Goal: Task Accomplishment & Management: Use online tool/utility

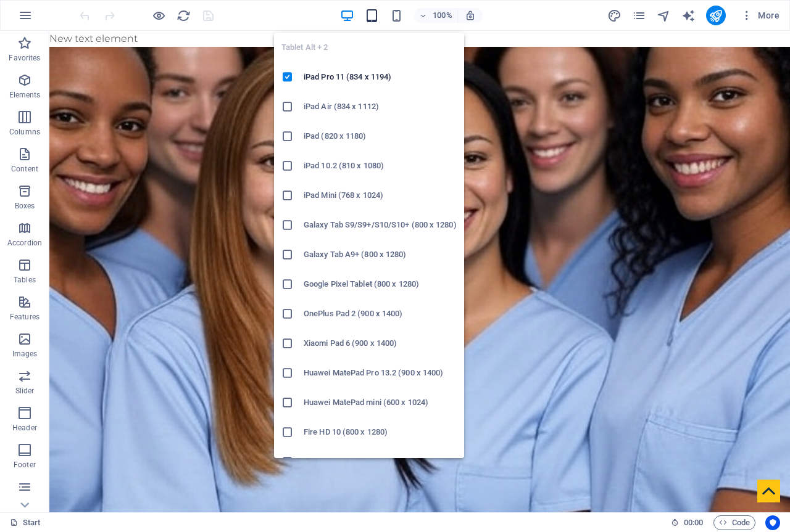
click at [374, 17] on icon "button" at bounding box center [372, 16] width 14 height 14
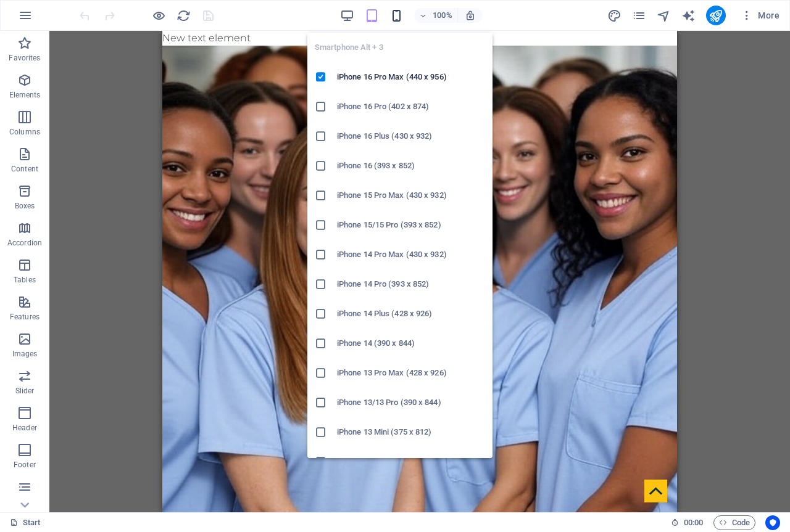
click at [395, 17] on icon "button" at bounding box center [396, 16] width 14 height 14
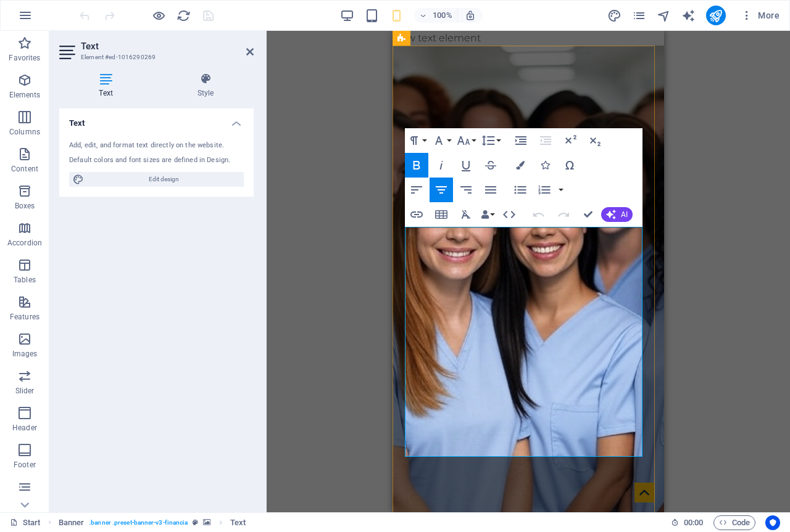
drag, startPoint x: 596, startPoint y: 327, endPoint x: 421, endPoint y: 244, distance: 193.7
click at [469, 141] on icon "button" at bounding box center [463, 140] width 15 height 15
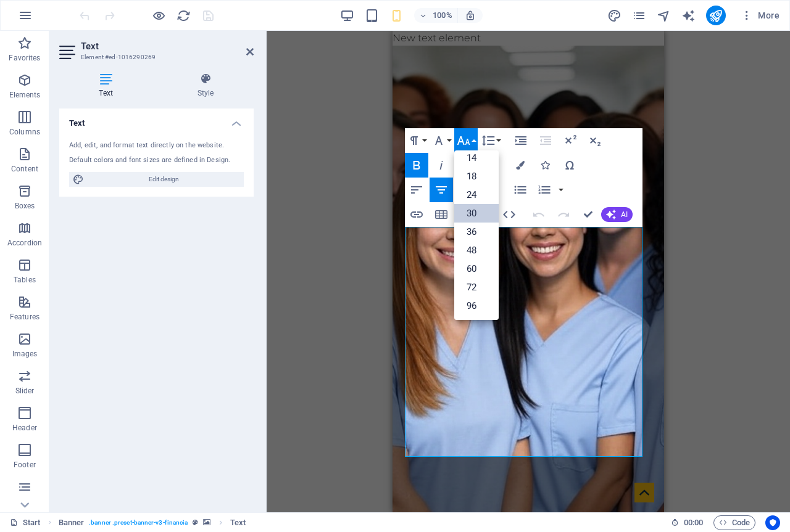
scroll to position [99, 0]
click at [473, 194] on link "24" at bounding box center [476, 195] width 44 height 19
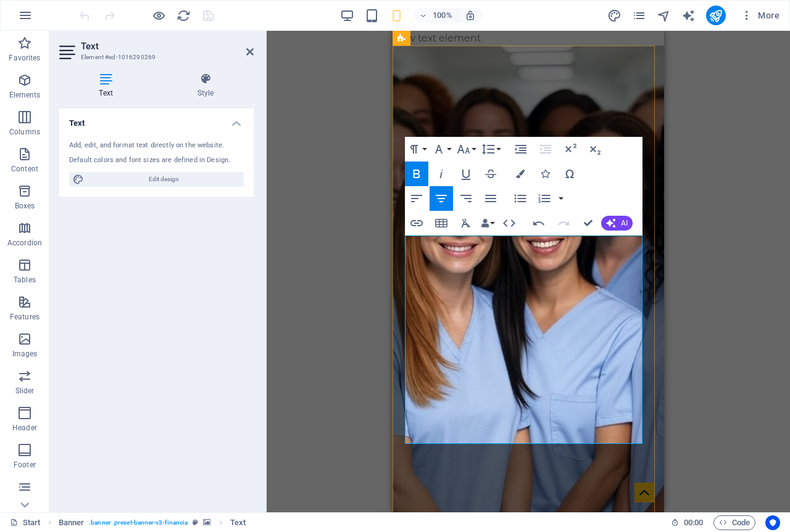
drag, startPoint x: 541, startPoint y: 421, endPoint x: 431, endPoint y: 361, distance: 125.4
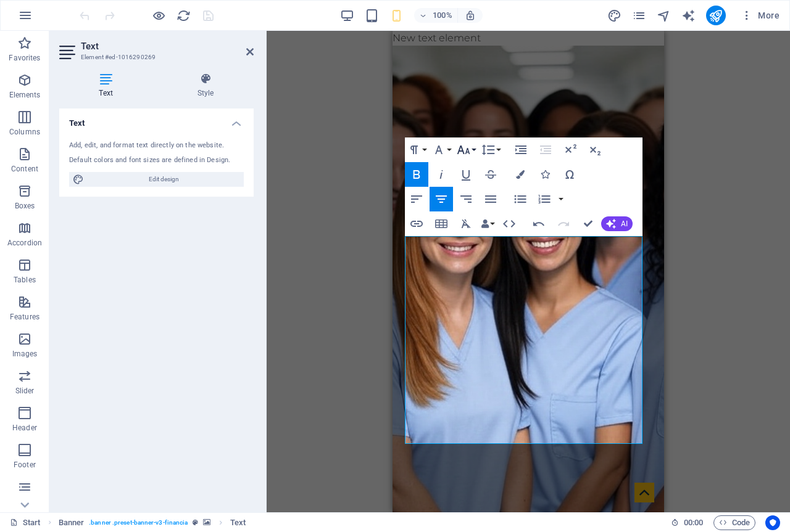
click at [469, 149] on icon "button" at bounding box center [463, 150] width 15 height 15
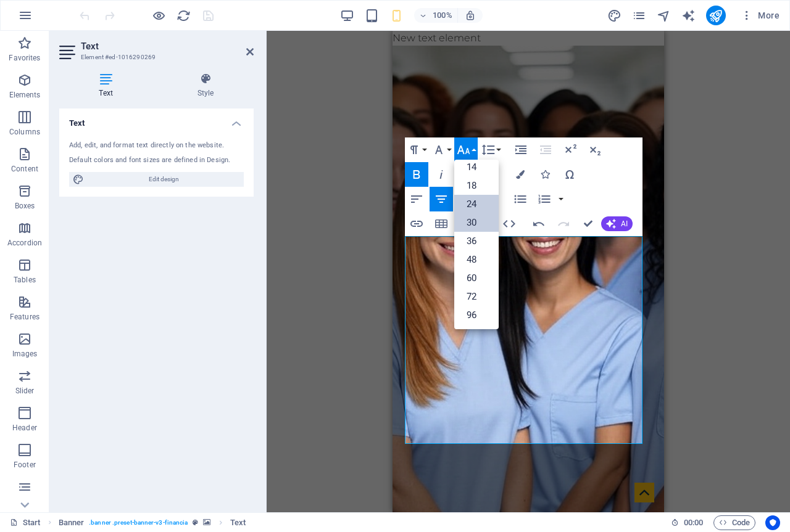
click at [471, 200] on link "24" at bounding box center [476, 204] width 44 height 19
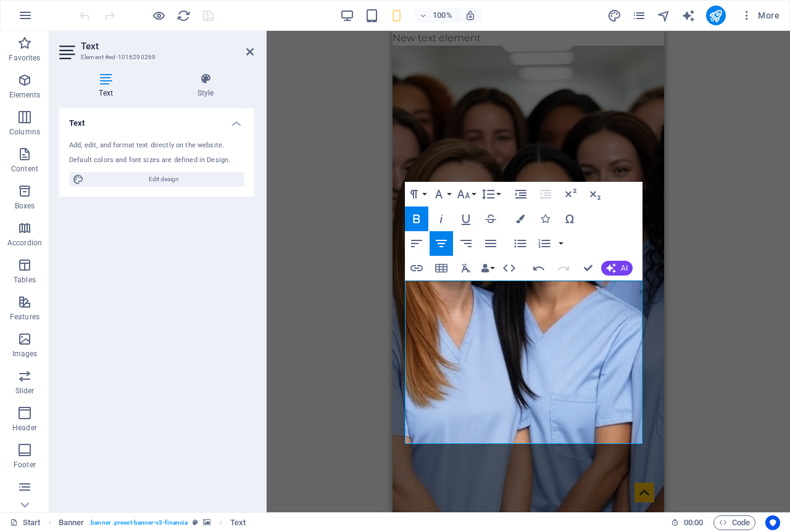
click at [687, 336] on div "Drag here to replace the existing content. Press “Ctrl” if you want to create a…" at bounding box center [528, 272] width 523 height 482
click at [250, 51] on icon at bounding box center [249, 52] width 7 height 10
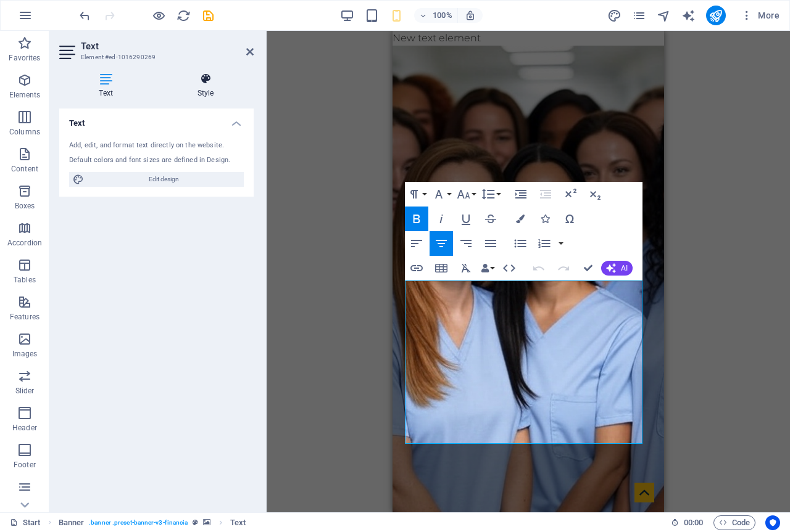
click at [203, 86] on h4 "Style" at bounding box center [205, 86] width 96 height 26
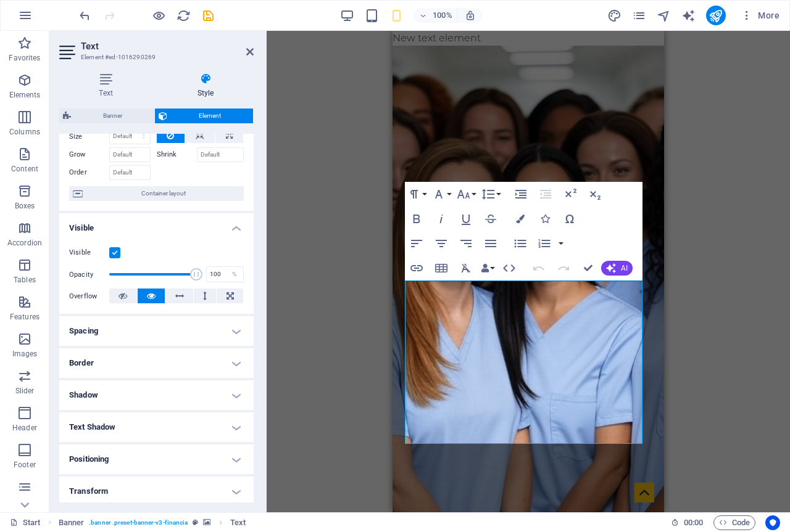
scroll to position [152, 0]
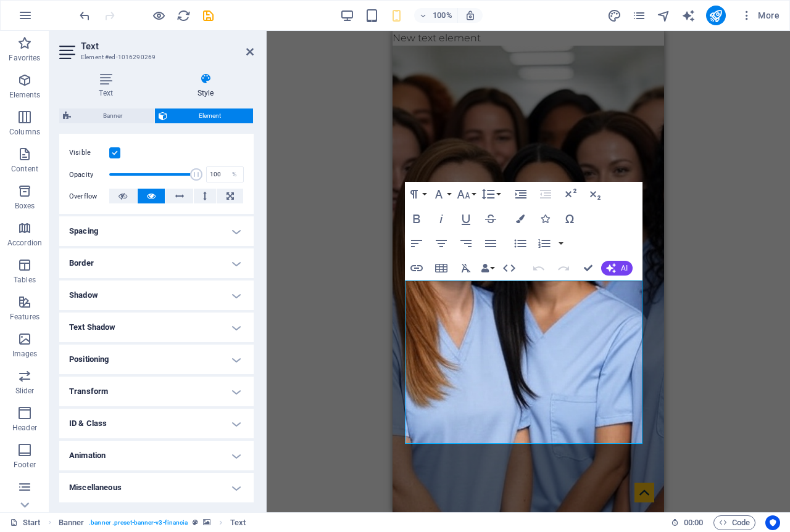
click at [108, 302] on h4 "Shadow" at bounding box center [156, 296] width 194 height 30
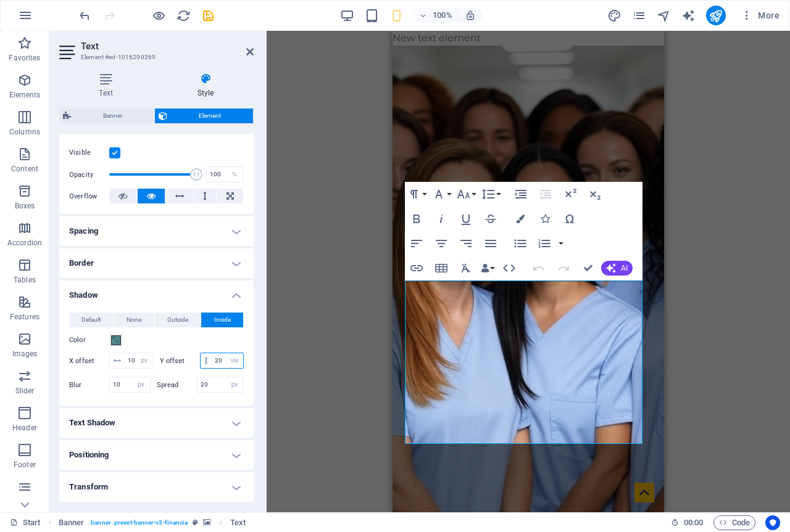
drag, startPoint x: 141, startPoint y: 378, endPoint x: 99, endPoint y: 373, distance: 42.2
click at [160, 369] on div "Y offset 20 px rem vh vw" at bounding box center [202, 361] width 85 height 16
drag, startPoint x: 140, startPoint y: 374, endPoint x: 75, endPoint y: 374, distance: 65.4
click at [160, 369] on div "Y offset 30 px rem vh vw" at bounding box center [202, 361] width 85 height 16
type input "50"
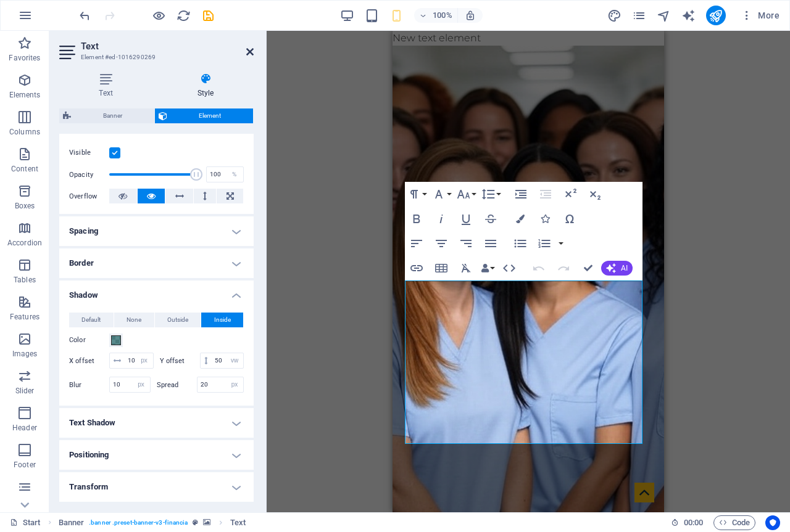
click at [249, 56] on icon at bounding box center [249, 52] width 7 height 10
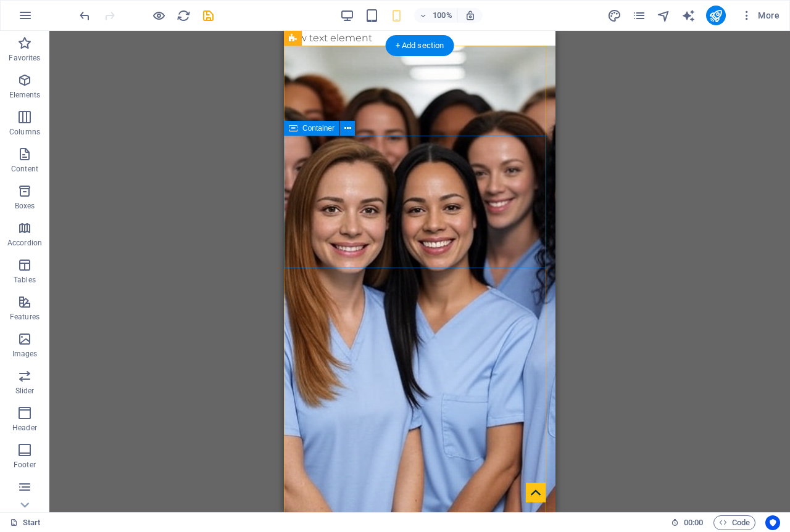
scroll to position [0, 0]
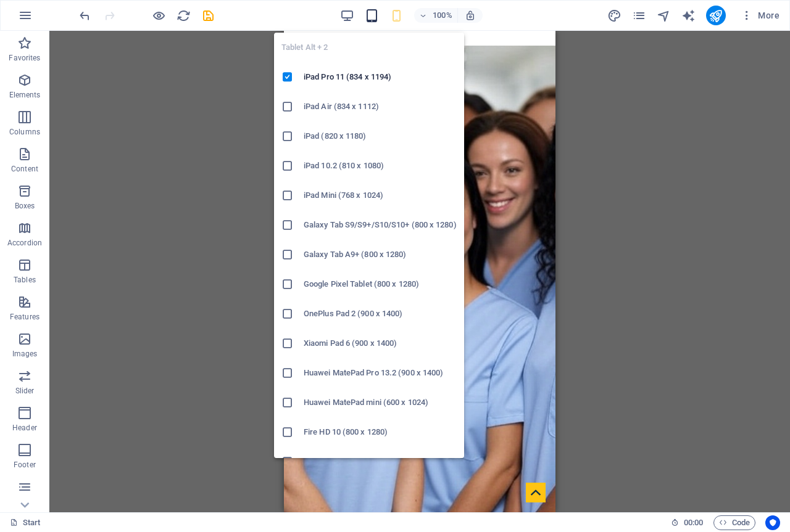
click at [368, 19] on icon "button" at bounding box center [372, 16] width 14 height 14
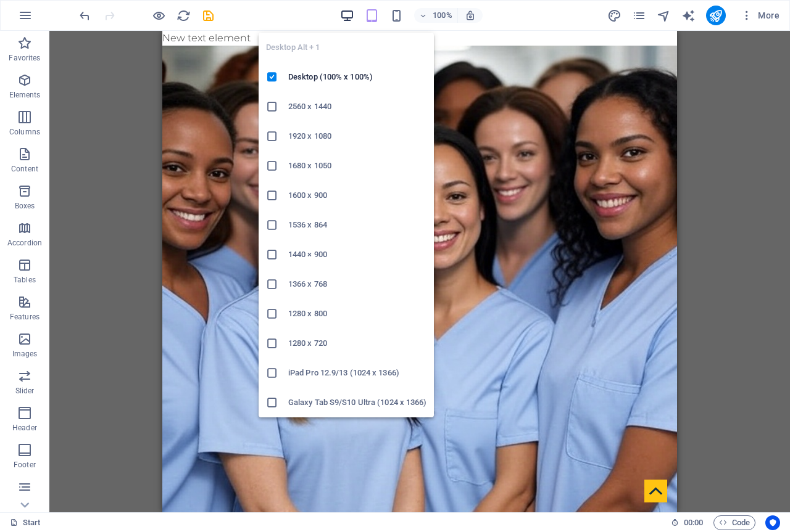
click at [349, 19] on icon "button" at bounding box center [347, 16] width 14 height 14
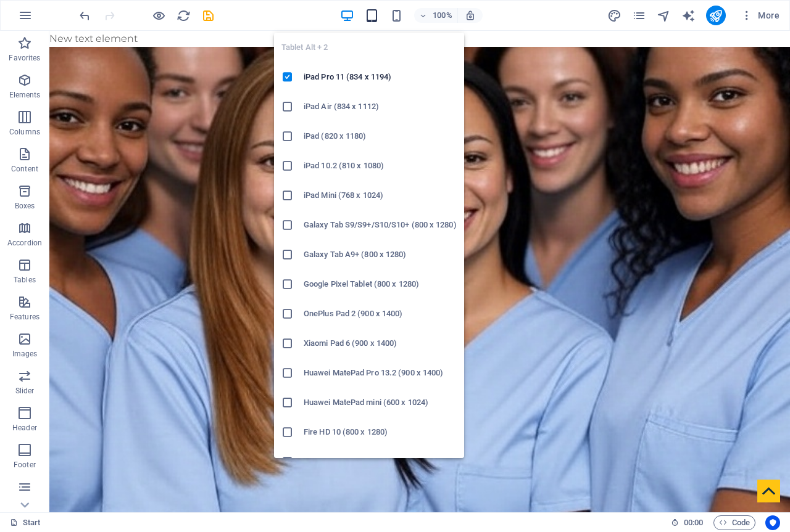
click at [365, 14] on icon "button" at bounding box center [372, 16] width 14 height 14
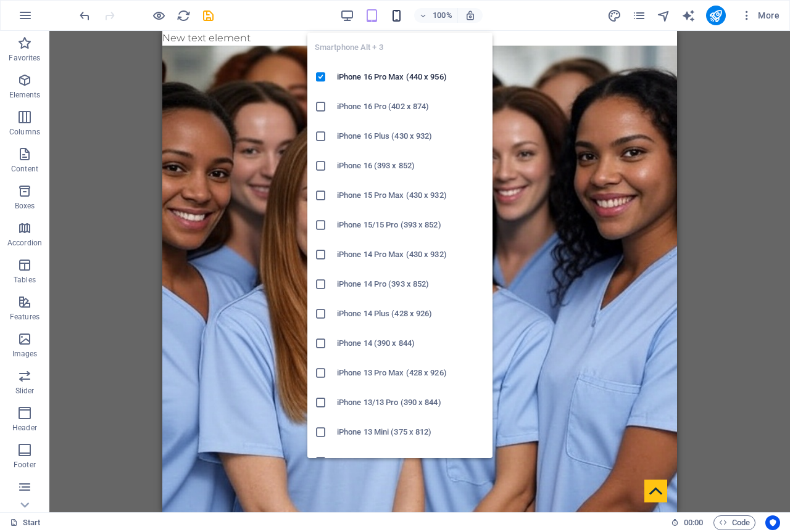
click at [397, 15] on icon "button" at bounding box center [396, 16] width 14 height 14
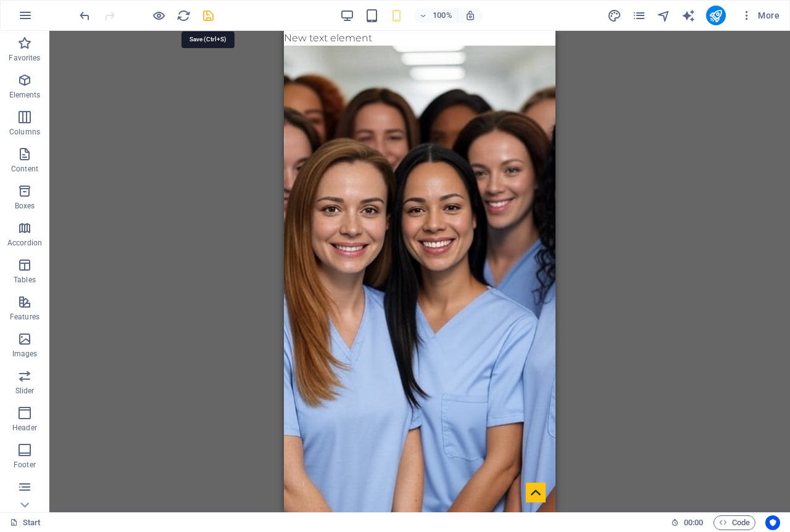
click at [205, 18] on icon "save" at bounding box center [208, 16] width 14 height 14
checkbox input "false"
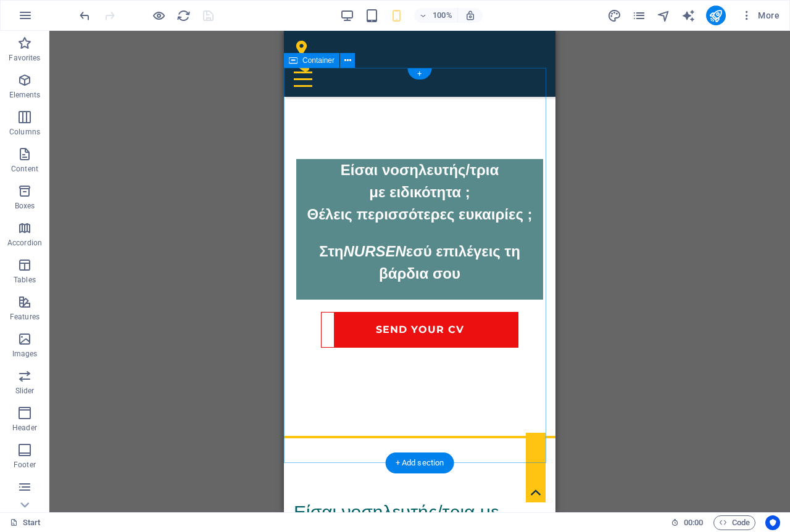
scroll to position [555, 0]
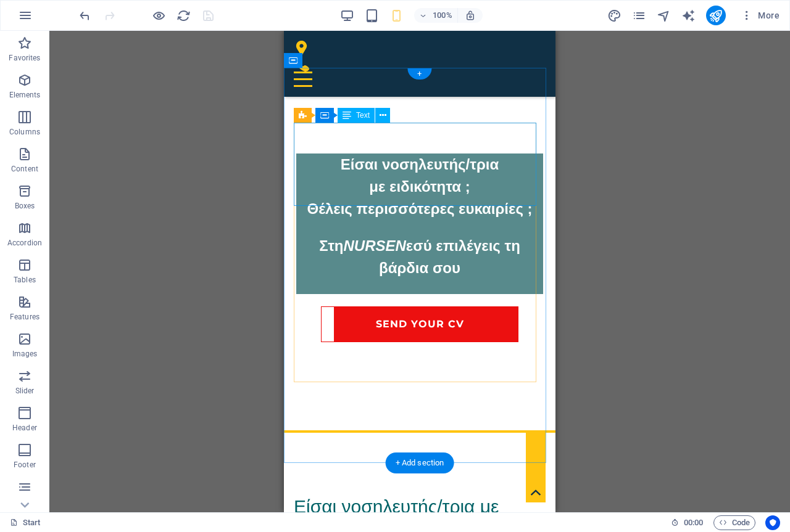
click at [473, 493] on div "Είσαι νοσηλευτής/τρια με ειδικότητα και θέλεις περισσότερες ευκαιρίες;" at bounding box center [420, 534] width 252 height 83
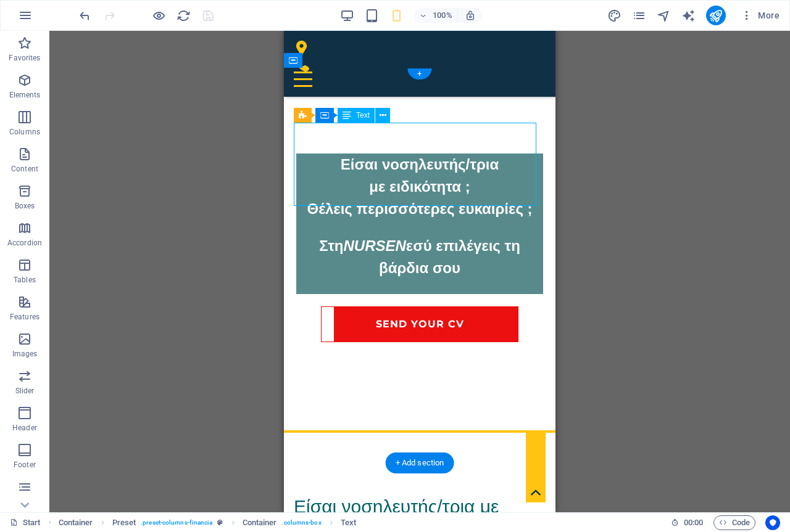
click at [440, 493] on div "Είσαι νοσηλευτής/τρια με ειδικότητα και θέλεις περισσότερες ευκαιρίες;" at bounding box center [420, 534] width 252 height 83
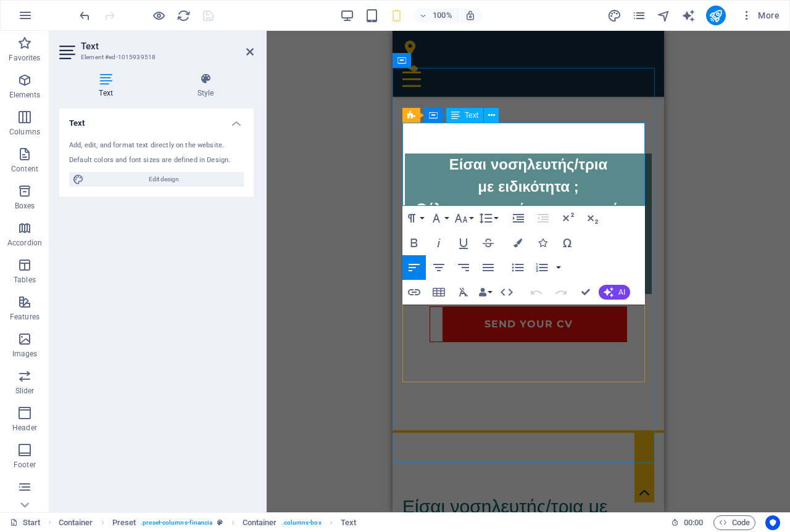
click at [431, 497] on span "Είσαι νοσηλευτής/τρια με ειδικότητα και θέλεις περισσότερες ευκαιρίες;" at bounding box center [504, 535] width 205 height 76
click at [569, 497] on span "Είμαι νοσηλευτής/τρια με ειδικότητα και θέλεις περισσότερες ευκαιρίες;" at bounding box center [504, 535] width 204 height 76
click at [598, 497] on span "Είμαι νοσηλεύτρια με ειδικότητα και θέλεις περισσότερες ευκαιρίες;" at bounding box center [500, 535] width 196 height 76
drag, startPoint x: 537, startPoint y: 194, endPoint x: 402, endPoint y: 134, distance: 147.2
click at [402, 493] on p "Είμαι νοσηλεύτρια με ειδικότητα και ψάχνω για έξτρα βάρδιες" at bounding box center [528, 534] width 252 height 83
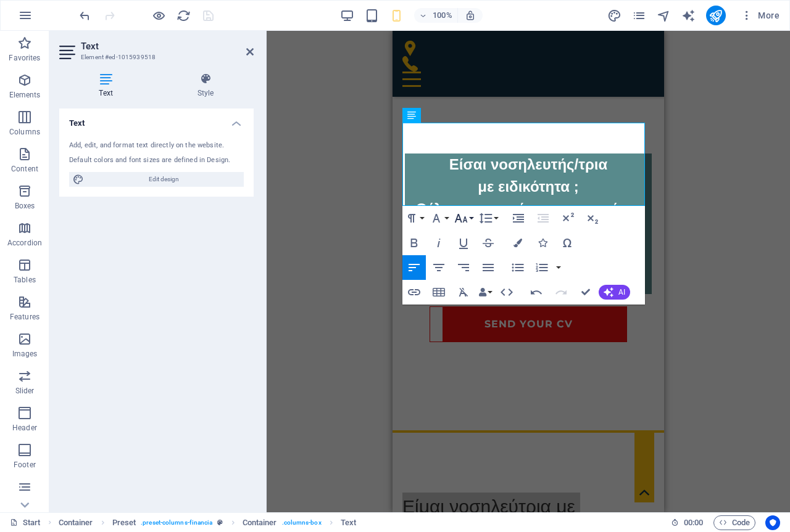
click at [464, 220] on icon "button" at bounding box center [461, 218] width 13 height 9
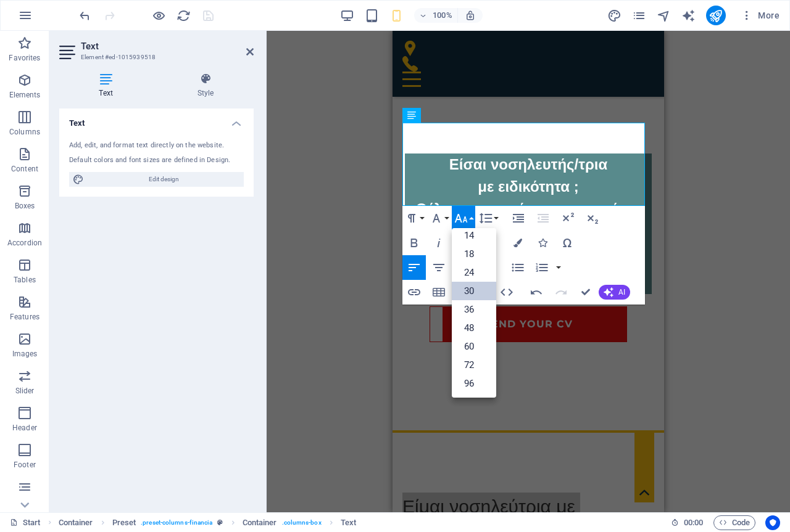
scroll to position [99, 0]
click at [464, 220] on icon "button" at bounding box center [461, 218] width 13 height 9
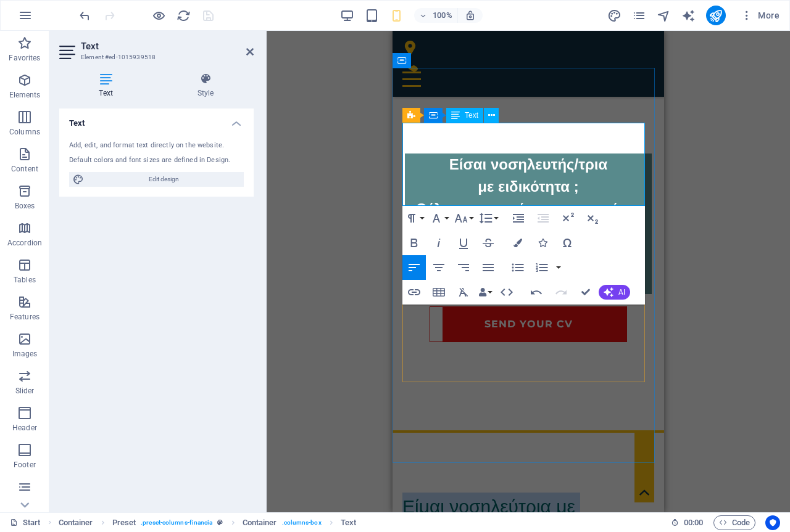
click at [577, 497] on span "Είμαι νοσηλεύτρια με ειδικότητα και ψάχνω για έξτρα βάρδιες" at bounding box center [503, 535] width 202 height 76
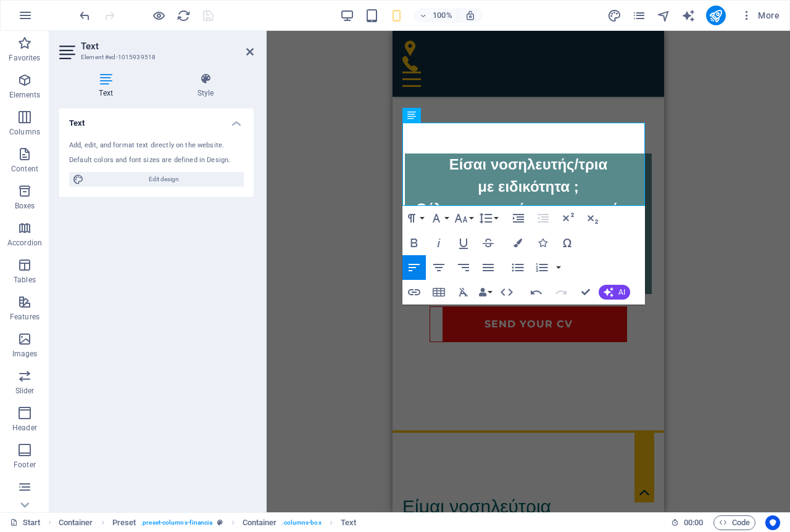
click at [323, 191] on div "Drag here to replace the existing content. Press “Ctrl” if you want to create a…" at bounding box center [528, 272] width 523 height 482
click at [250, 46] on h2 "Text" at bounding box center [167, 46] width 173 height 11
click at [250, 54] on icon at bounding box center [249, 52] width 7 height 10
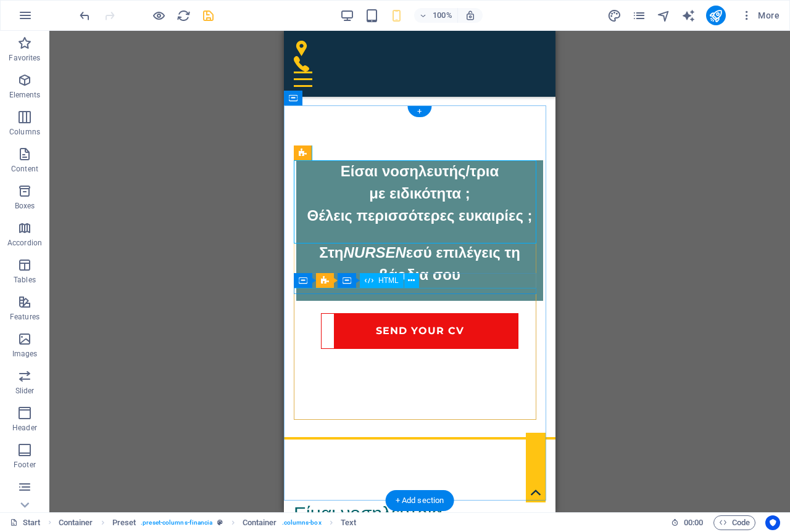
scroll to position [555, 0]
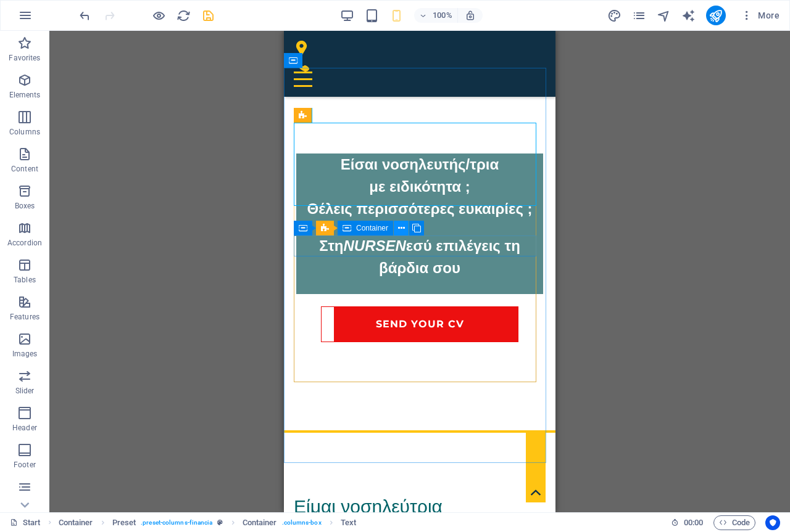
click at [402, 233] on icon at bounding box center [401, 228] width 7 height 13
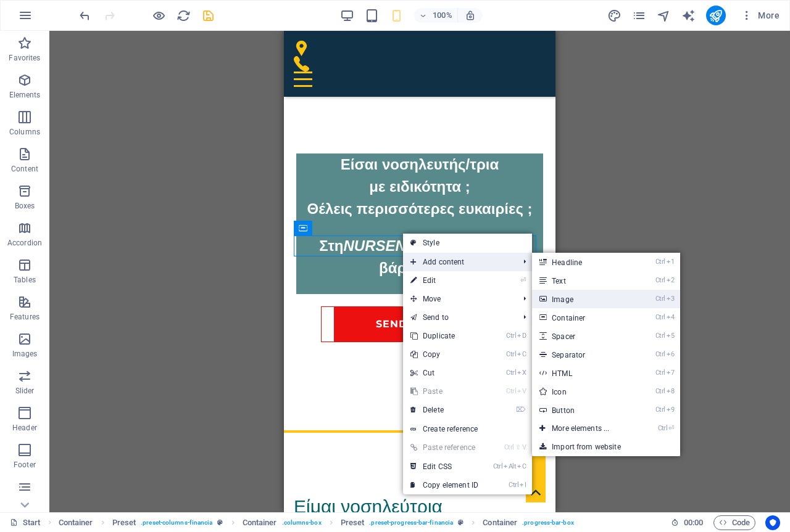
click at [586, 299] on link "Ctrl 3 Image" at bounding box center [583, 299] width 102 height 19
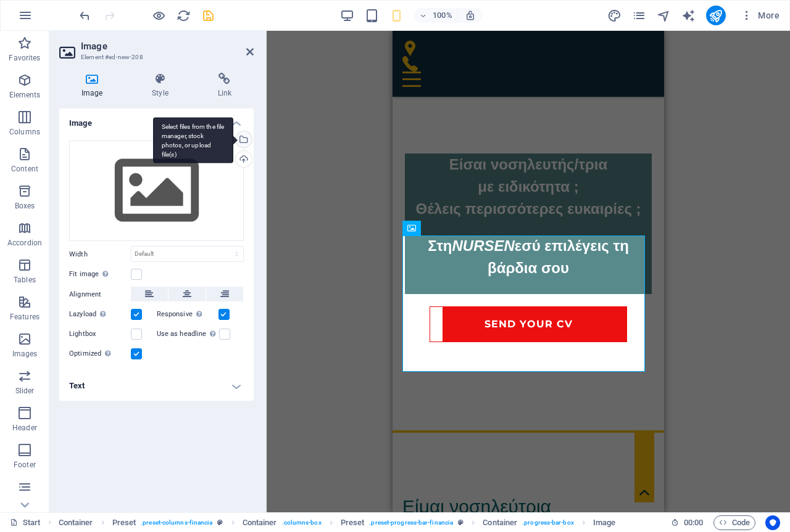
click at [244, 139] on div "Select files from the file manager, stock photos, or upload file(s)" at bounding box center [242, 140] width 19 height 19
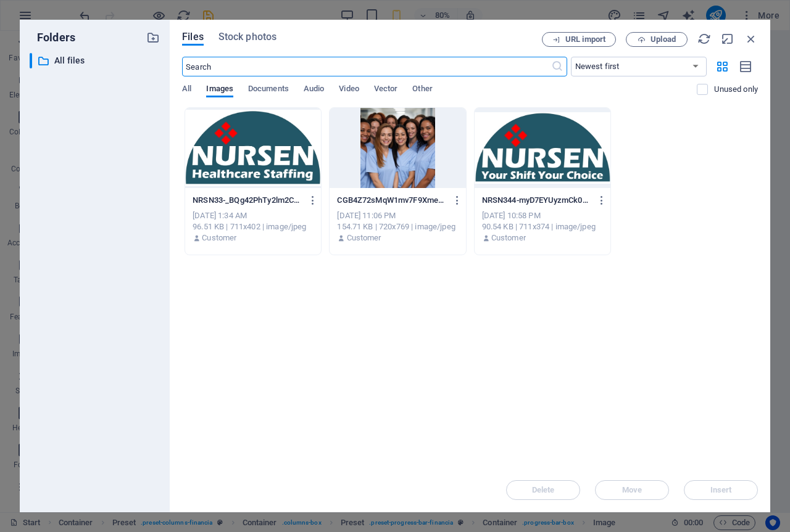
scroll to position [663, 0]
click at [661, 39] on span "Upload" at bounding box center [662, 39] width 25 height 7
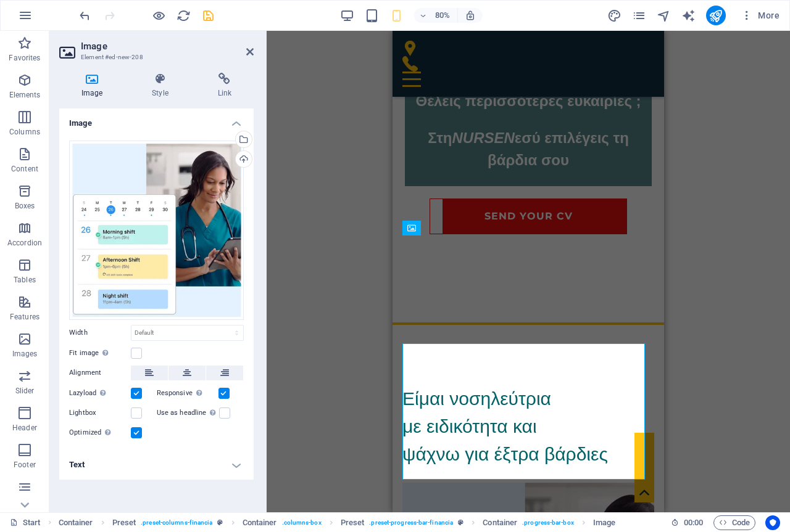
scroll to position [555, 0]
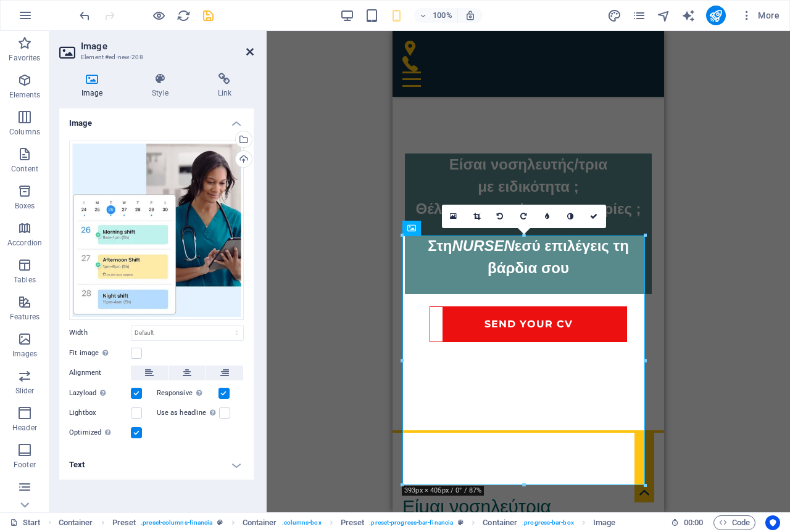
click at [249, 49] on icon at bounding box center [249, 52] width 7 height 10
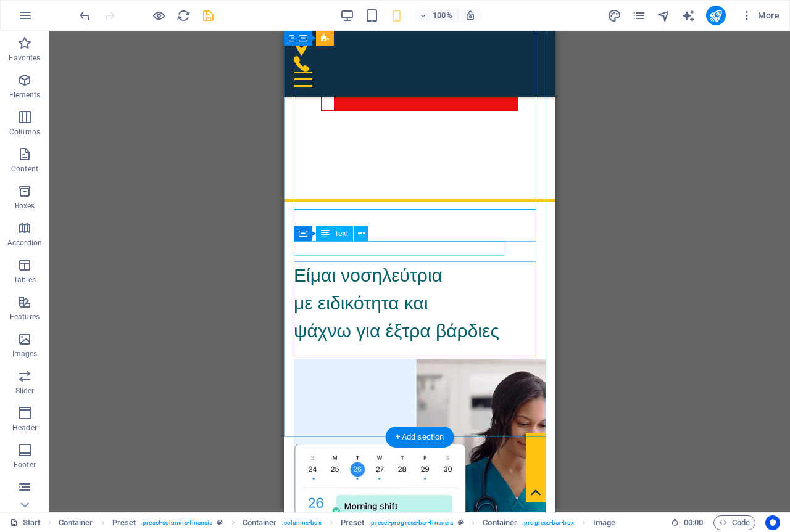
scroll to position [864, 0]
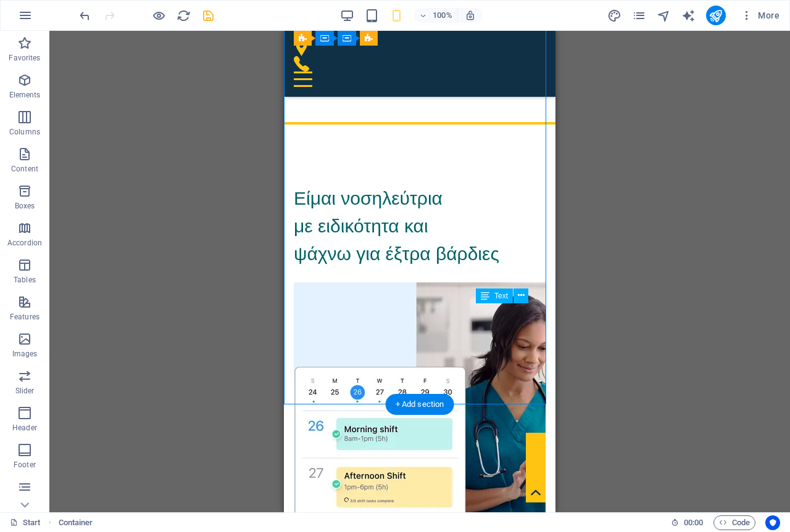
drag, startPoint x: 531, startPoint y: 313, endPoint x: 520, endPoint y: 313, distance: 11.1
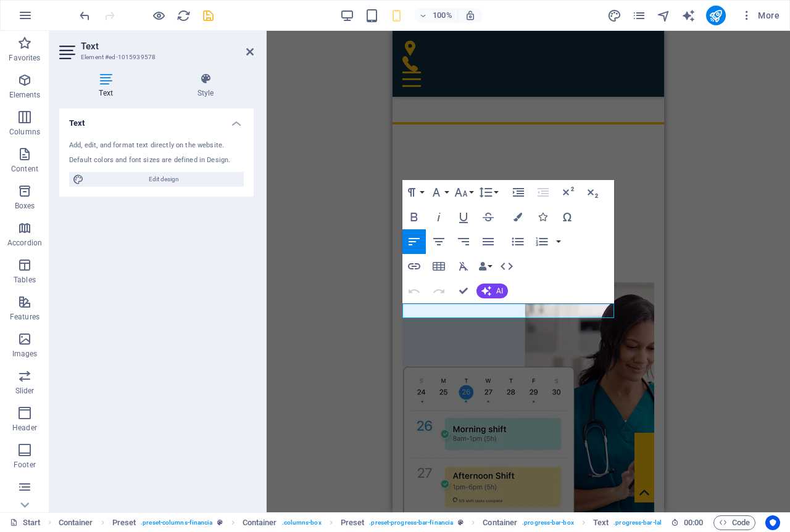
click at [690, 328] on div "H2 Preset Preset Container Menu Banner Menu Bar Container HTML Container Contai…" at bounding box center [528, 272] width 523 height 482
click at [252, 54] on icon at bounding box center [249, 52] width 7 height 10
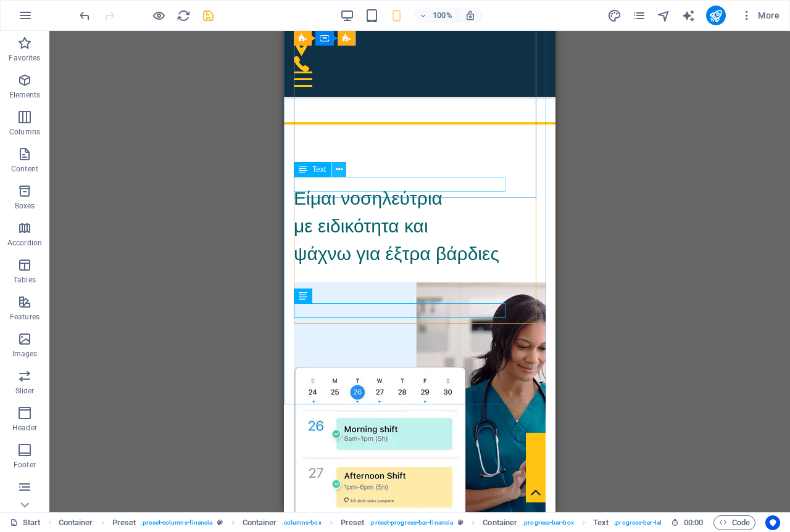
click at [334, 171] on button at bounding box center [338, 169] width 15 height 15
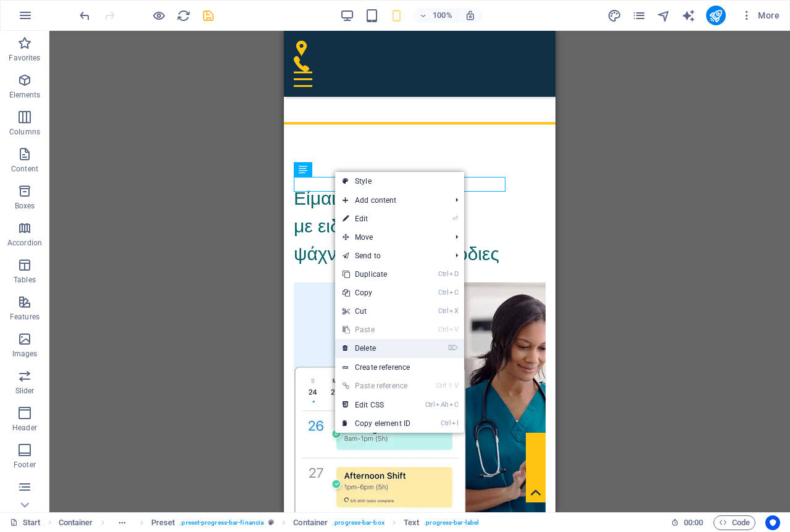
click at [374, 347] on link "⌦ Delete" at bounding box center [376, 348] width 83 height 19
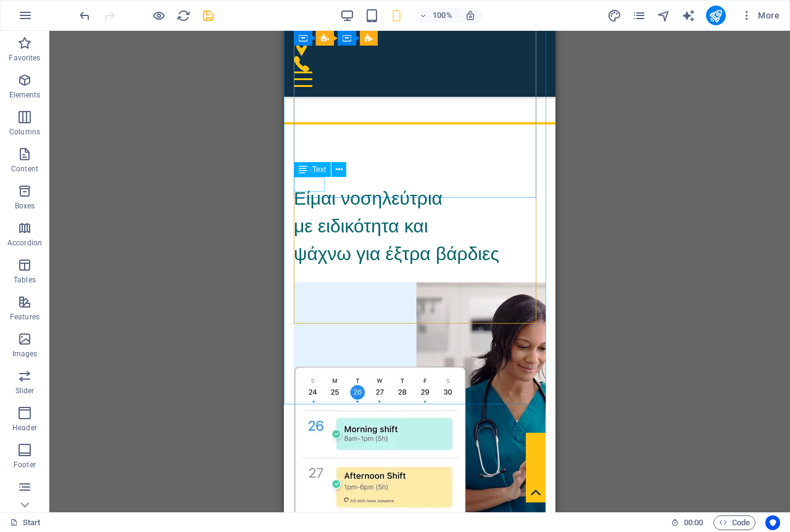
click at [320, 170] on span "Text" at bounding box center [319, 169] width 14 height 7
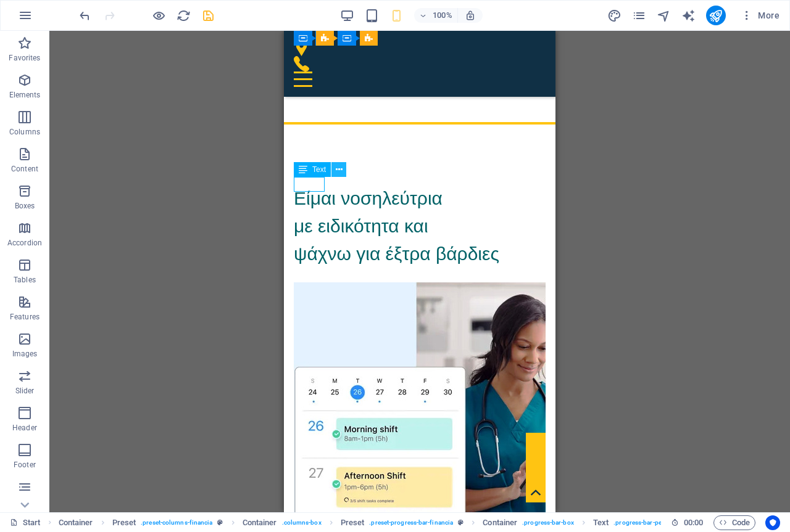
click at [336, 172] on icon at bounding box center [339, 169] width 7 height 13
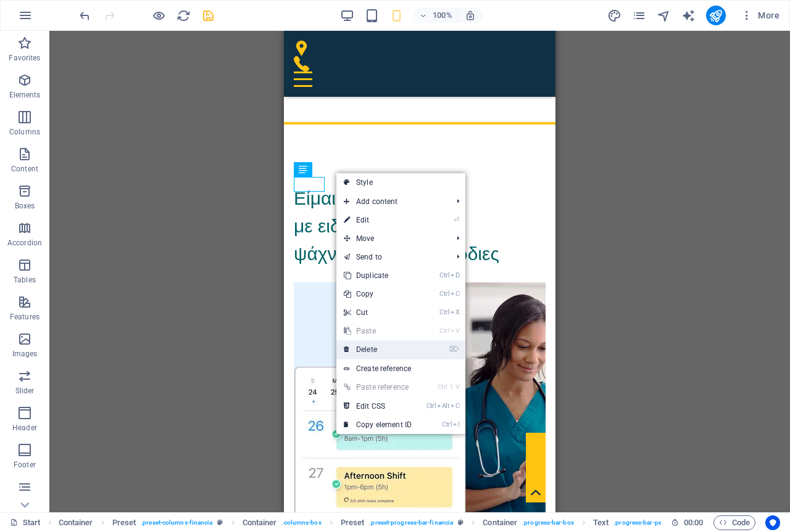
click at [373, 348] on link "⌦ Delete" at bounding box center [377, 350] width 83 height 19
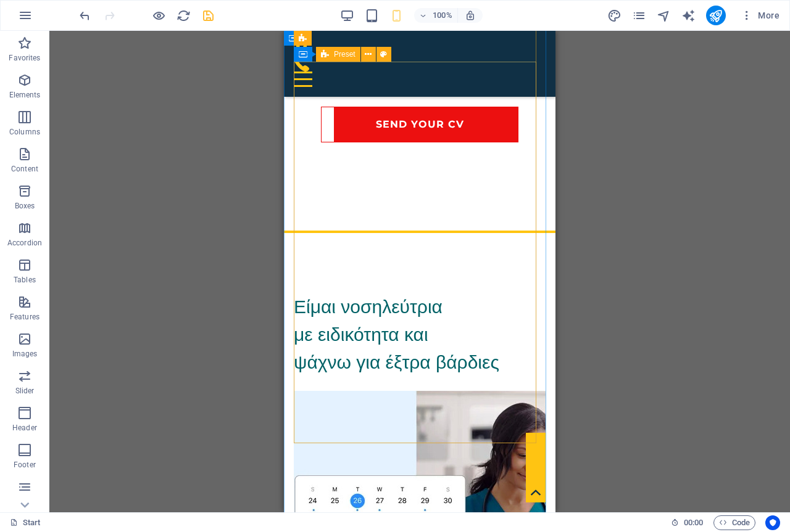
scroll to position [802, 0]
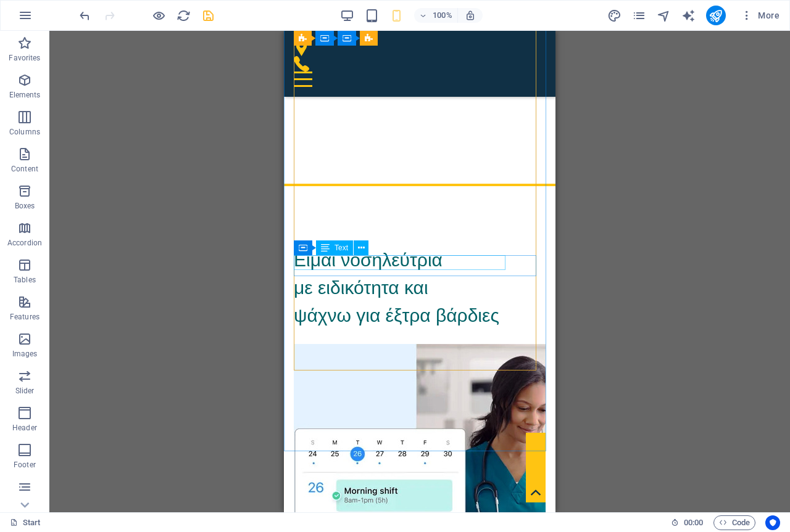
click at [335, 252] on span "Text" at bounding box center [341, 247] width 14 height 7
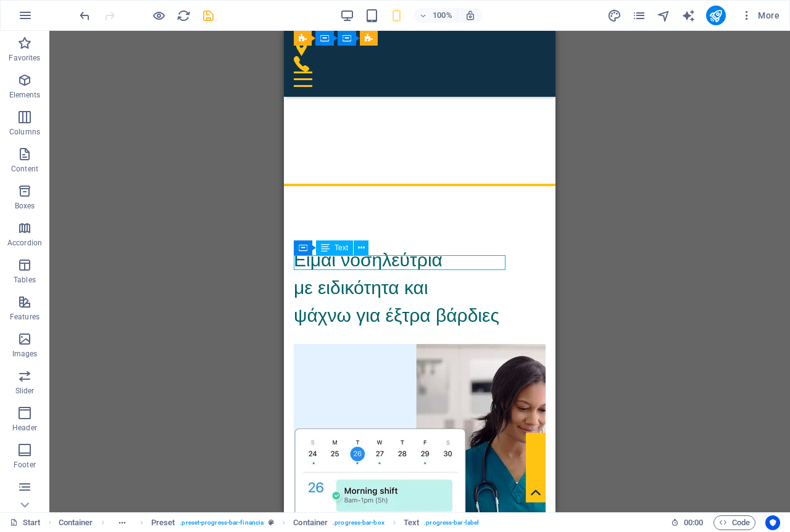
click at [336, 249] on span "Text" at bounding box center [341, 247] width 14 height 7
click at [362, 247] on icon at bounding box center [361, 248] width 7 height 13
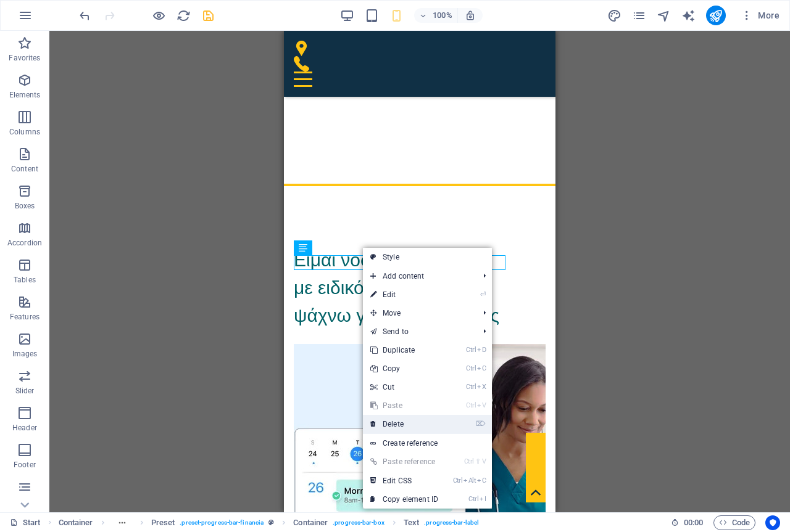
click at [402, 421] on link "⌦ Delete" at bounding box center [404, 424] width 83 height 19
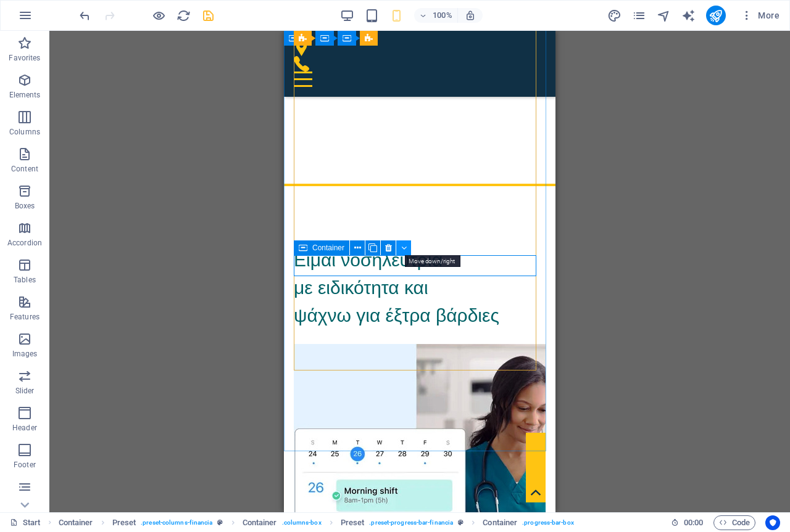
click at [401, 250] on icon at bounding box center [404, 248] width 6 height 13
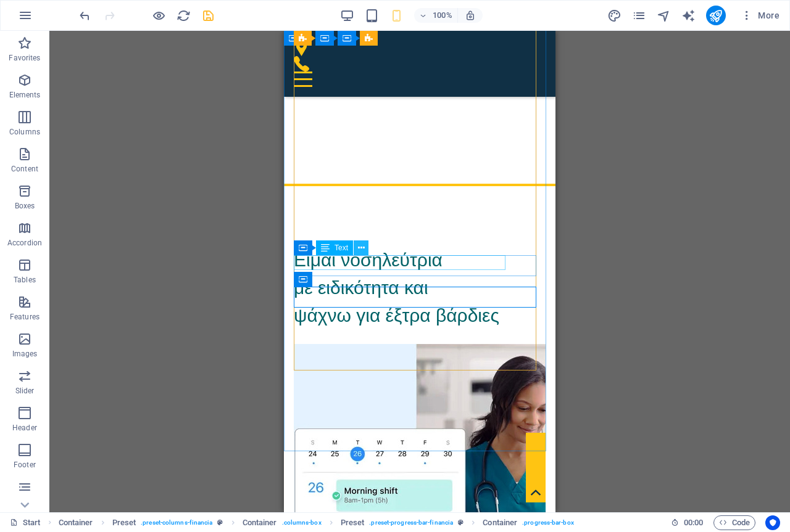
click at [360, 249] on icon at bounding box center [361, 248] width 7 height 13
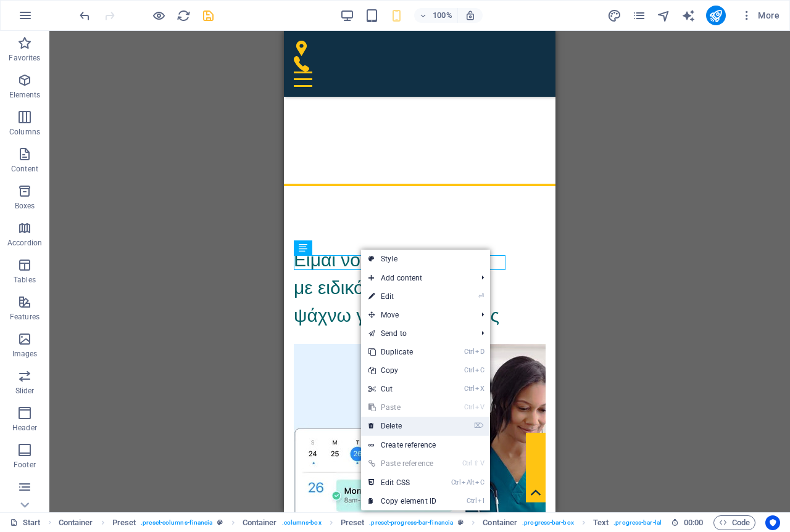
click at [393, 420] on link "⌦ Delete" at bounding box center [402, 426] width 83 height 19
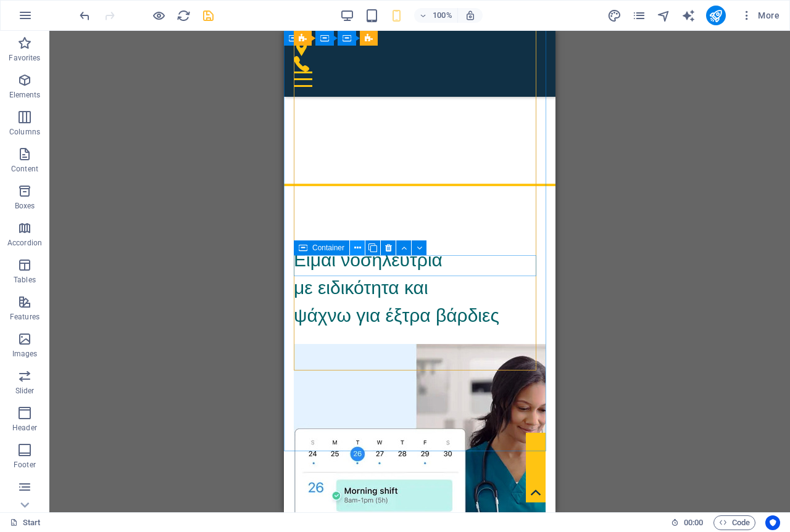
click at [362, 249] on button at bounding box center [357, 248] width 15 height 15
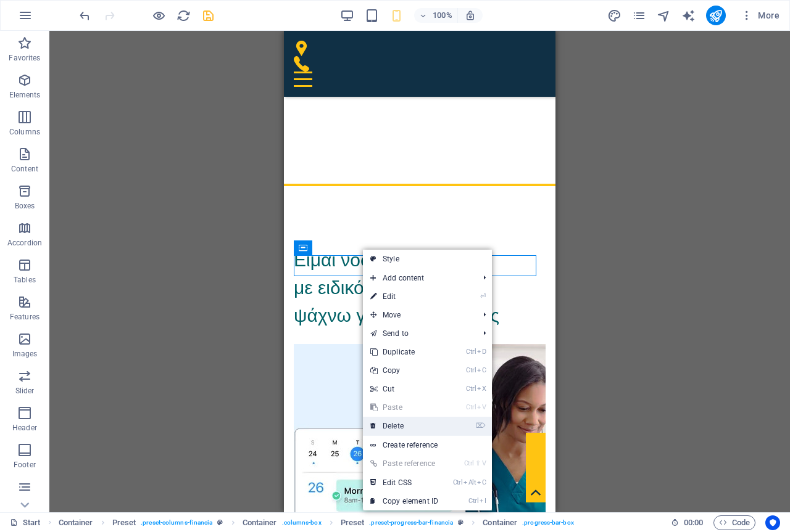
click at [414, 422] on link "⌦ Delete" at bounding box center [404, 426] width 83 height 19
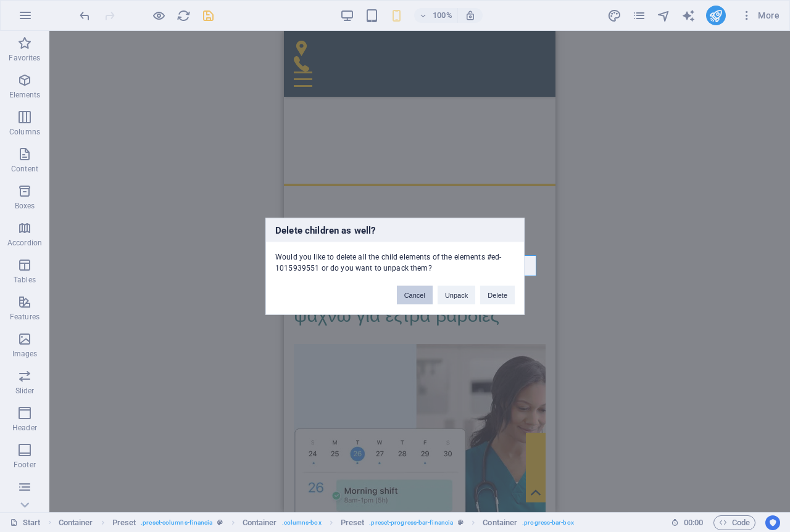
click at [417, 291] on button "Cancel" at bounding box center [415, 295] width 36 height 19
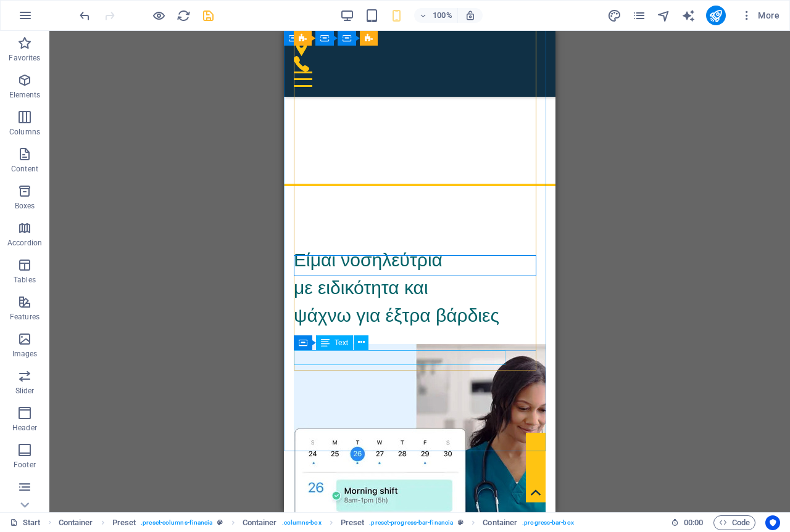
click at [345, 345] on span "Text" at bounding box center [341, 342] width 14 height 7
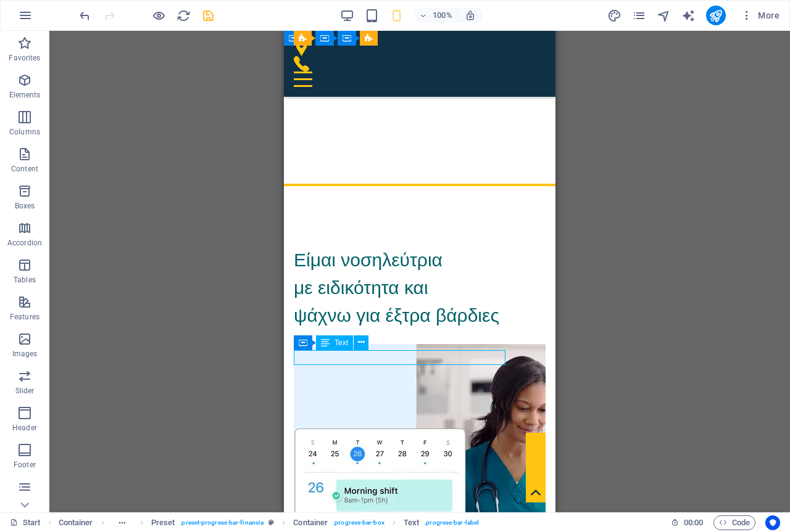
click at [344, 342] on span "Text" at bounding box center [341, 342] width 14 height 7
click at [358, 345] on icon at bounding box center [361, 342] width 7 height 13
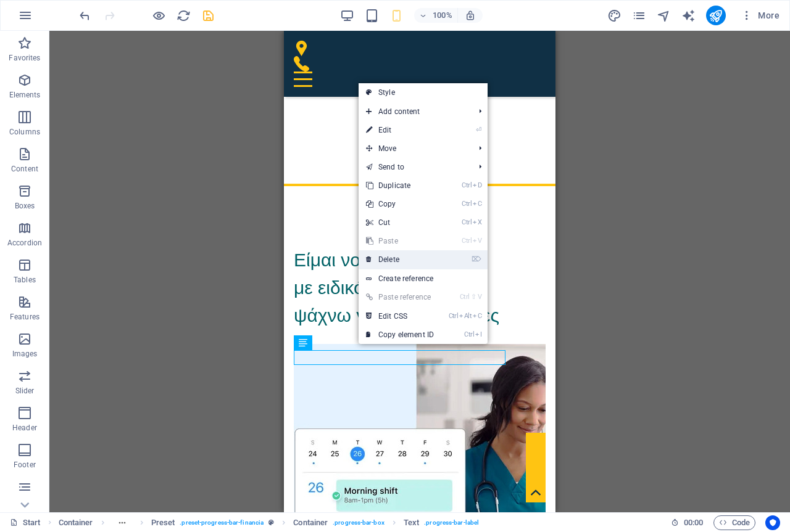
click at [392, 263] on link "⌦ Delete" at bounding box center [399, 259] width 83 height 19
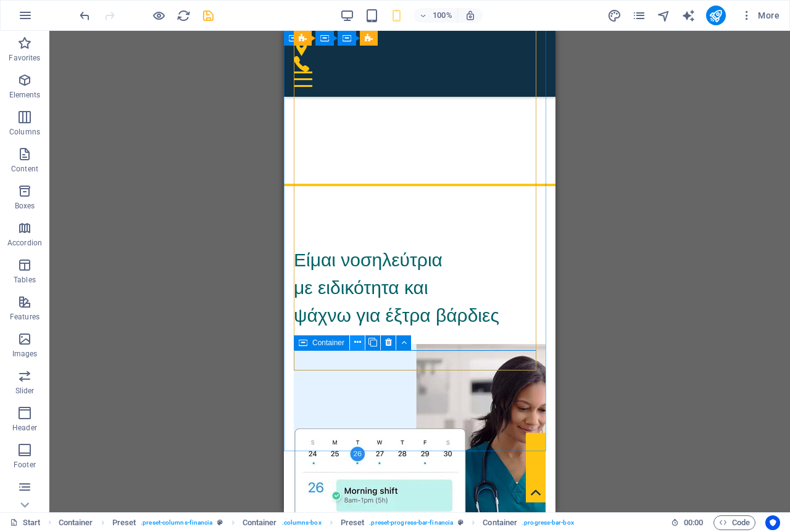
click at [358, 342] on icon at bounding box center [357, 342] width 7 height 13
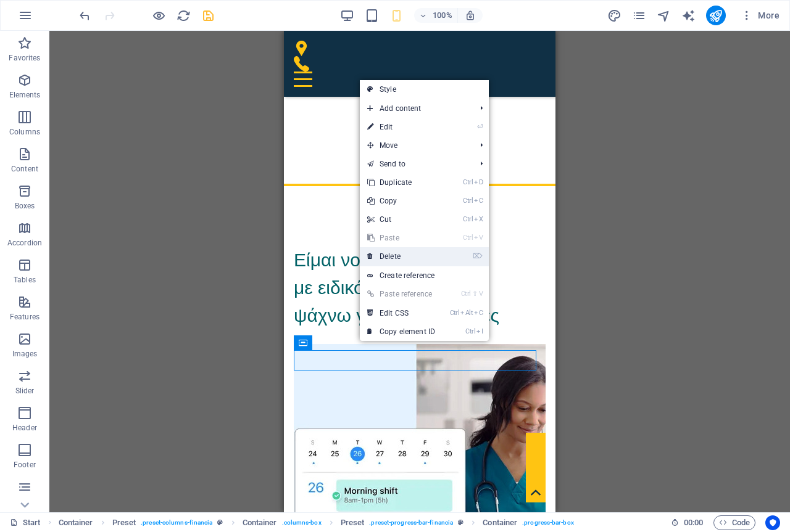
click at [391, 258] on link "⌦ Delete" at bounding box center [401, 256] width 83 height 19
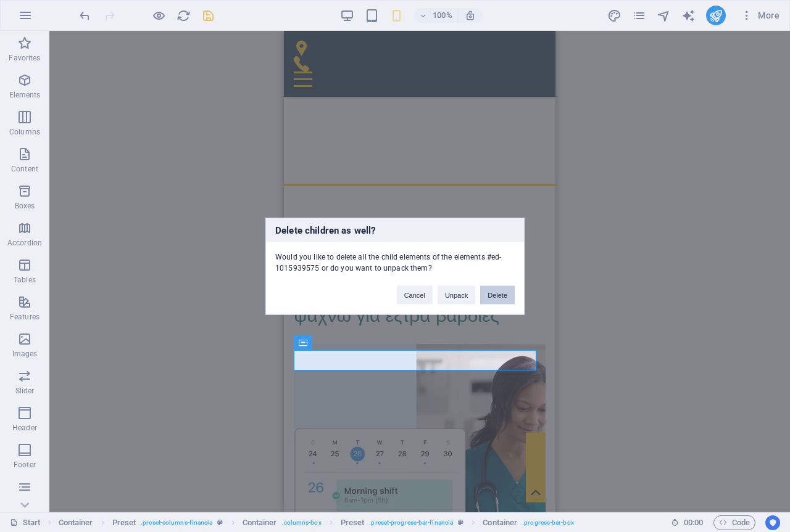
click at [492, 299] on button "Delete" at bounding box center [497, 295] width 35 height 19
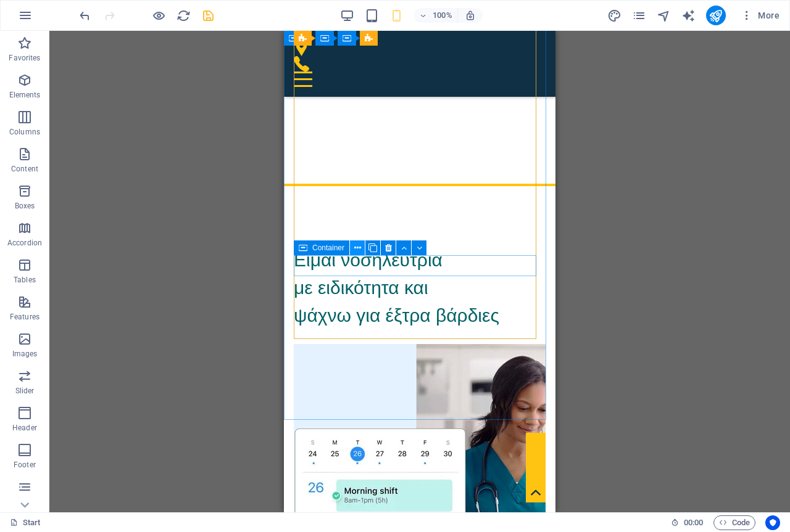
click at [360, 250] on icon at bounding box center [357, 248] width 7 height 13
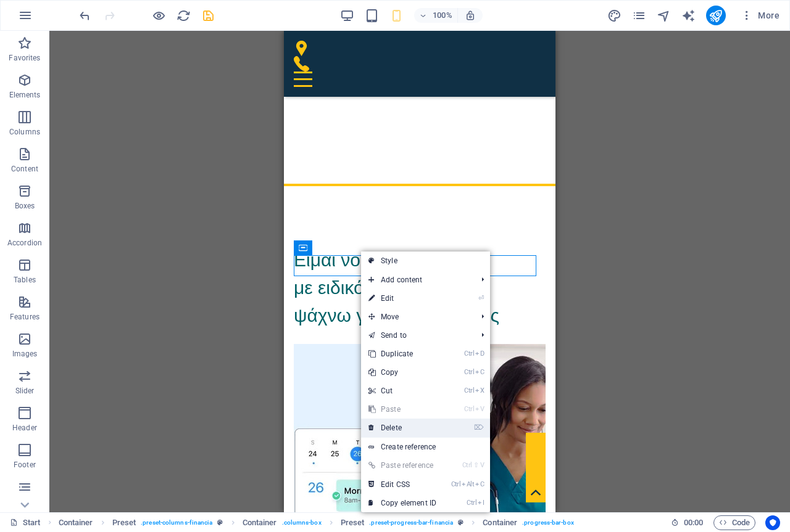
click at [404, 424] on link "⌦ Delete" at bounding box center [402, 428] width 83 height 19
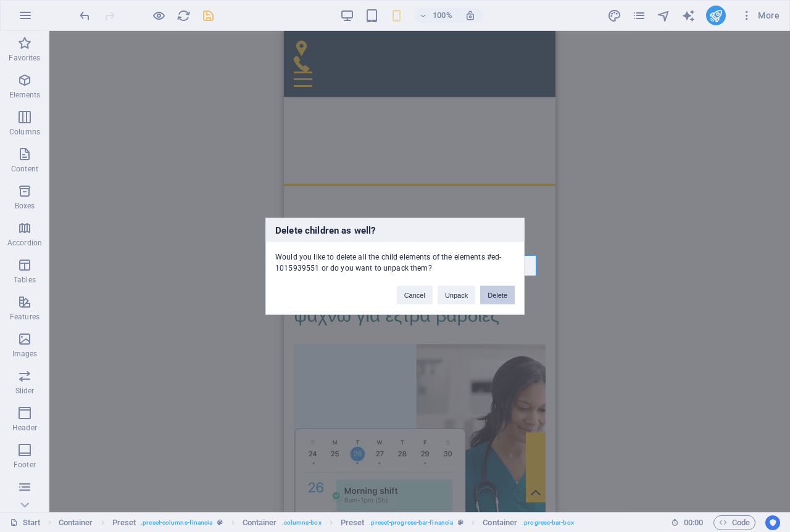
click at [487, 297] on button "Delete" at bounding box center [497, 295] width 35 height 19
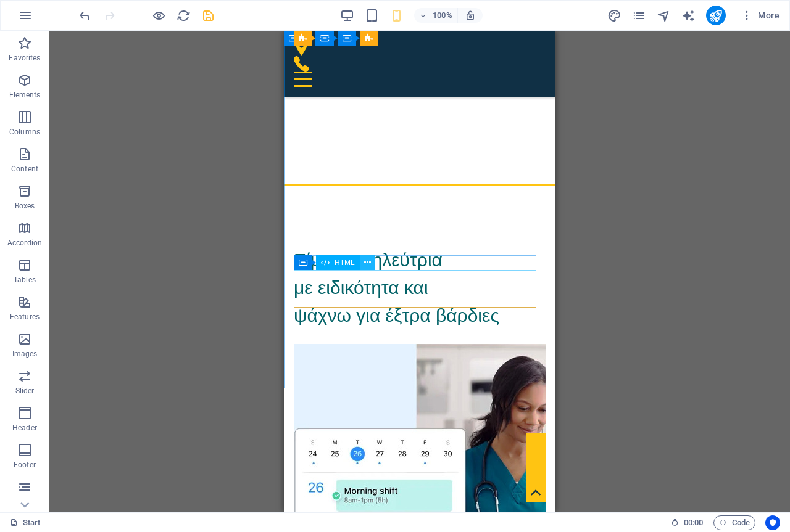
click at [369, 263] on icon at bounding box center [367, 263] width 7 height 13
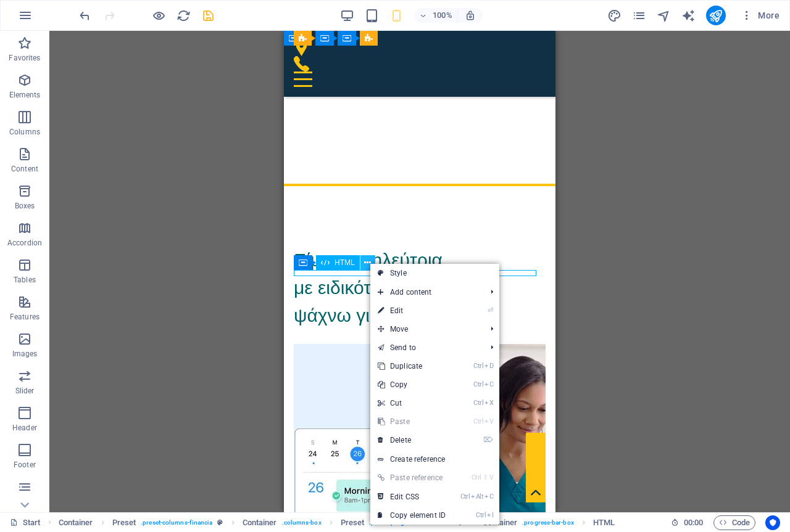
click at [369, 263] on icon at bounding box center [367, 263] width 7 height 13
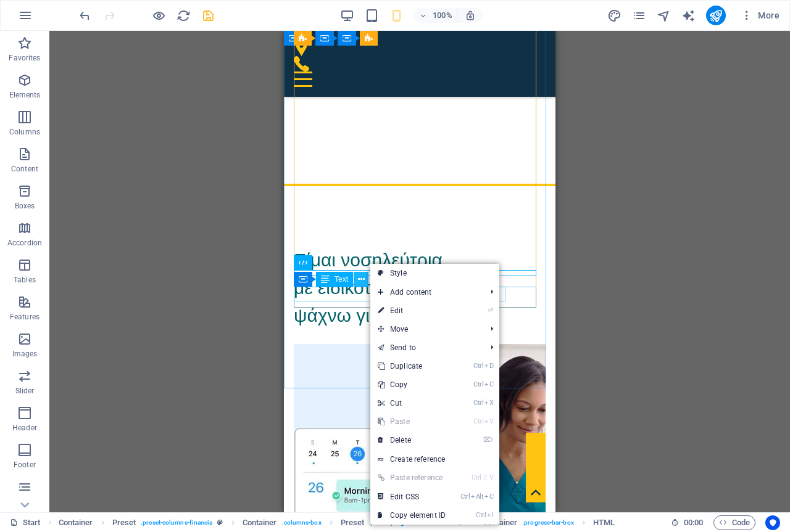
click at [357, 280] on button at bounding box center [361, 279] width 15 height 15
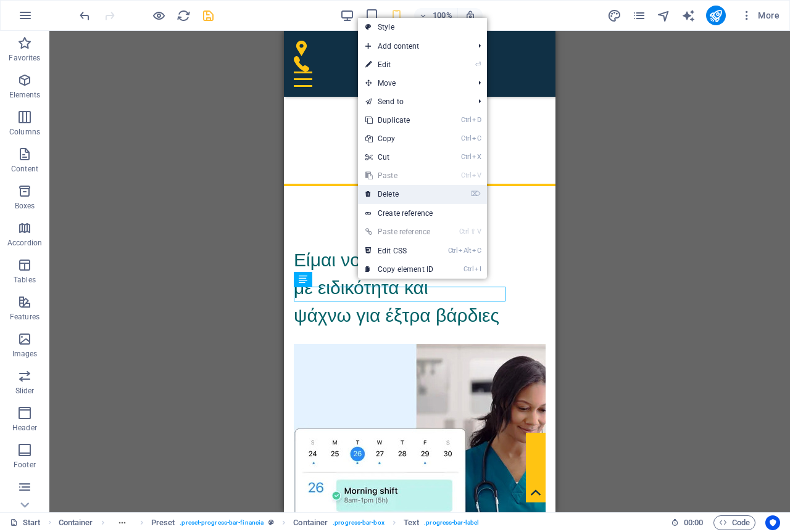
click at [392, 190] on link "⌦ Delete" at bounding box center [399, 194] width 83 height 19
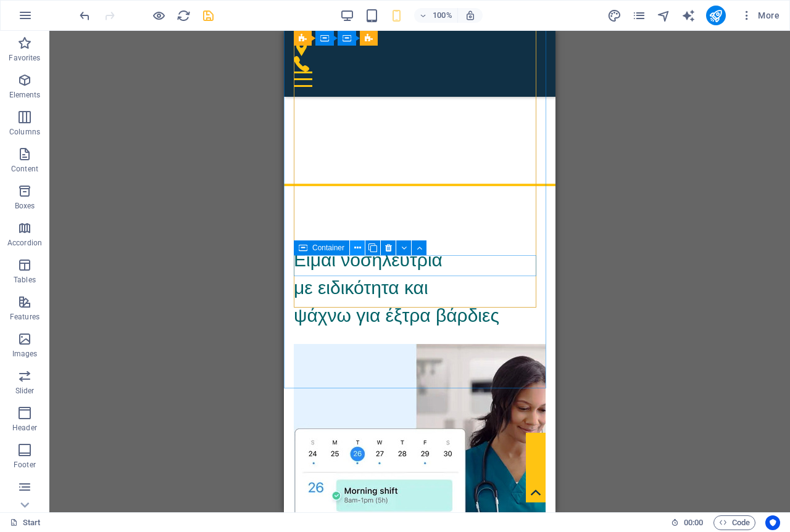
click at [355, 249] on icon at bounding box center [357, 248] width 7 height 13
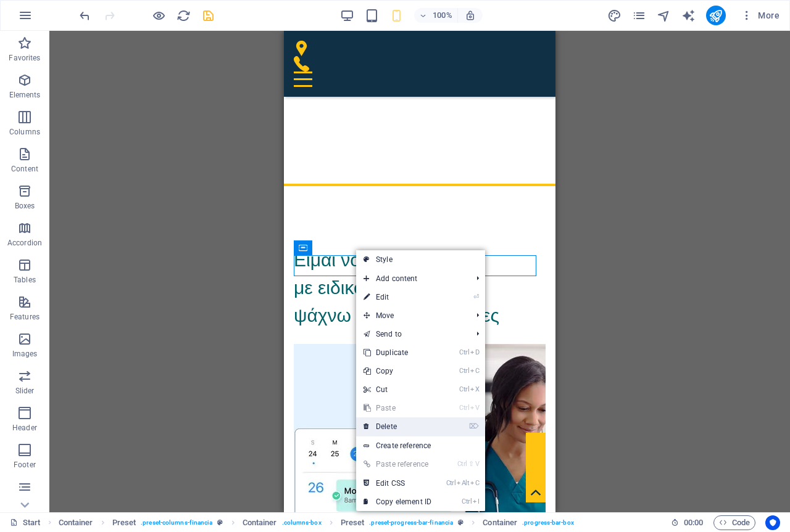
click at [400, 429] on link "⌦ Delete" at bounding box center [397, 427] width 83 height 19
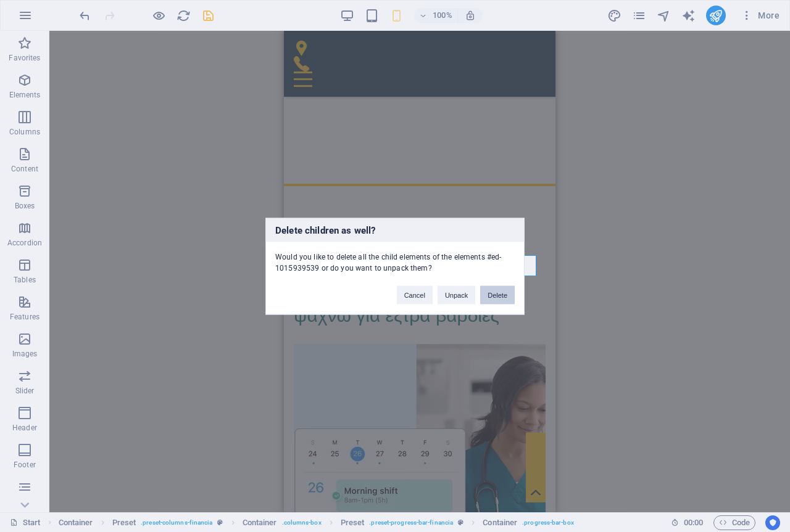
click at [486, 292] on button "Delete" at bounding box center [497, 295] width 35 height 19
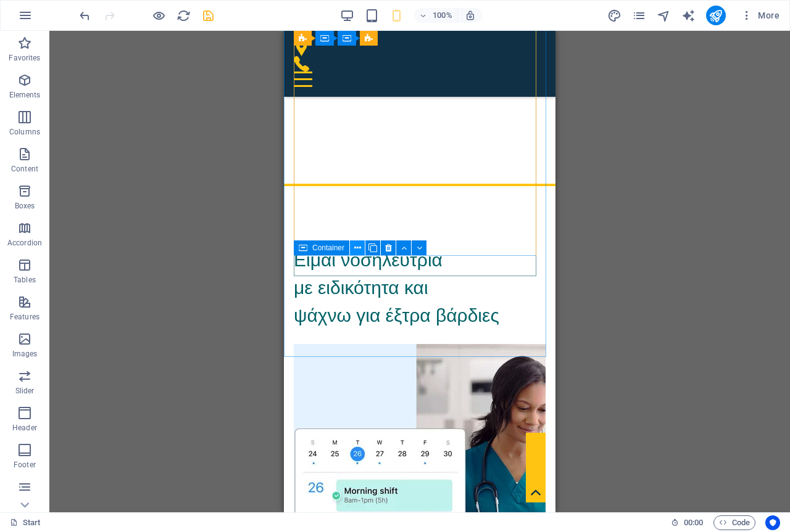
click at [357, 250] on icon at bounding box center [357, 248] width 7 height 13
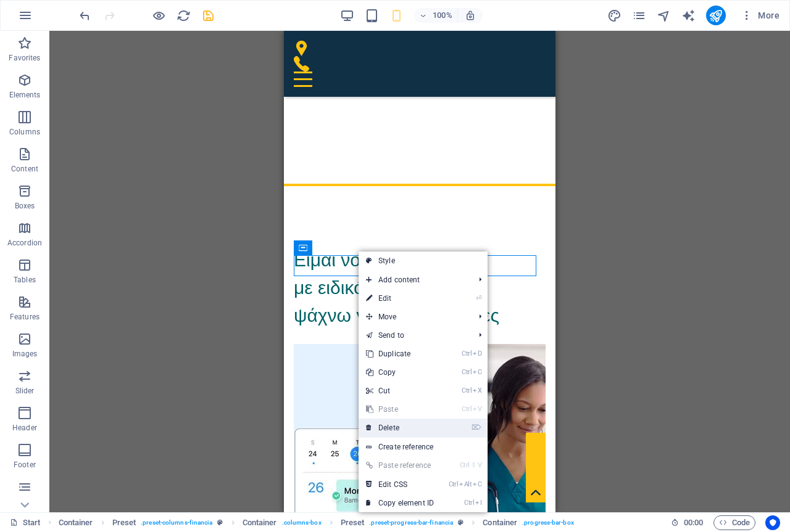
click at [393, 428] on link "⌦ Delete" at bounding box center [399, 428] width 83 height 19
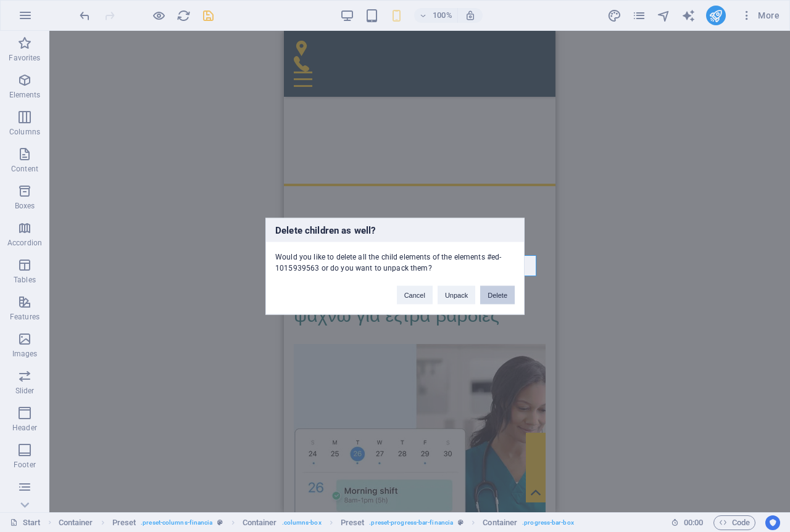
click at [500, 292] on button "Delete" at bounding box center [497, 295] width 35 height 19
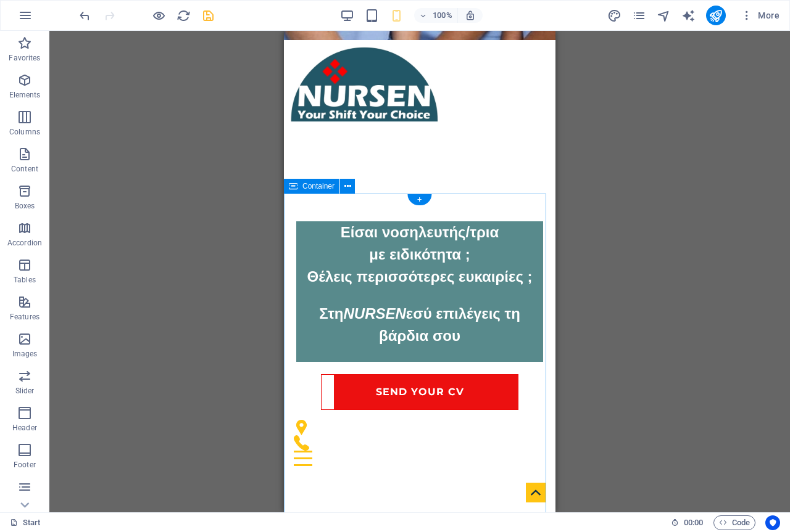
scroll to position [494, 0]
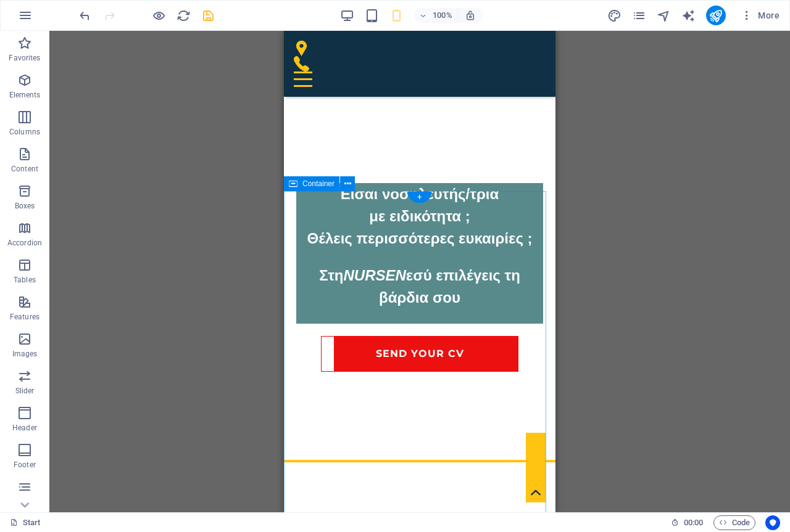
scroll to position [432, 0]
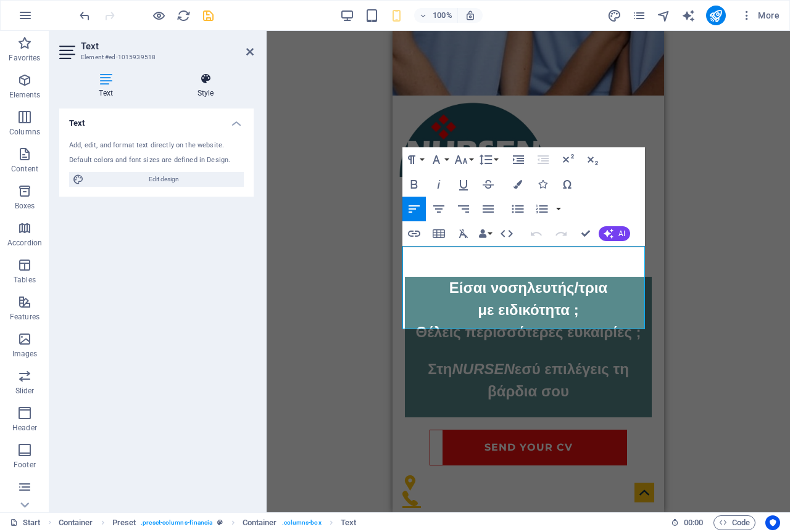
click at [206, 84] on icon at bounding box center [205, 79] width 96 height 12
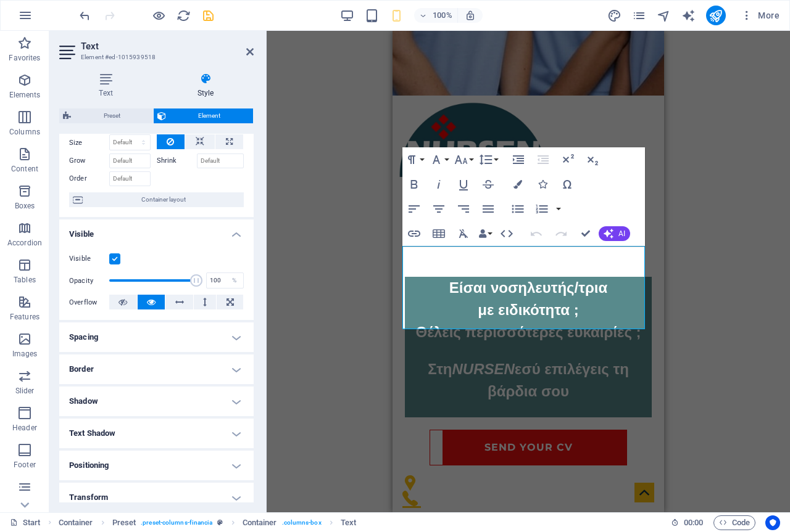
scroll to position [152, 0]
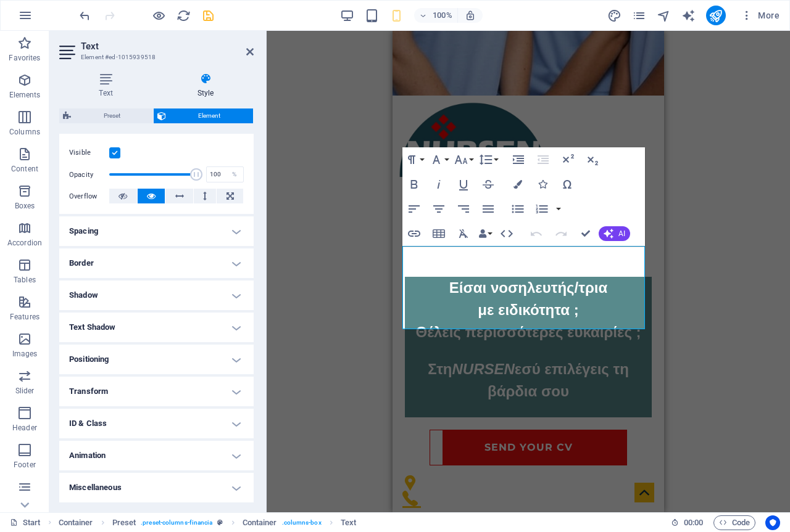
click at [133, 297] on h4 "Shadow" at bounding box center [156, 296] width 194 height 30
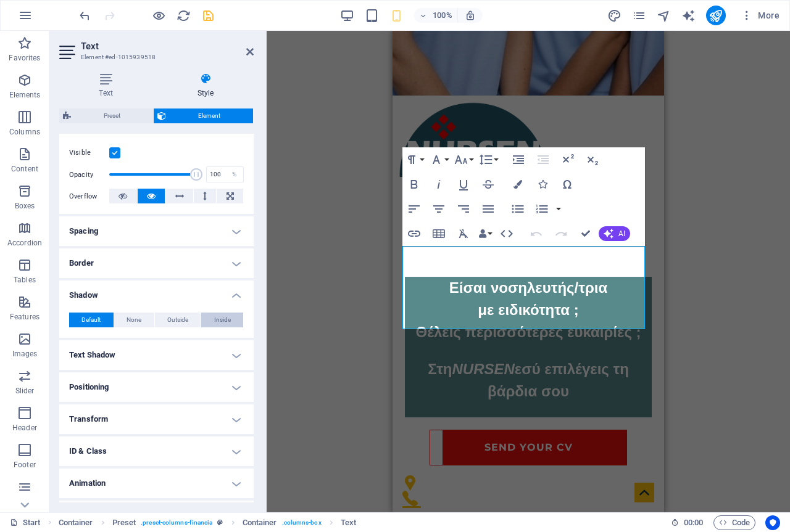
click at [226, 325] on span "Inside" at bounding box center [222, 320] width 17 height 15
type input "rgba(0, 0, 0, 0.2)"
type input "2"
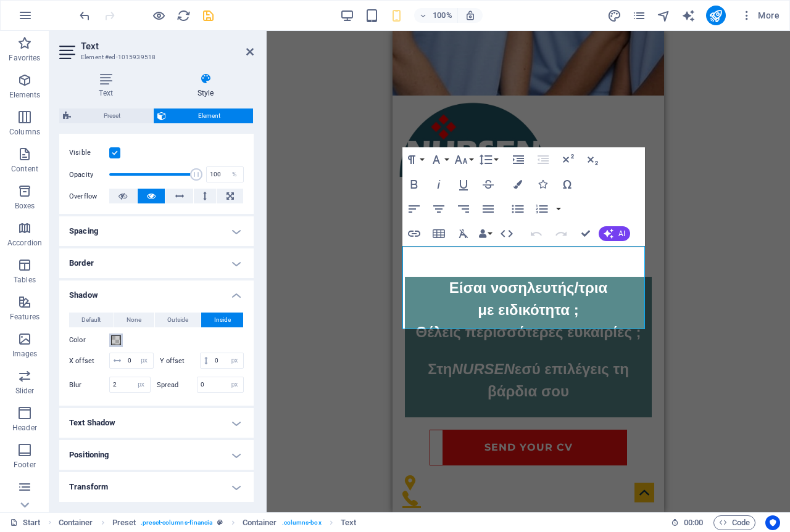
click at [117, 342] on span at bounding box center [116, 341] width 10 height 10
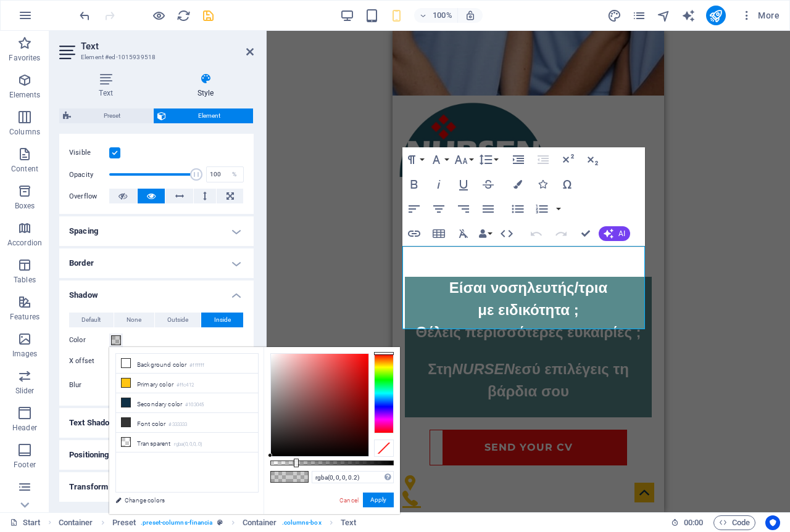
click at [378, 379] on div at bounding box center [384, 394] width 20 height 80
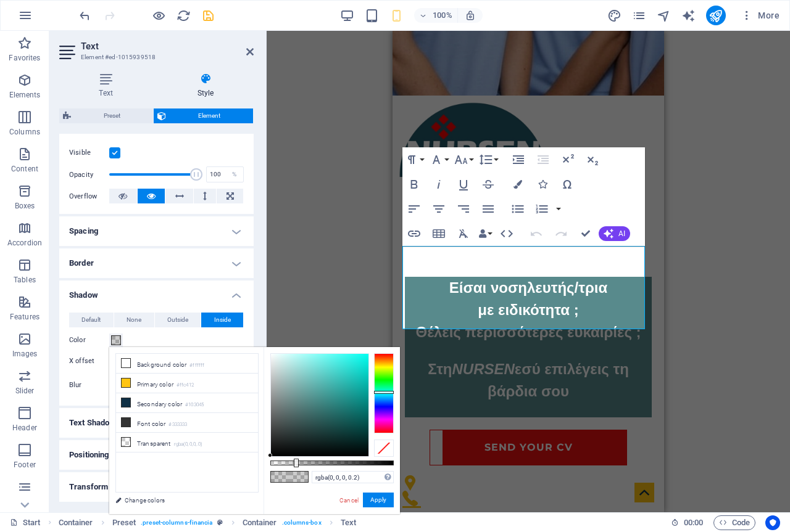
drag, startPoint x: 379, startPoint y: 379, endPoint x: 381, endPoint y: 392, distance: 13.1
click at [381, 392] on div at bounding box center [384, 392] width 20 height 3
drag, startPoint x: 297, startPoint y: 460, endPoint x: 339, endPoint y: 464, distance: 42.1
click at [339, 464] on div at bounding box center [340, 463] width 5 height 9
type input "rgba(12, 177, 168, 0.56)"
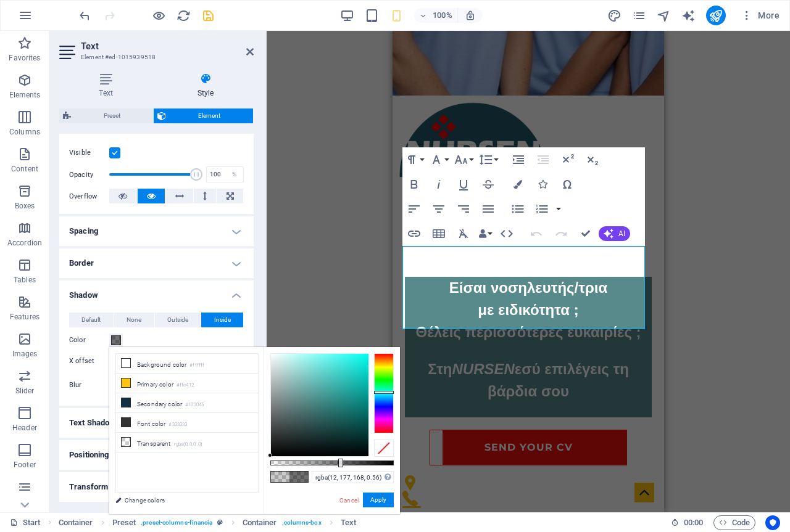
click at [361, 385] on div at bounding box center [319, 405] width 97 height 102
click at [370, 496] on button "Apply" at bounding box center [378, 500] width 31 height 15
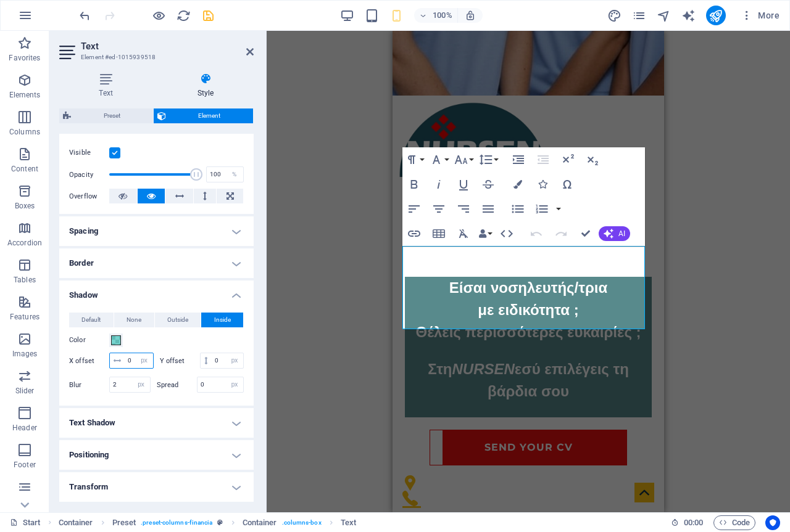
drag, startPoint x: 153, startPoint y: 364, endPoint x: 77, endPoint y: 361, distance: 76.6
click at [77, 361] on div "X offset 0 px rem vh vw" at bounding box center [111, 361] width 85 height 16
type input "10"
drag, startPoint x: 137, startPoint y: 375, endPoint x: 117, endPoint y: 376, distance: 19.8
click at [200, 369] on div "0 px rem vh vw" at bounding box center [222, 361] width 44 height 16
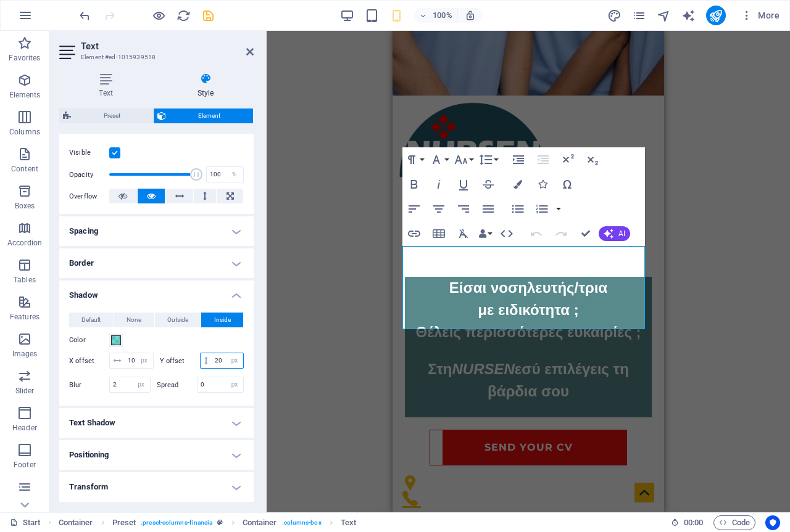
type input "20"
drag, startPoint x: 125, startPoint y: 402, endPoint x: 80, endPoint y: 402, distance: 45.0
click at [80, 393] on div "Blur 2 px rem % vh vw" at bounding box center [109, 385] width 81 height 16
type input "20"
click at [202, 392] on input "0" at bounding box center [220, 385] width 46 height 15
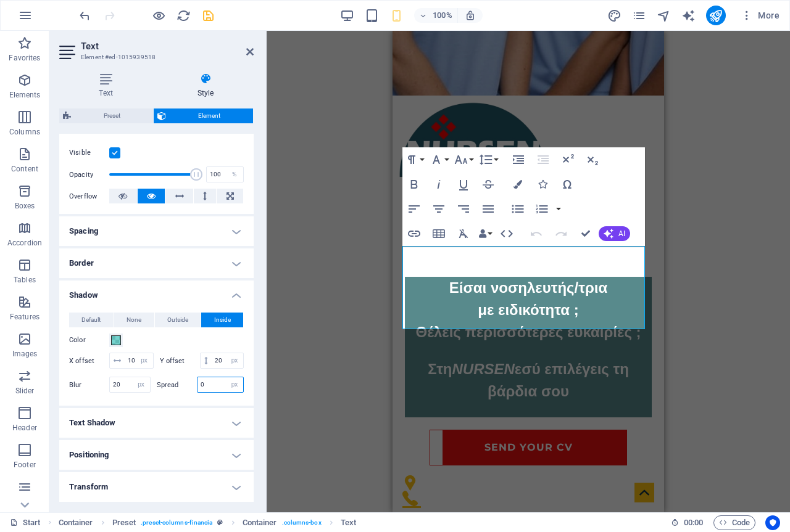
drag, startPoint x: 210, startPoint y: 401, endPoint x: 184, endPoint y: 400, distance: 25.9
click at [184, 393] on div "Spread 0 px rem vh vw" at bounding box center [201, 385] width 88 height 16
type input "20"
drag, startPoint x: 157, startPoint y: 375, endPoint x: 112, endPoint y: 372, distance: 45.1
click at [200, 369] on div "20 px rem vh vw" at bounding box center [222, 361] width 44 height 16
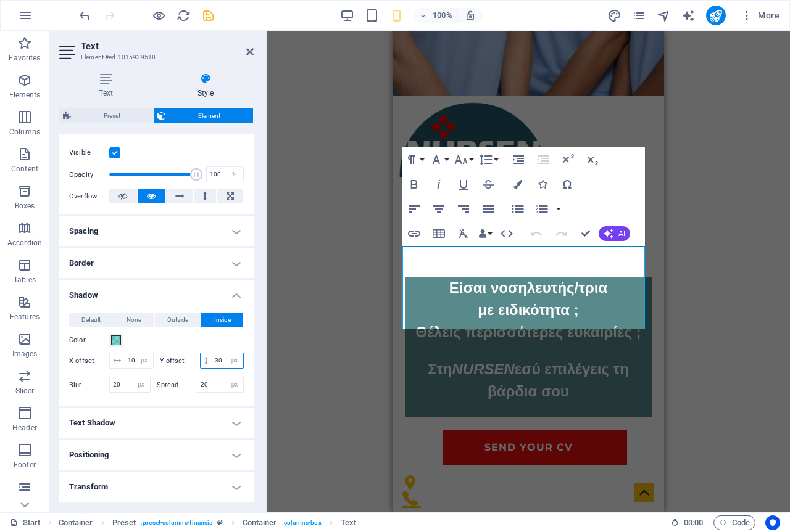
drag, startPoint x: 146, startPoint y: 373, endPoint x: 81, endPoint y: 374, distance: 64.2
click at [160, 369] on div "Y offset 30 px rem vh vw" at bounding box center [202, 361] width 85 height 16
drag, startPoint x: 151, startPoint y: 378, endPoint x: 94, endPoint y: 373, distance: 57.6
click at [160, 369] on div "Y offset 50 px rem vh vw" at bounding box center [202, 361] width 85 height 16
type input "80"
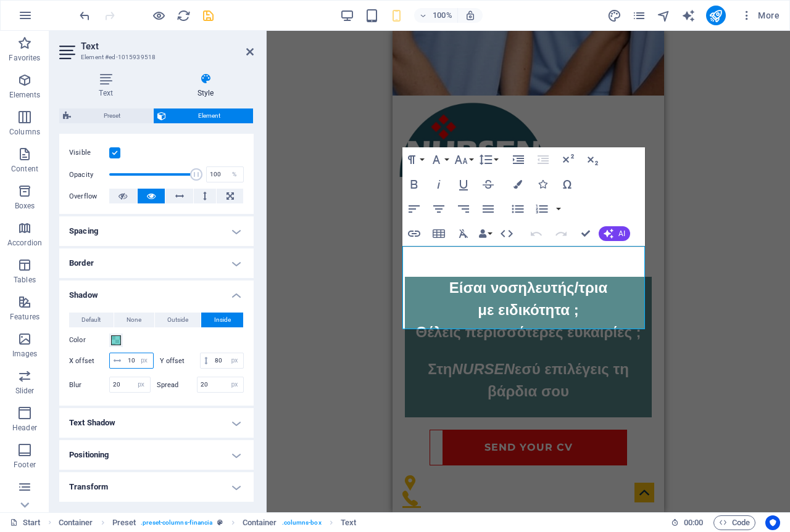
drag, startPoint x: 162, startPoint y: 361, endPoint x: 138, endPoint y: 362, distance: 24.7
click at [138, 362] on input "10" at bounding box center [139, 361] width 28 height 15
type input "100"
click at [212, 368] on input "80" at bounding box center [227, 361] width 31 height 15
type input "8"
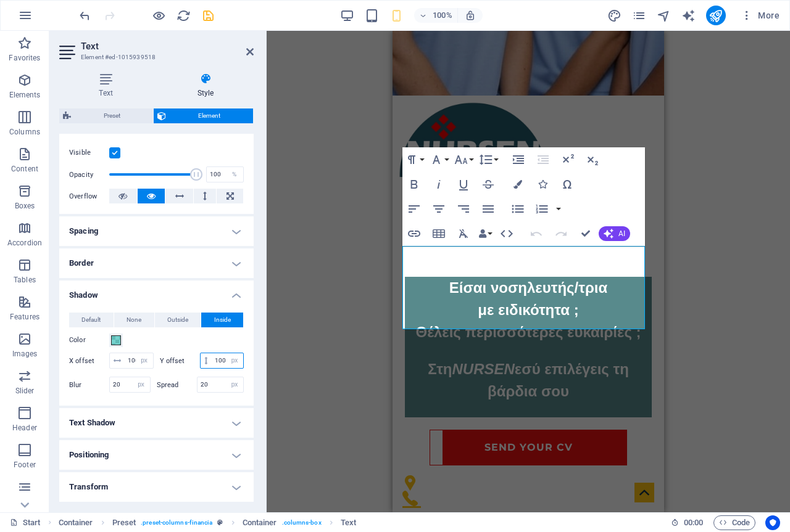
type input "100"
drag, startPoint x: 125, startPoint y: 401, endPoint x: 41, endPoint y: 399, distance: 84.5
click at [41, 399] on section "Favorites Elements Columns Content Boxes Accordion Tables Features Images Slide…" at bounding box center [395, 272] width 790 height 482
type input "30"
drag, startPoint x: 208, startPoint y: 401, endPoint x: 150, endPoint y: 401, distance: 58.0
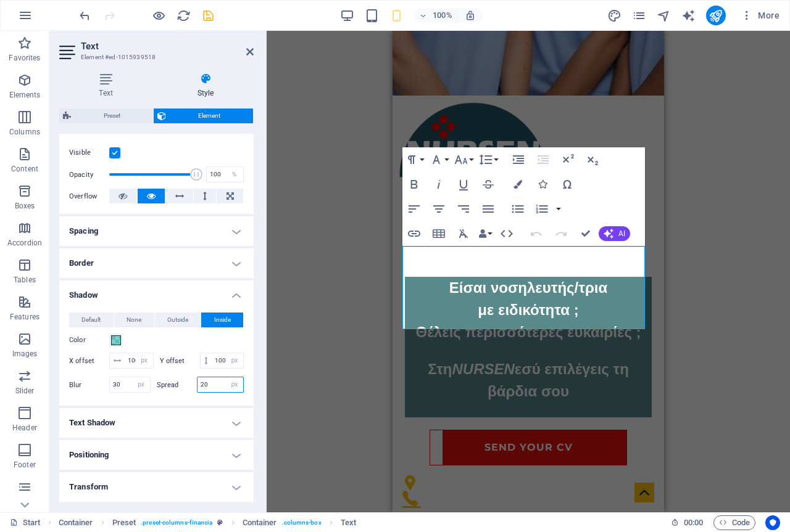
click at [150, 393] on div "Blur 30 px rem % vh vw Spread 20 px rem vh vw" at bounding box center [156, 385] width 175 height 16
type input "50"
click at [117, 342] on span at bounding box center [116, 341] width 10 height 10
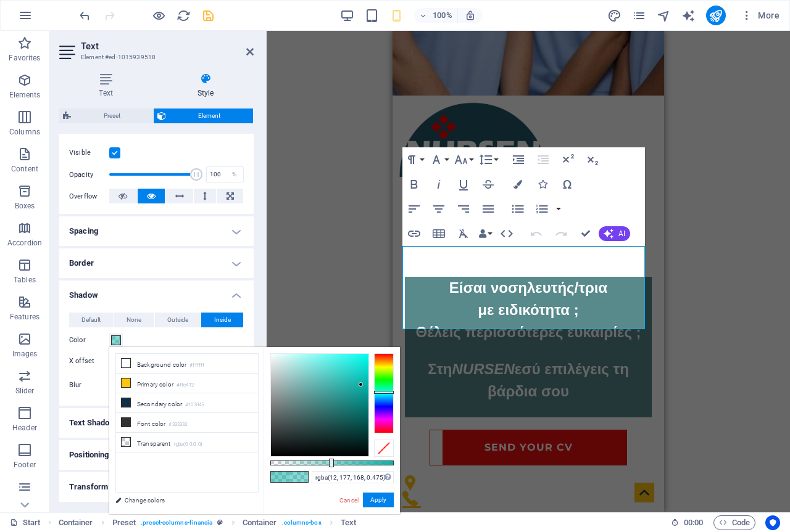
type input "rgba(12, 177, 168, 0.47)"
drag, startPoint x: 340, startPoint y: 465, endPoint x: 328, endPoint y: 465, distance: 11.7
click at [328, 465] on div at bounding box center [329, 463] width 5 height 9
click at [379, 503] on button "Apply" at bounding box center [378, 500] width 31 height 15
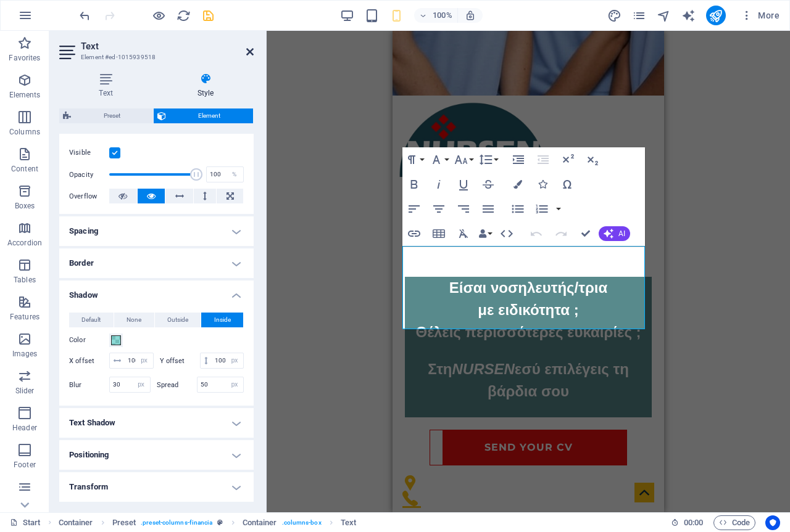
click at [250, 49] on icon at bounding box center [249, 52] width 7 height 10
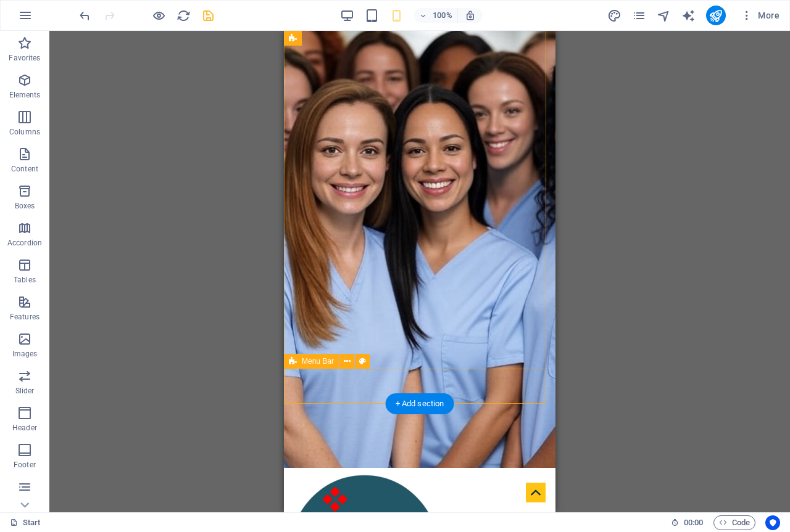
scroll to position [0, 0]
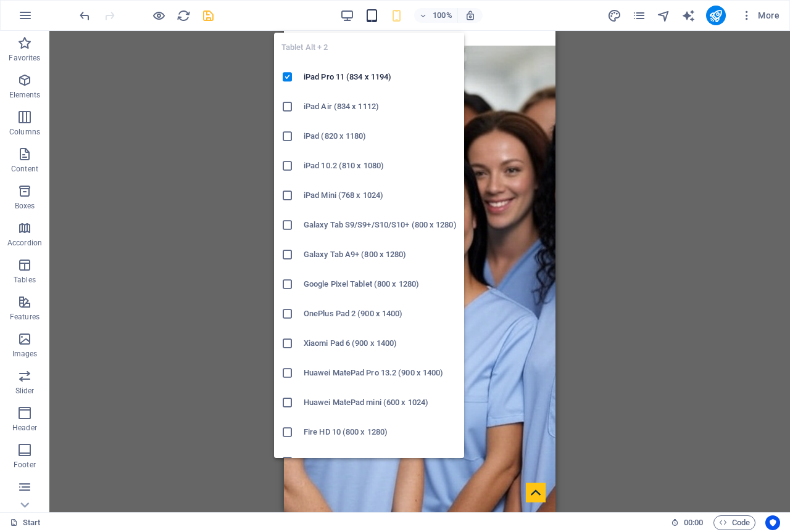
click at [371, 12] on icon "button" at bounding box center [372, 16] width 14 height 14
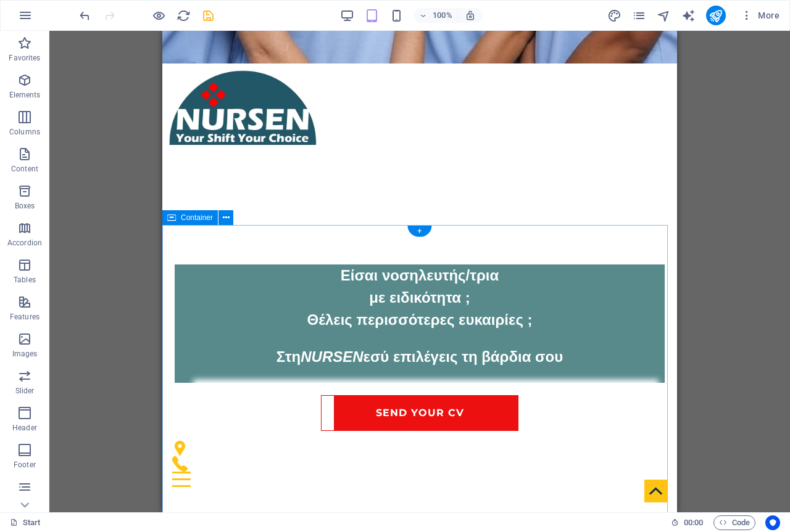
scroll to position [494, 0]
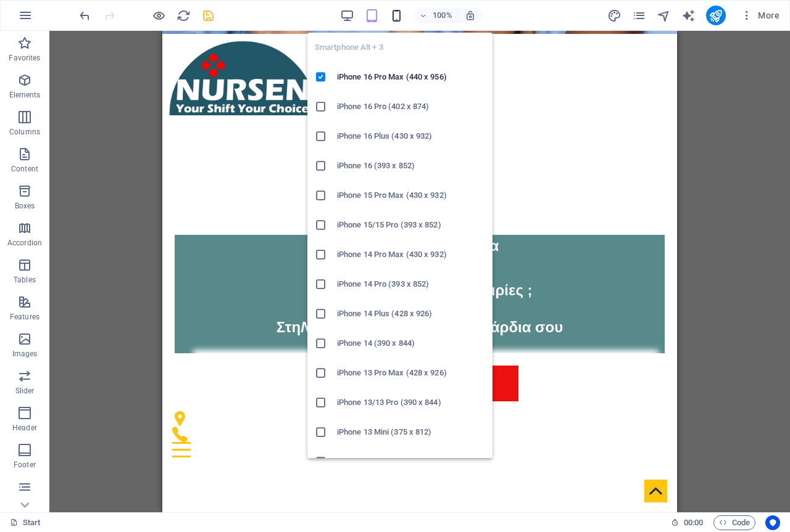
click at [400, 12] on icon "button" at bounding box center [396, 16] width 14 height 14
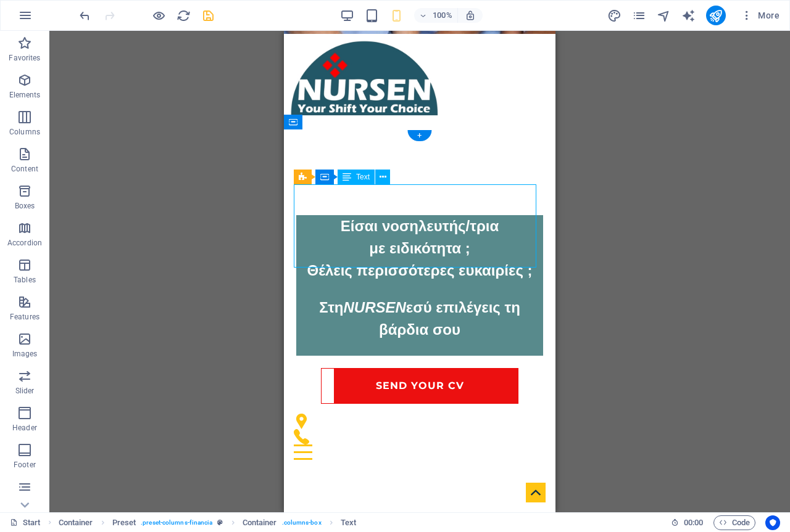
select select "px"
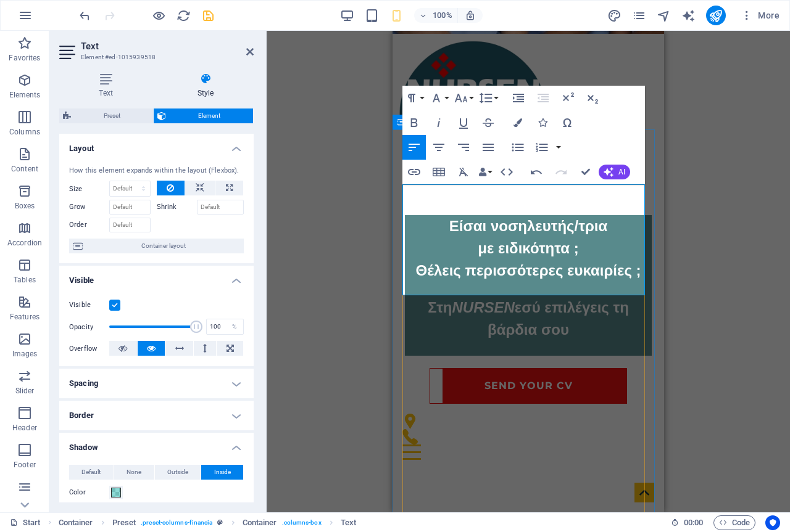
drag, startPoint x: 549, startPoint y: 283, endPoint x: 475, endPoint y: 283, distance: 74.0
click at [436, 120] on icon "button" at bounding box center [438, 122] width 15 height 15
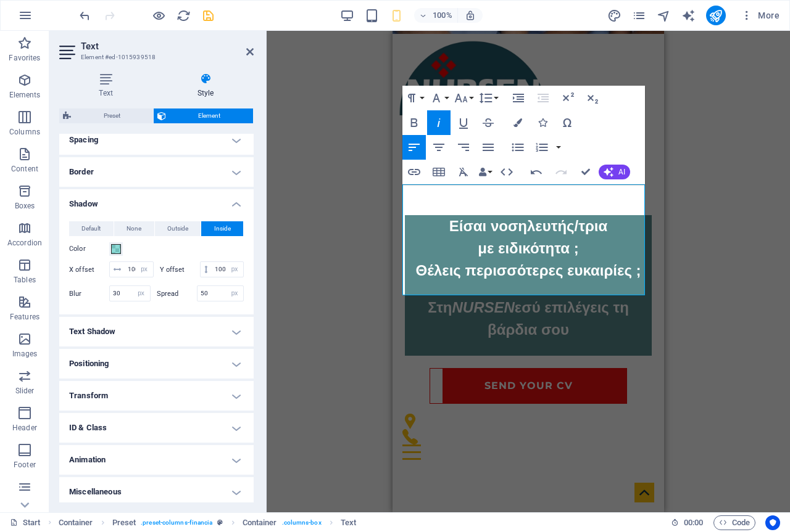
scroll to position [247, 0]
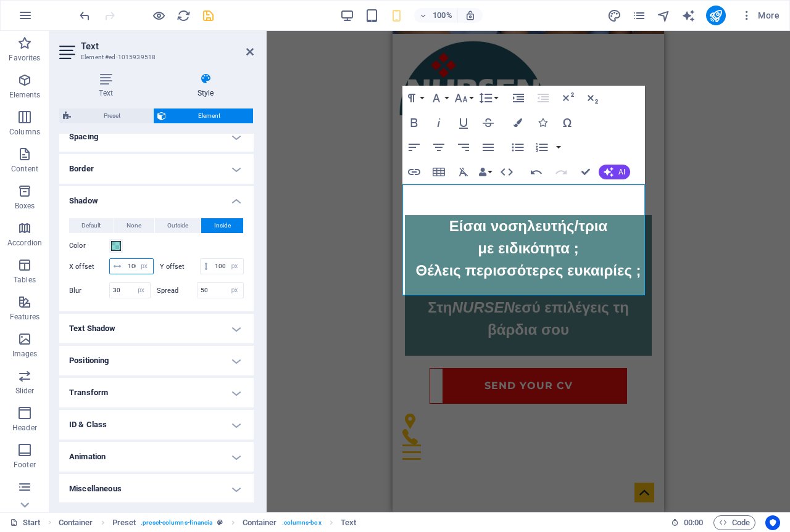
drag, startPoint x: 114, startPoint y: 267, endPoint x: 62, endPoint y: 263, distance: 52.5
click at [62, 263] on div "Default None Outside Inside Color X offset 100 px rem vh vw Y offset 100 px rem…" at bounding box center [156, 260] width 194 height 103
type input "120"
drag, startPoint x: 150, startPoint y: 279, endPoint x: 118, endPoint y: 275, distance: 31.7
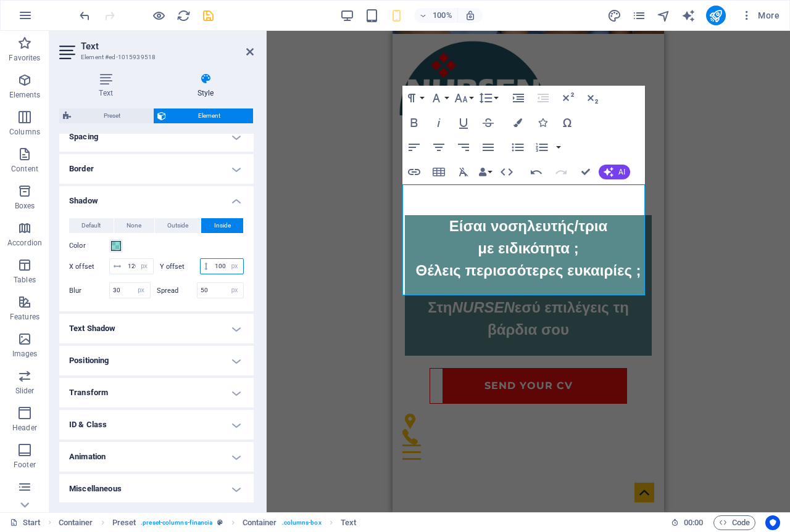
click at [200, 275] on div "100 px rem vh vw" at bounding box center [222, 267] width 44 height 16
type input "200"
click at [115, 249] on span at bounding box center [116, 246] width 10 height 10
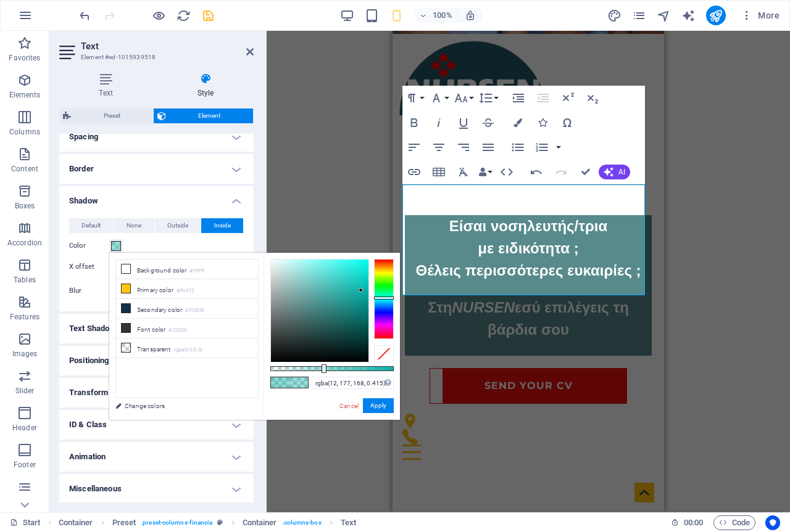
type input "rgba(12, 177, 168, 0.41)"
drag, startPoint x: 329, startPoint y: 369, endPoint x: 321, endPoint y: 366, distance: 8.4
click at [321, 366] on div at bounding box center [322, 369] width 5 height 9
click at [376, 404] on button "Apply" at bounding box center [378, 406] width 31 height 15
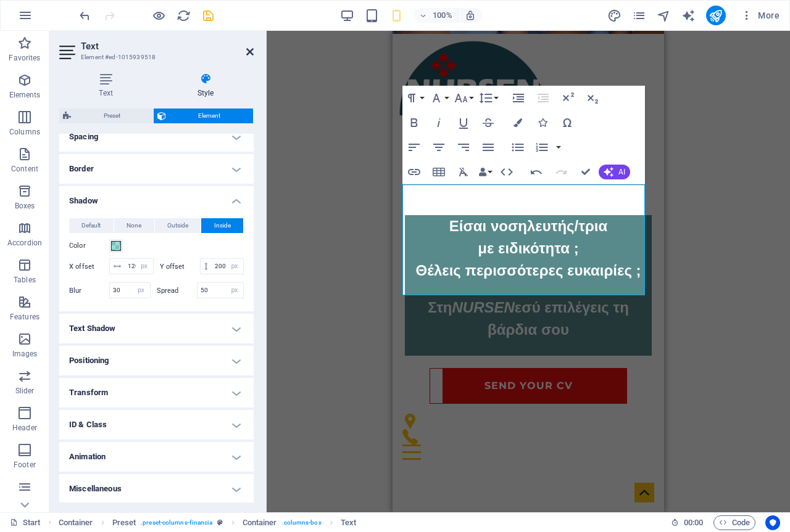
click at [246, 55] on icon at bounding box center [249, 52] width 7 height 10
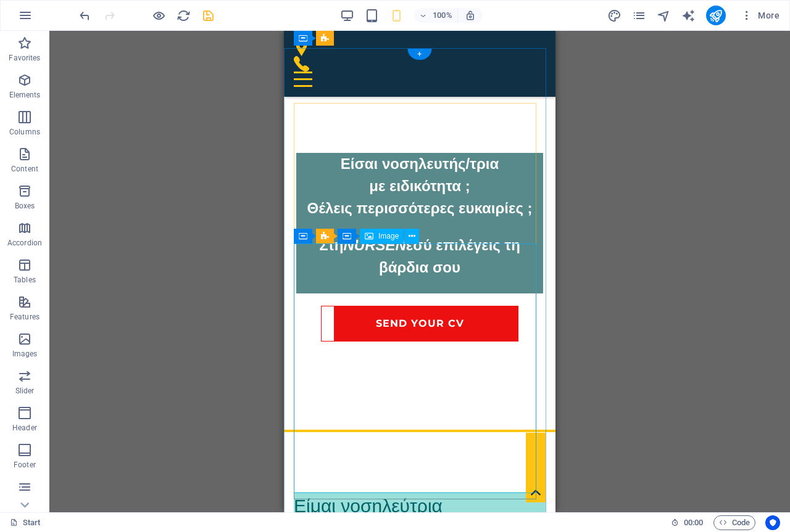
scroll to position [555, 0]
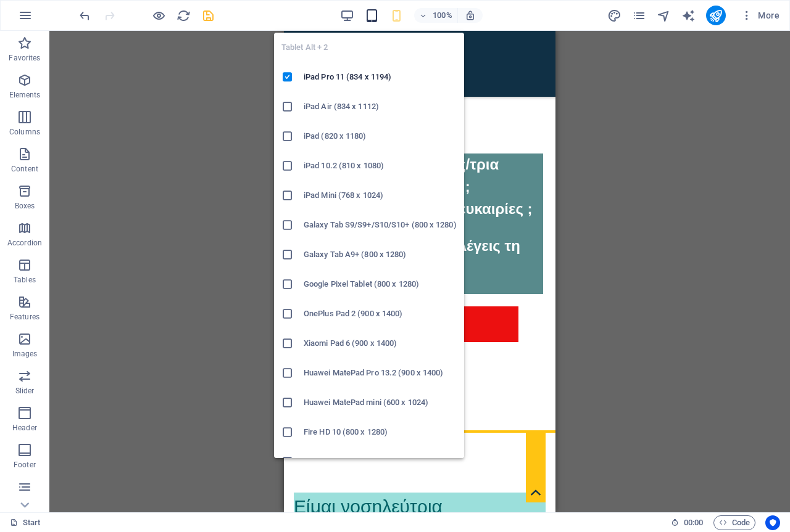
click at [371, 15] on icon "button" at bounding box center [372, 16] width 14 height 14
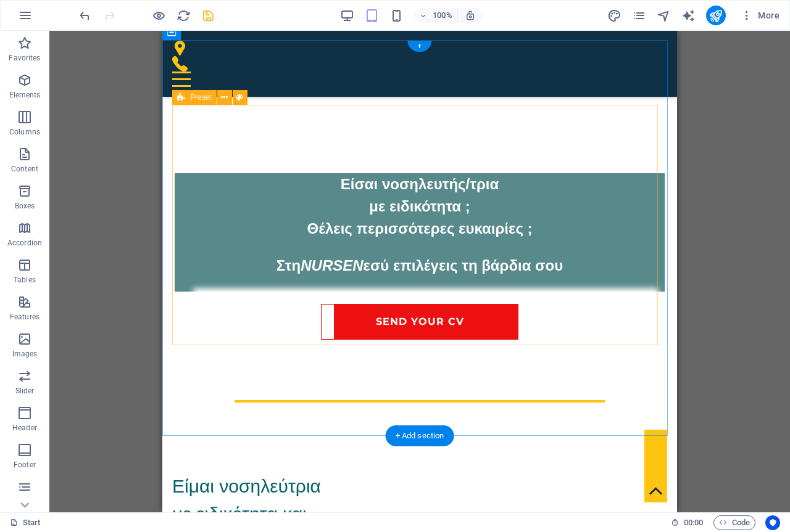
click at [386, 473] on div "Είμαι νοσηλεύτρια με ειδικότητα και ψάχνω για έξτρα βάρδιες από τη NURSEN" at bounding box center [419, 514] width 495 height 83
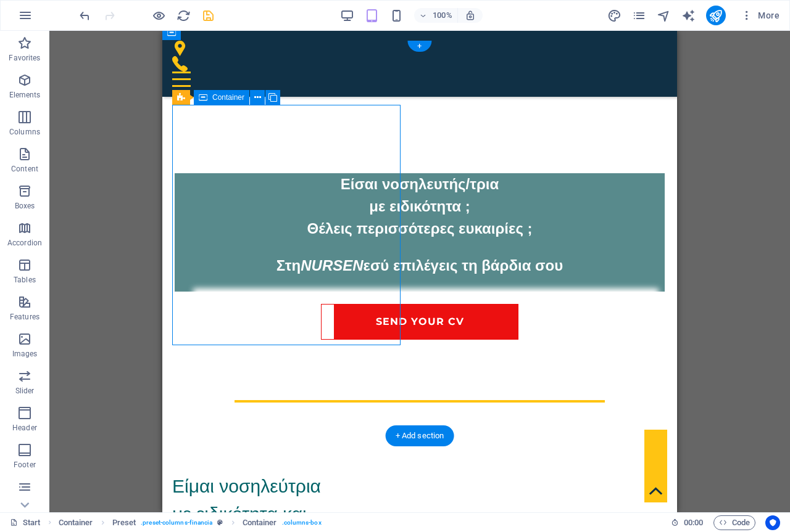
click at [386, 473] on div "Είμαι νοσηλεύτρια με ειδικότητα και ψάχνω για έξτρα βάρδιες από τη NURSEN" at bounding box center [419, 514] width 495 height 83
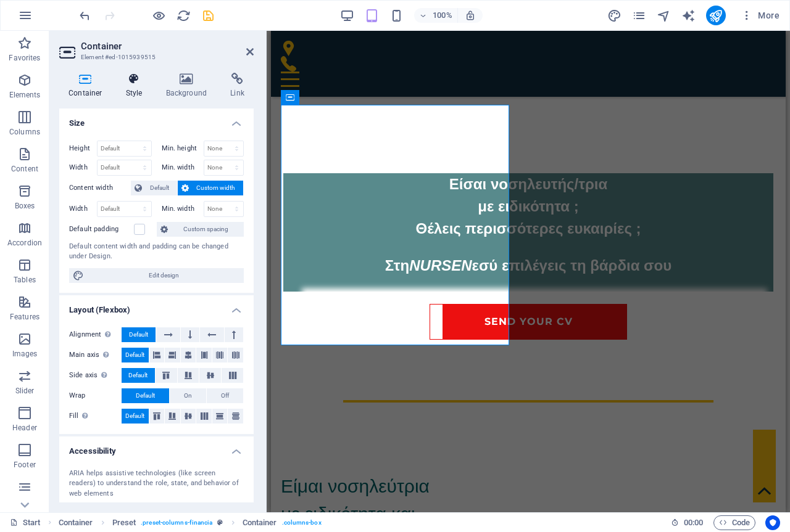
click at [133, 84] on icon at bounding box center [134, 79] width 35 height 12
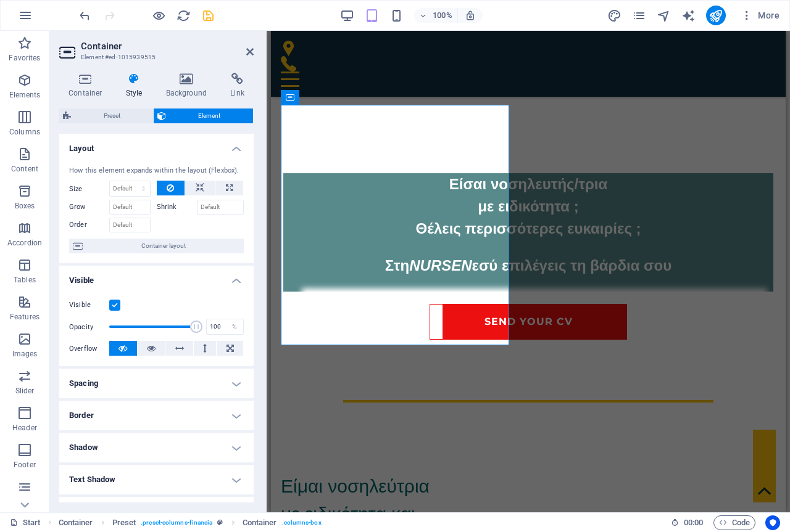
scroll to position [152, 0]
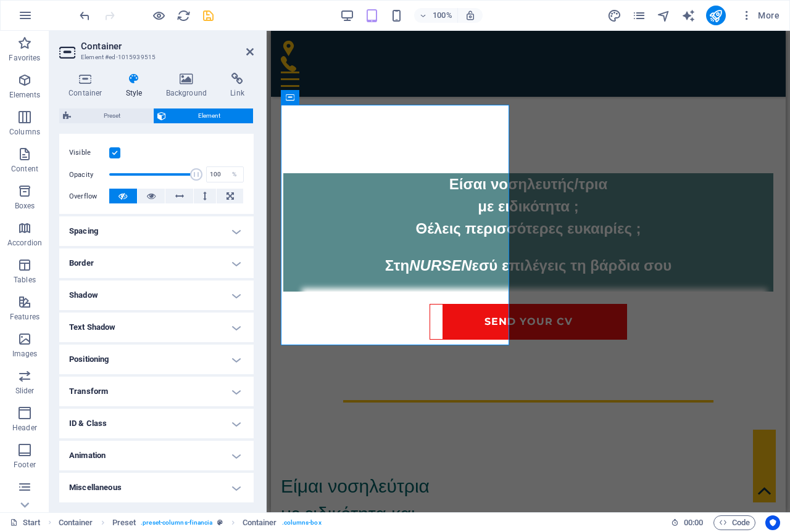
click at [131, 294] on h4 "Shadow" at bounding box center [156, 296] width 194 height 30
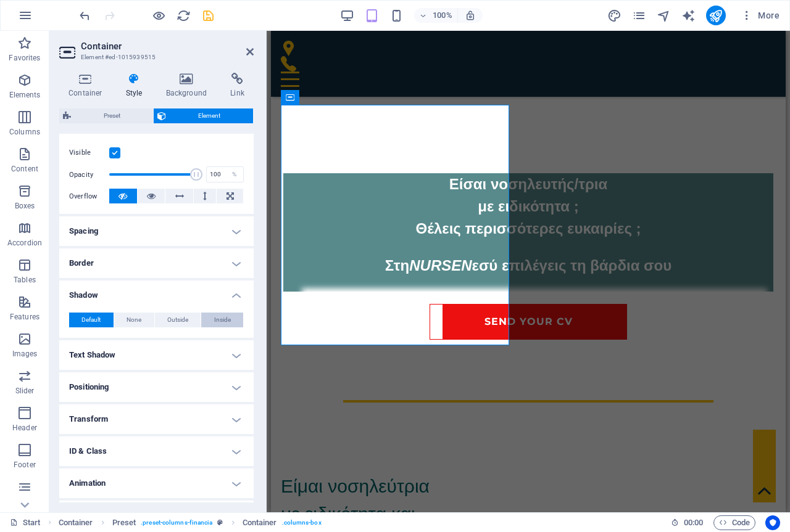
click at [214, 321] on span "Inside" at bounding box center [222, 320] width 17 height 15
type input "2"
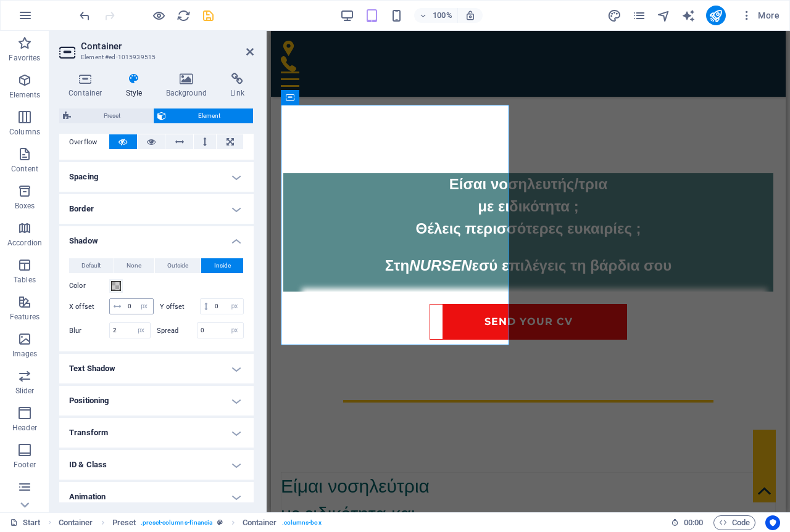
scroll to position [264, 0]
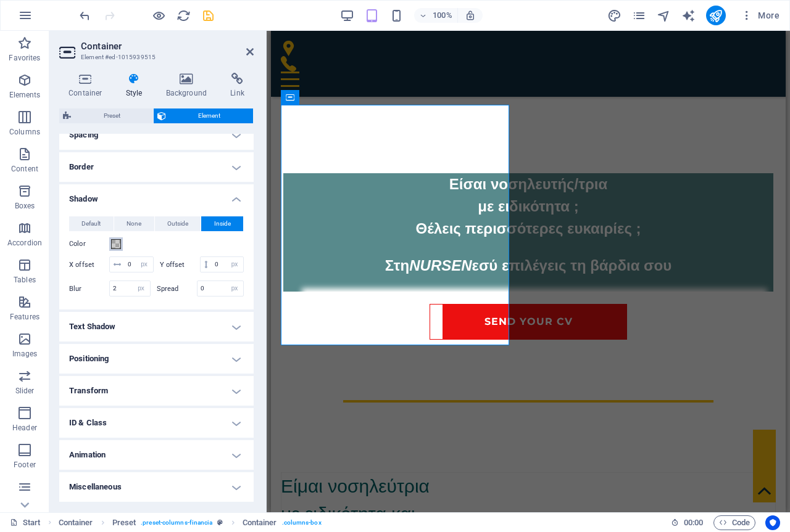
click at [115, 239] on span at bounding box center [116, 244] width 10 height 10
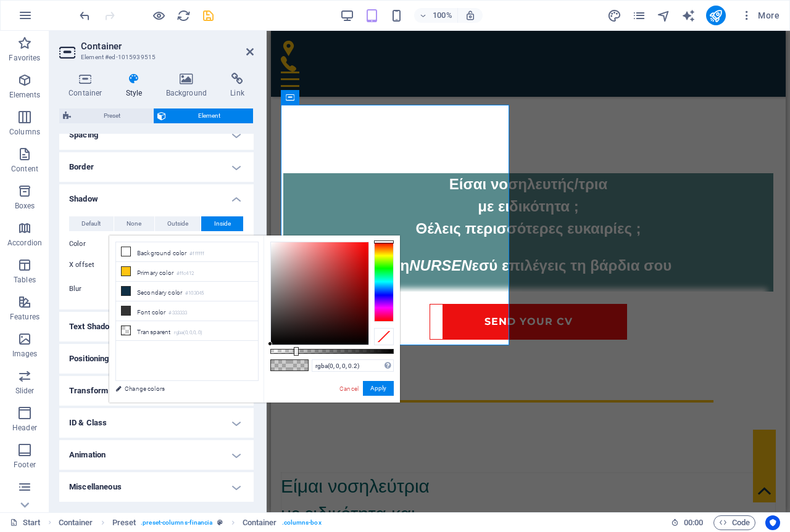
drag, startPoint x: 378, startPoint y: 240, endPoint x: 380, endPoint y: 275, distance: 35.2
click at [380, 275] on div "rgba(0, 0, 0, 0.2) Supported formats #0852ed rgb(8, 82, 237) rgba(8, 82, 237, 9…" at bounding box center [331, 409] width 136 height 346
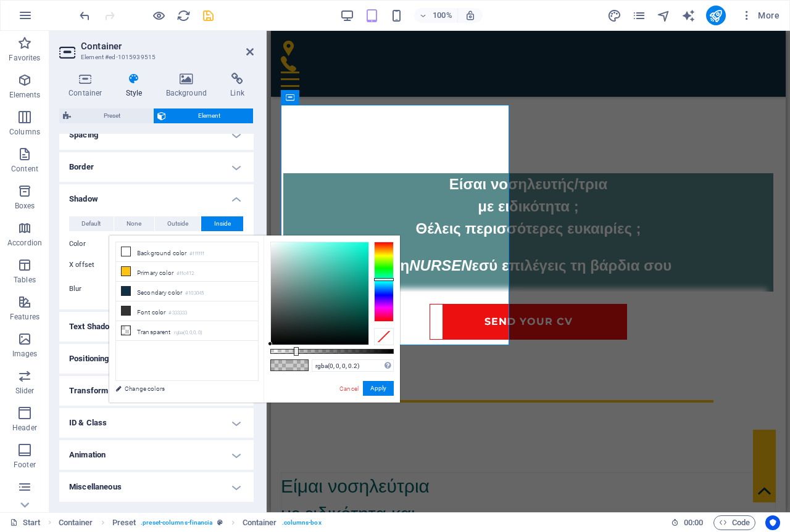
click at [381, 279] on div at bounding box center [384, 282] width 20 height 80
click at [385, 280] on div at bounding box center [384, 280] width 20 height 3
click at [363, 259] on div at bounding box center [319, 293] width 97 height 102
type input "#0bd6c1"
drag, startPoint x: 295, startPoint y: 349, endPoint x: 138, endPoint y: 325, distance: 159.1
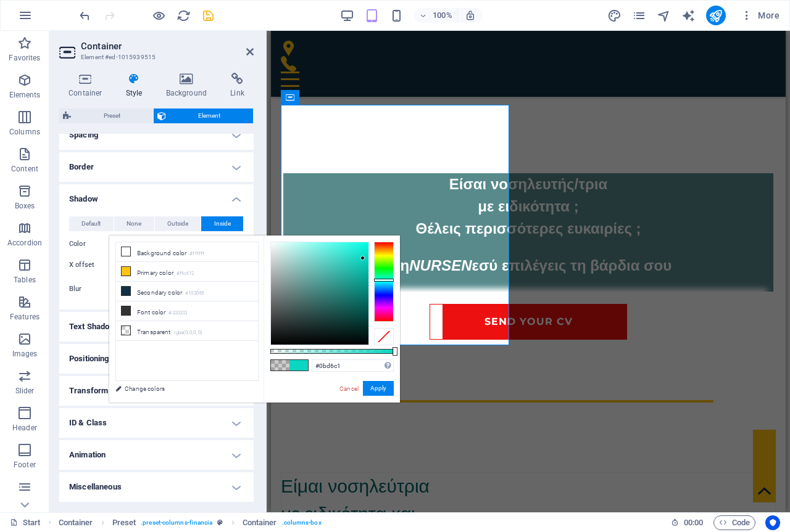
click at [408, 355] on body "[DOMAIN_NAME] Start Favorites Elements Columns Content Boxes Accordion Tables F…" at bounding box center [395, 266] width 790 height 532
click at [376, 390] on button "Apply" at bounding box center [378, 388] width 31 height 15
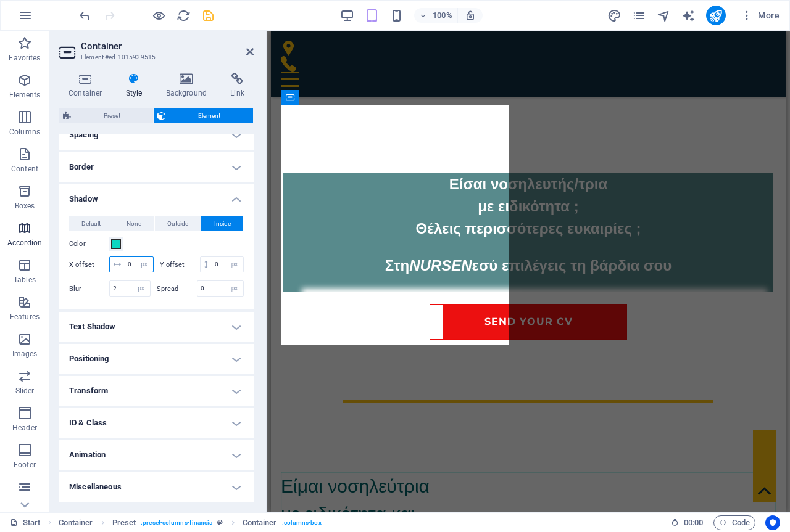
drag, startPoint x: 152, startPoint y: 250, endPoint x: 35, endPoint y: 241, distance: 117.6
click at [35, 241] on section "Favorites Elements Columns Content Boxes Accordion Tables Features Images Slide…" at bounding box center [395, 272] width 790 height 482
type input "100"
drag, startPoint x: 130, startPoint y: 263, endPoint x: 102, endPoint y: 259, distance: 28.6
click at [160, 259] on div "Y offset 0 px rem vh vw" at bounding box center [202, 265] width 85 height 16
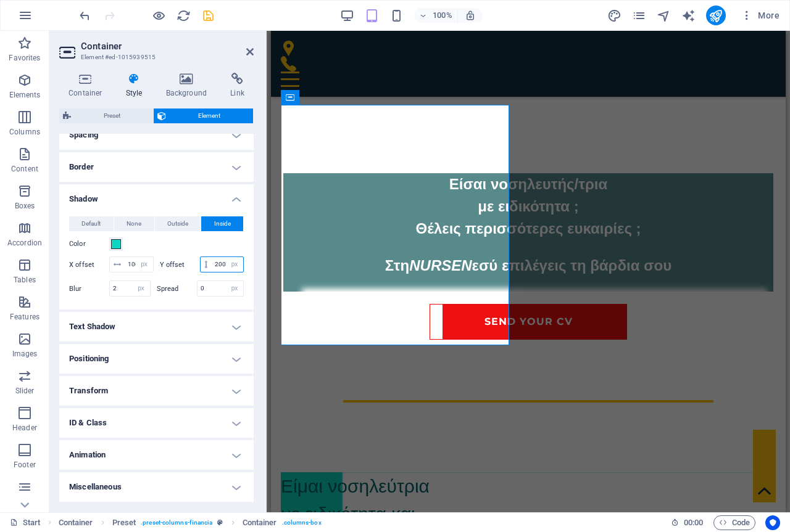
type input "200"
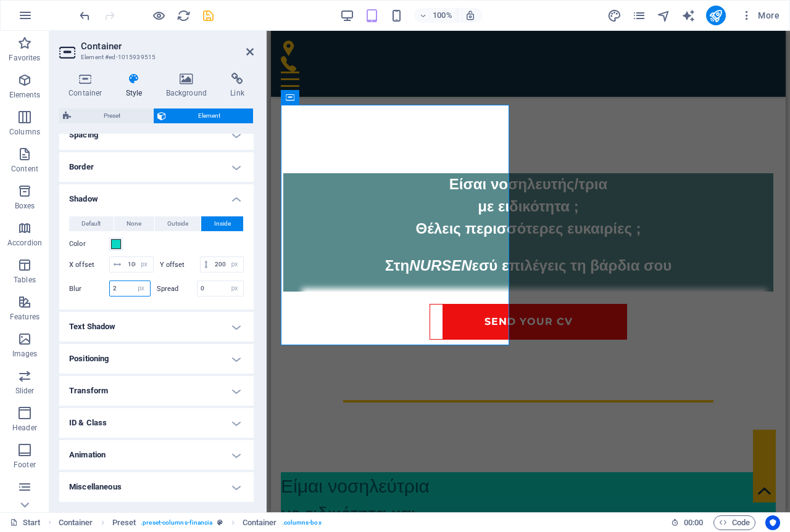
drag, startPoint x: 128, startPoint y: 291, endPoint x: 74, endPoint y: 278, distance: 55.7
click at [74, 278] on div "Default None Outside Inside Color X offset 100 px rem vh vw Y offset 200 px rem…" at bounding box center [156, 258] width 175 height 83
type input "100"
drag, startPoint x: 196, startPoint y: 289, endPoint x: 183, endPoint y: 287, distance: 13.2
click at [183, 287] on div "Spread 0 px rem vh vw" at bounding box center [201, 289] width 88 height 16
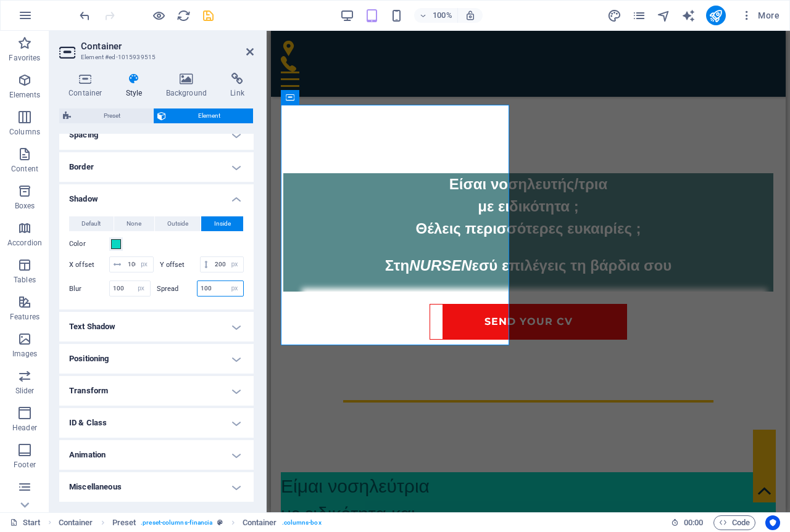
drag, startPoint x: 220, startPoint y: 291, endPoint x: 174, endPoint y: 286, distance: 46.5
click at [174, 286] on div "Spread 100 px rem vh vw" at bounding box center [201, 289] width 88 height 16
type input "200"
click at [118, 239] on span at bounding box center [116, 244] width 10 height 10
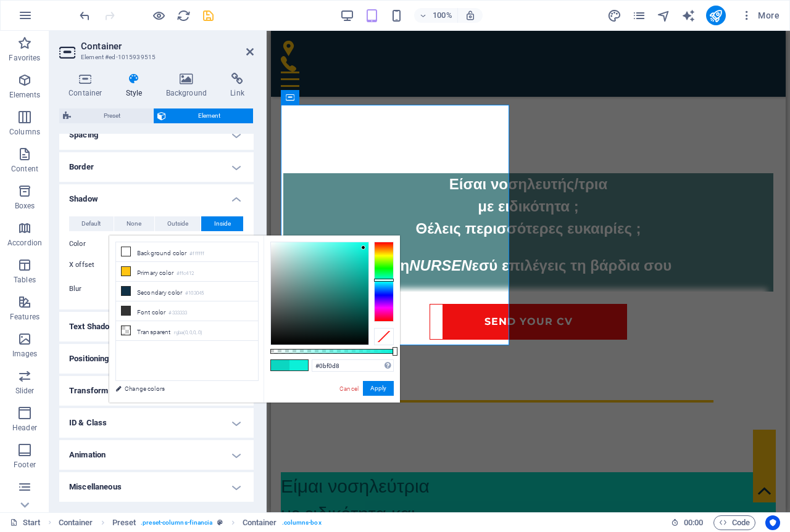
click at [363, 248] on div at bounding box center [319, 293] width 97 height 102
drag, startPoint x: 395, startPoint y: 350, endPoint x: 370, endPoint y: 350, distance: 25.9
click at [370, 350] on div at bounding box center [370, 351] width 5 height 9
click at [379, 387] on button "Apply" at bounding box center [378, 388] width 31 height 15
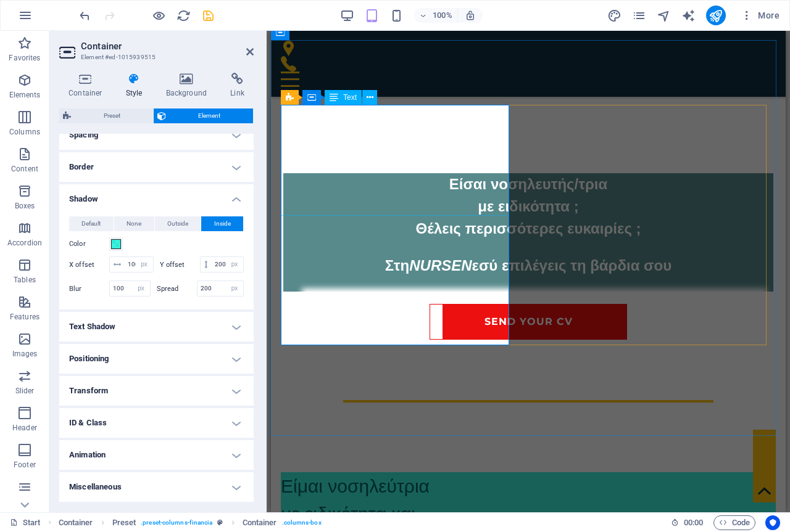
click at [429, 473] on div "Είμαι νοσηλεύτρια με ειδικότητα και ψάχνω για έξτρα βάρδιες από τη NURSEN" at bounding box center [528, 514] width 495 height 83
click at [116, 239] on span at bounding box center [116, 244] width 10 height 10
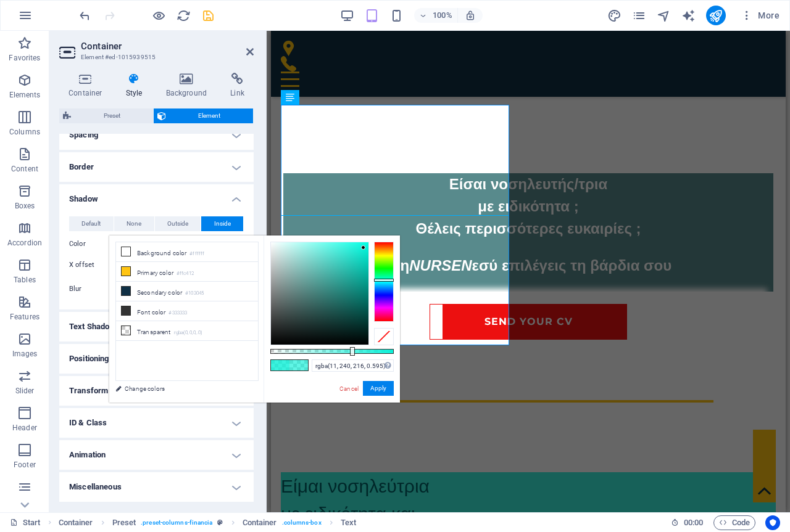
type input "rgba(11, 240, 216, 0.59)"
drag, startPoint x: 371, startPoint y: 350, endPoint x: 343, endPoint y: 349, distance: 27.8
click at [343, 349] on div at bounding box center [344, 351] width 5 height 9
click at [372, 387] on button "Apply" at bounding box center [378, 388] width 31 height 15
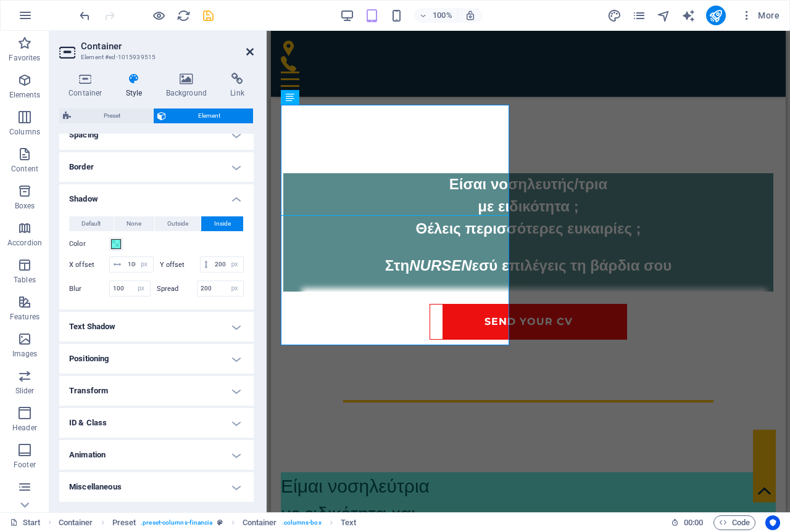
click at [252, 50] on icon at bounding box center [249, 52] width 7 height 10
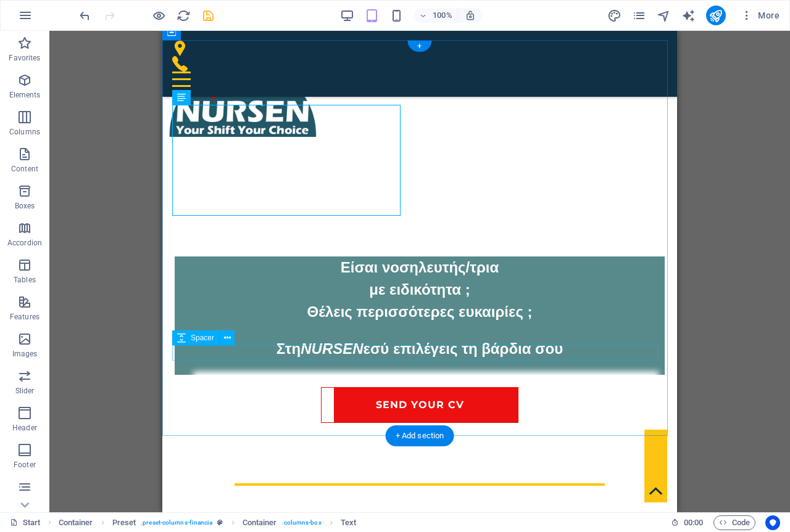
scroll to position [555, 0]
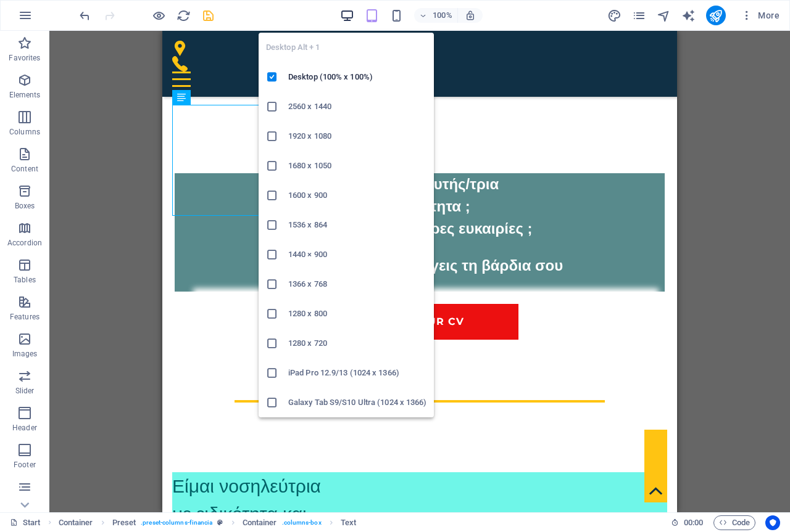
click at [349, 15] on icon "button" at bounding box center [347, 16] width 14 height 14
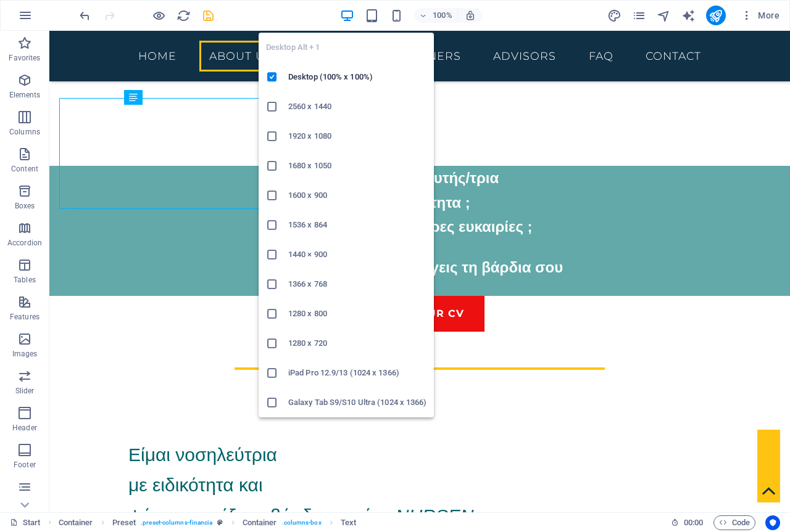
scroll to position [562, 0]
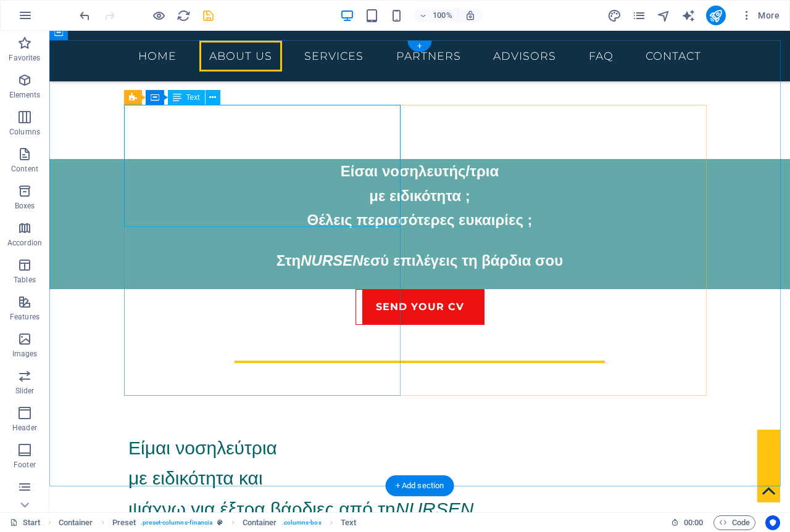
click at [364, 433] on div "Είμαι νοσηλεύτρια με ειδικότητα και ψάχνω για έξτρα βάρδιες από τη NURSEN" at bounding box center [419, 479] width 582 height 92
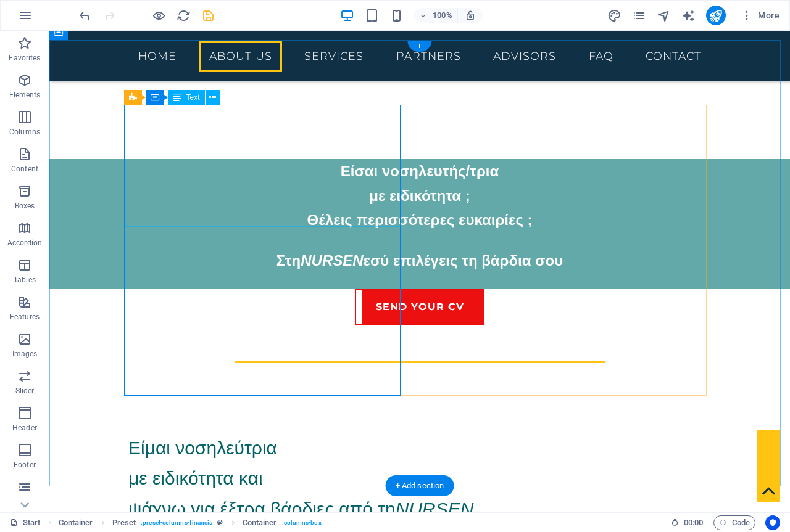
click at [364, 433] on div "Είμαι νοσηλεύτρια με ειδικότητα και ψάχνω για έξτρα βάρδιες από τη NURSEN" at bounding box center [419, 479] width 582 height 92
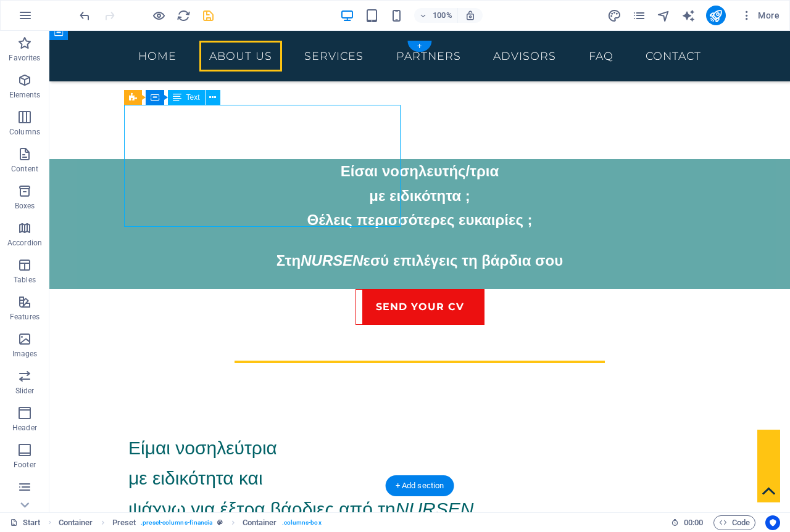
click at [364, 433] on div "Είμαι νοσηλεύτρια με ειδικότητα και ψάχνω για έξτρα βάρδιες από τη NURSEN" at bounding box center [419, 479] width 582 height 92
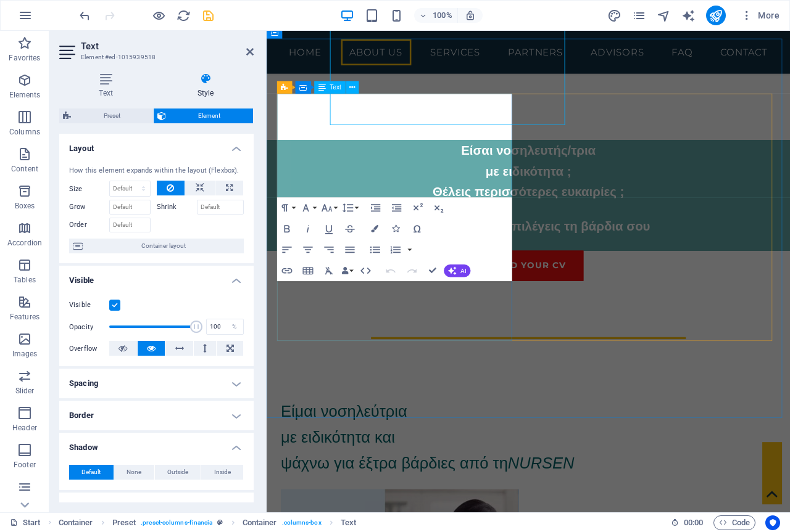
scroll to position [647, 0]
click at [516, 529] on span "ψάχνω για έξτρα βάρδιες από τη NURSEN" at bounding box center [455, 539] width 345 height 20
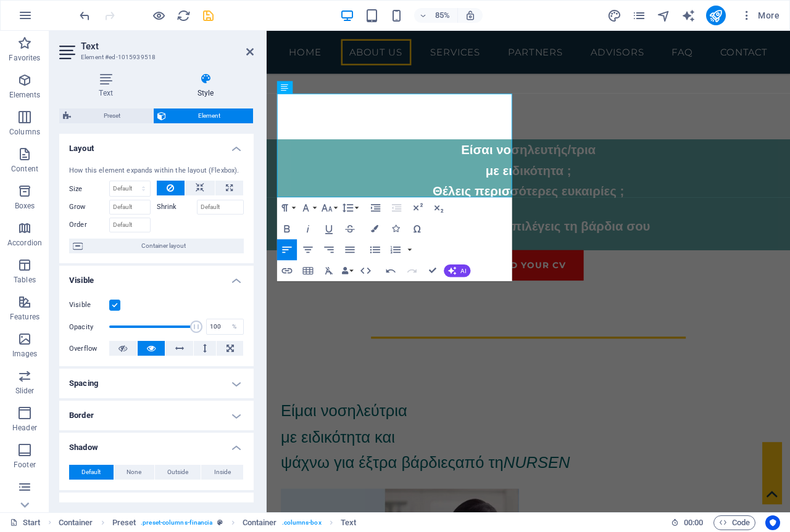
scroll to position [180, 0]
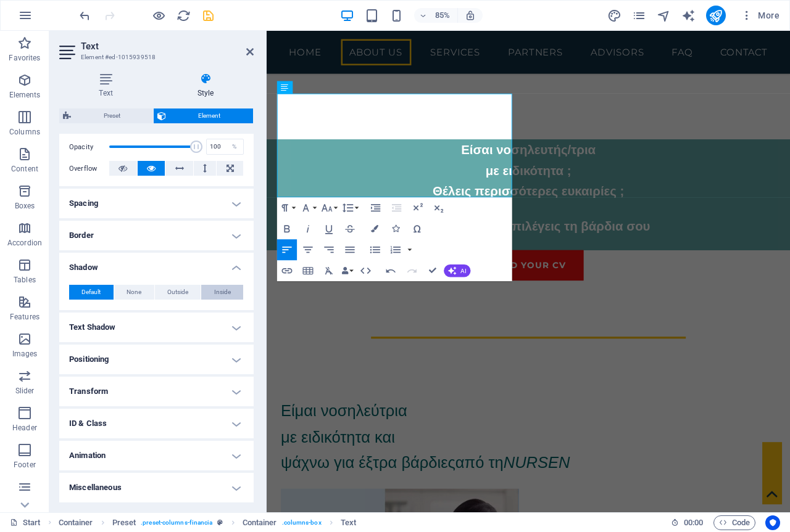
click at [218, 289] on span "Inside" at bounding box center [222, 292] width 17 height 15
type input "rgba(0, 0, 0, 0.2)"
type input "2"
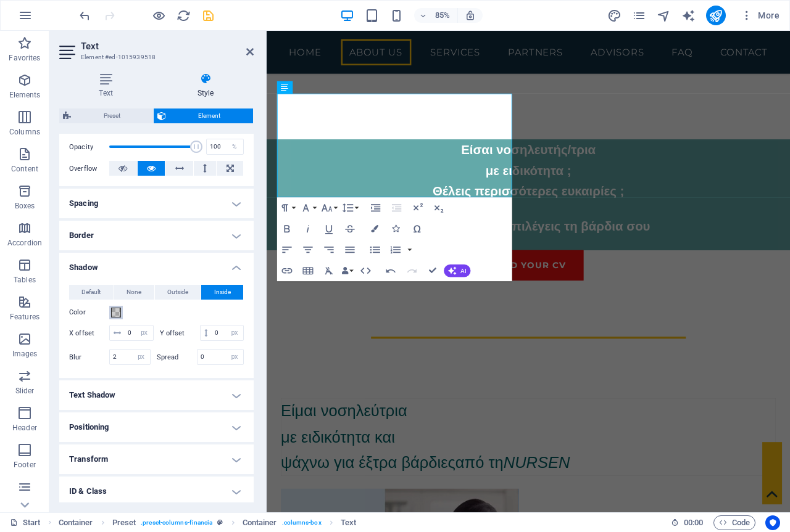
click at [118, 309] on span at bounding box center [116, 313] width 10 height 10
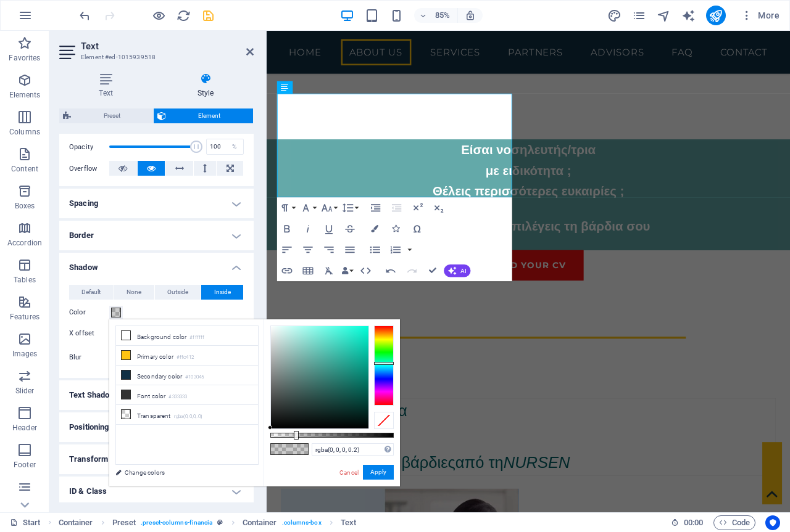
drag, startPoint x: 383, startPoint y: 328, endPoint x: 383, endPoint y: 363, distance: 35.2
click at [383, 363] on div at bounding box center [384, 366] width 20 height 80
click at [327, 332] on div at bounding box center [319, 377] width 97 height 102
type input "rgba(100, 240, 219, 0.565)"
drag, startPoint x: 294, startPoint y: 432, endPoint x: 340, endPoint y: 434, distance: 46.3
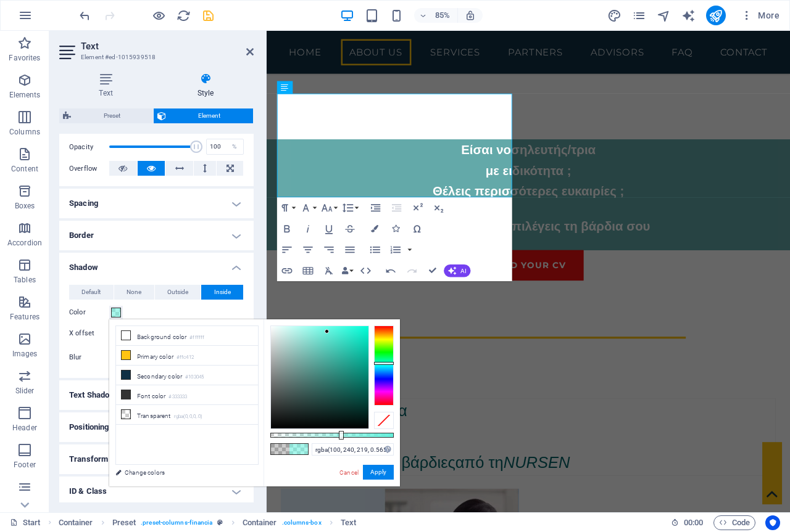
click at [340, 434] on div at bounding box center [341, 435] width 5 height 9
click at [370, 474] on button "Apply" at bounding box center [378, 472] width 31 height 15
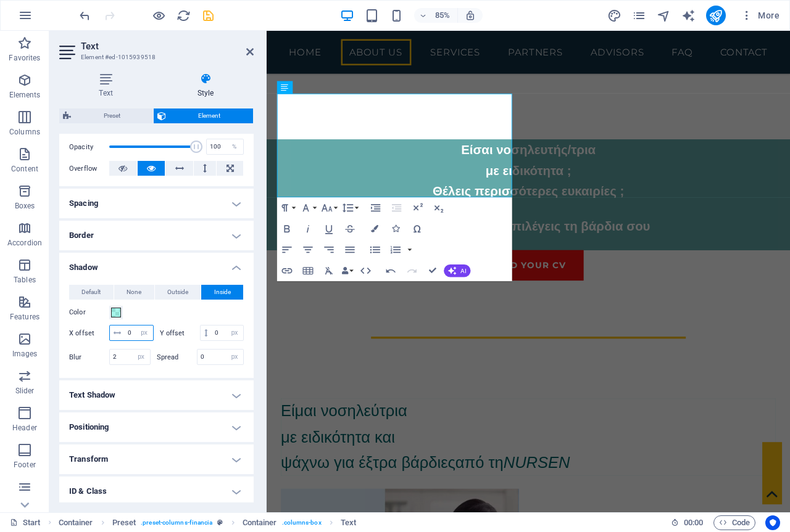
drag, startPoint x: 155, startPoint y: 334, endPoint x: 69, endPoint y: 323, distance: 87.0
click at [69, 323] on div "Default None Outside Inside Color X offset 0 px rem vh vw Y offset 0 px rem vh …" at bounding box center [156, 326] width 175 height 83
type input "200"
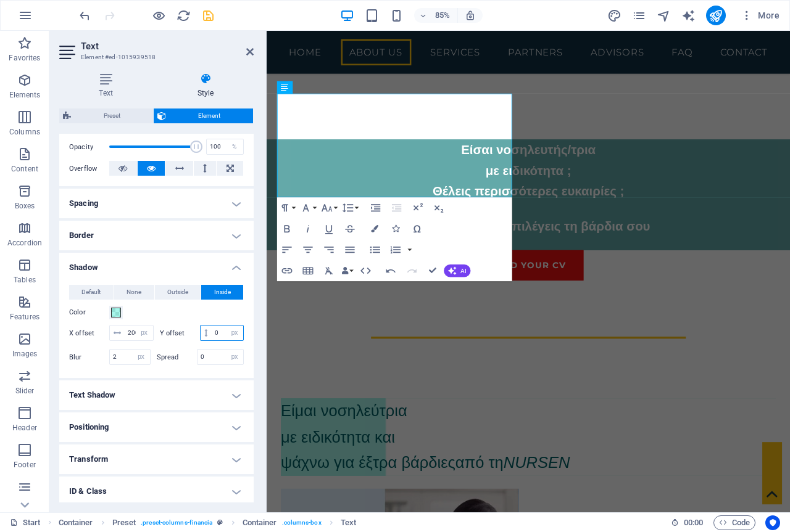
drag, startPoint x: 147, startPoint y: 352, endPoint x: 107, endPoint y: 348, distance: 40.3
click at [160, 341] on div "Y offset 0 px rem vh vw" at bounding box center [202, 333] width 85 height 16
type input "300"
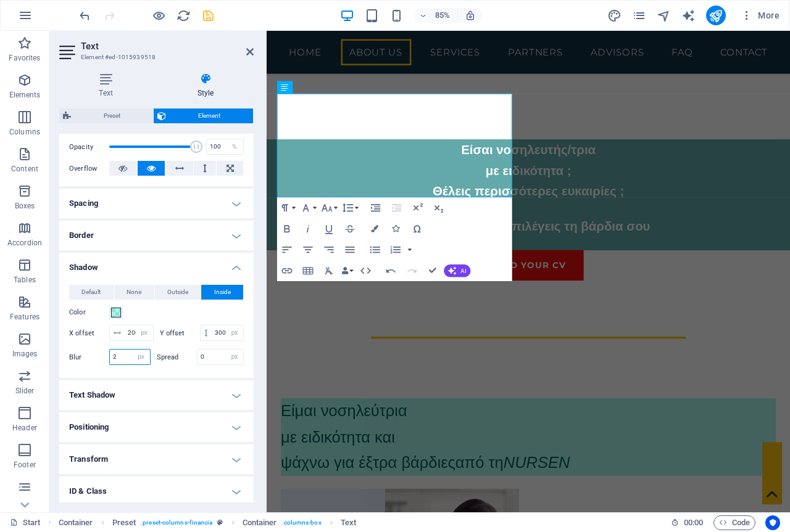
drag, startPoint x: 129, startPoint y: 370, endPoint x: 88, endPoint y: 371, distance: 40.7
click at [91, 365] on div "Blur 2 px rem % vh vw" at bounding box center [109, 357] width 81 height 16
type input "300"
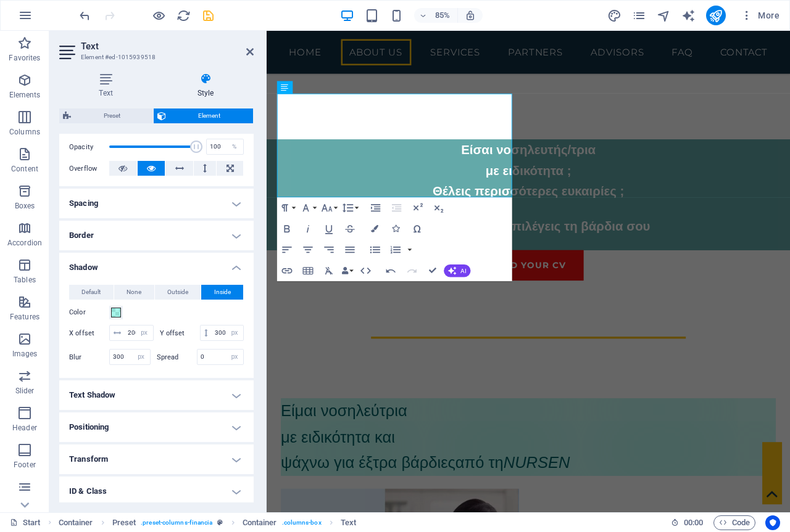
click at [254, 54] on aside "Text Element #ed-1015939518 Text Style Text Add, edit, and format text directly…" at bounding box center [157, 272] width 217 height 482
click at [252, 54] on icon at bounding box center [249, 52] width 7 height 10
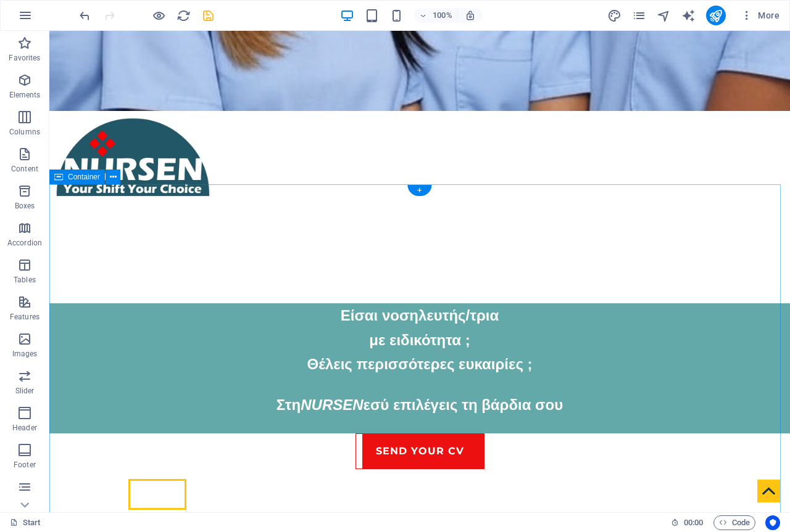
scroll to position [439, 0]
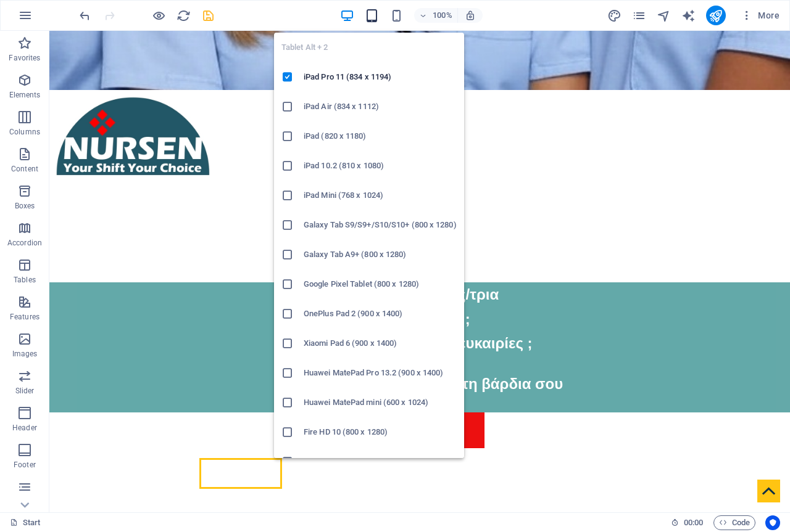
click at [374, 11] on icon "button" at bounding box center [372, 16] width 14 height 14
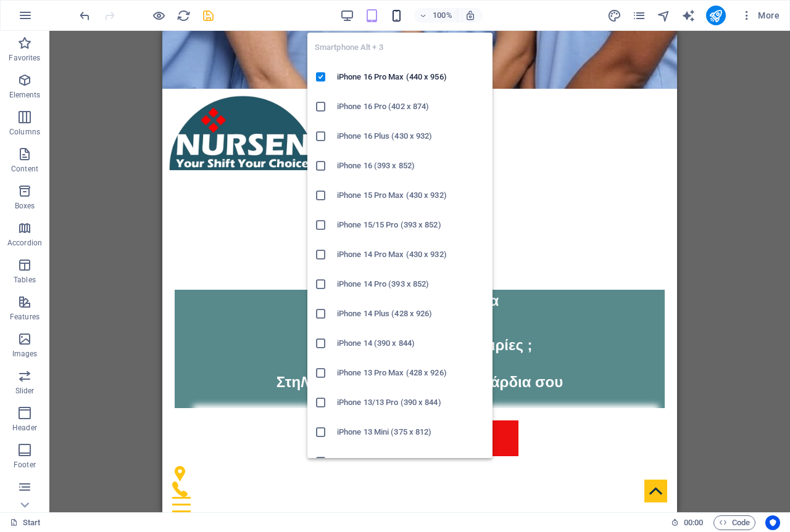
click at [395, 14] on icon "button" at bounding box center [396, 16] width 14 height 14
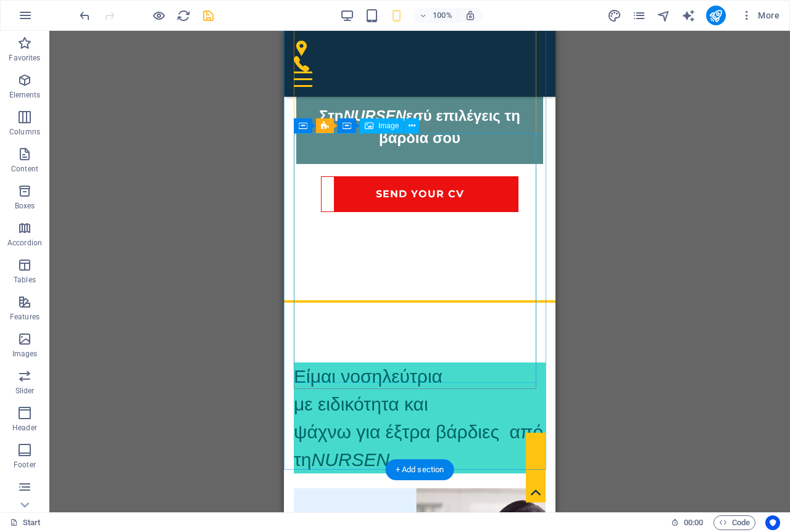
scroll to position [562, 0]
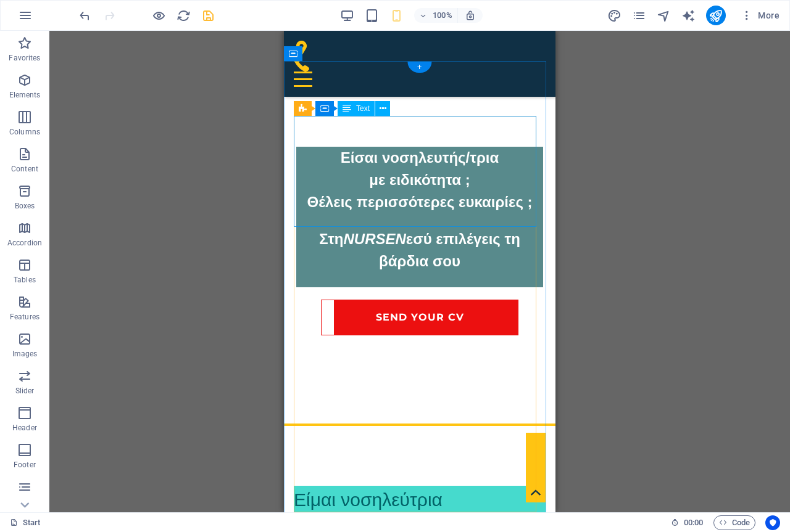
click at [327, 486] on div "Είμαι νοσηλεύτρια με ειδικότητα και ψάχνω για έξτρα βάρδιες από τη NURSEN" at bounding box center [420, 541] width 252 height 111
select select "px"
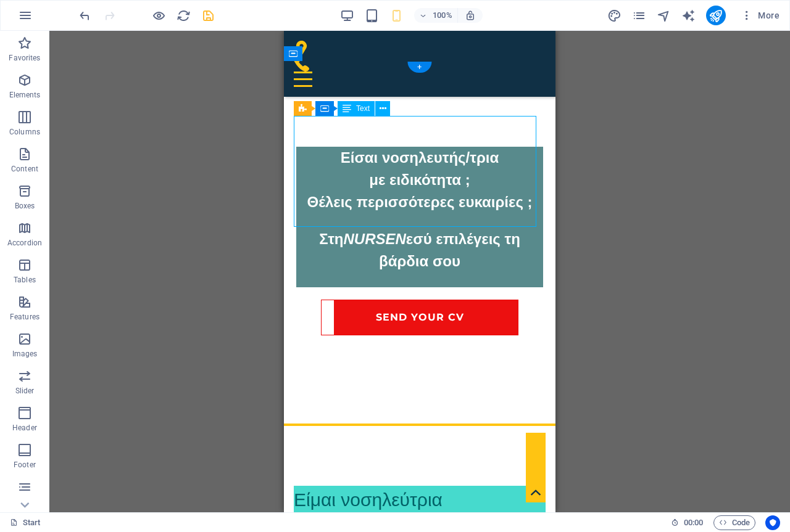
select select "px"
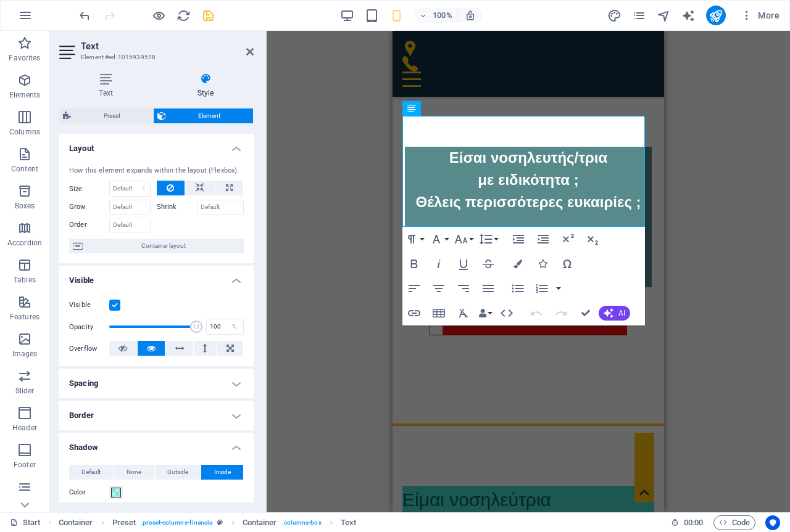
type input "120"
type input "200"
type input "30"
type input "50"
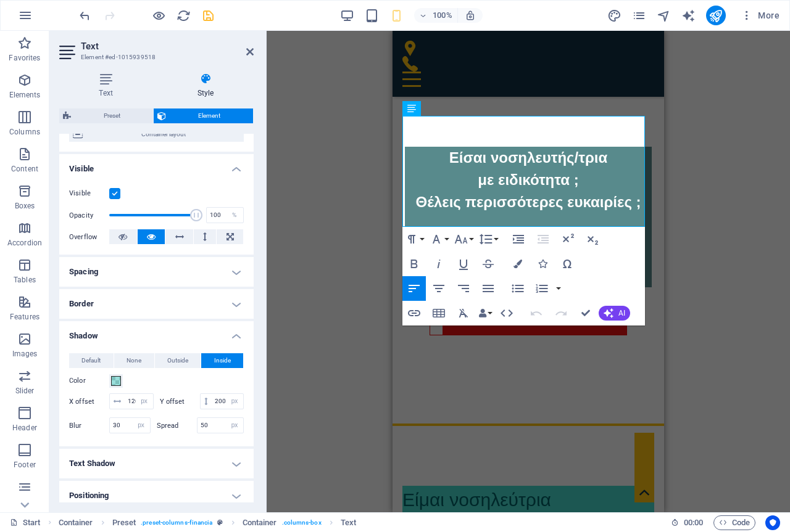
scroll to position [185, 0]
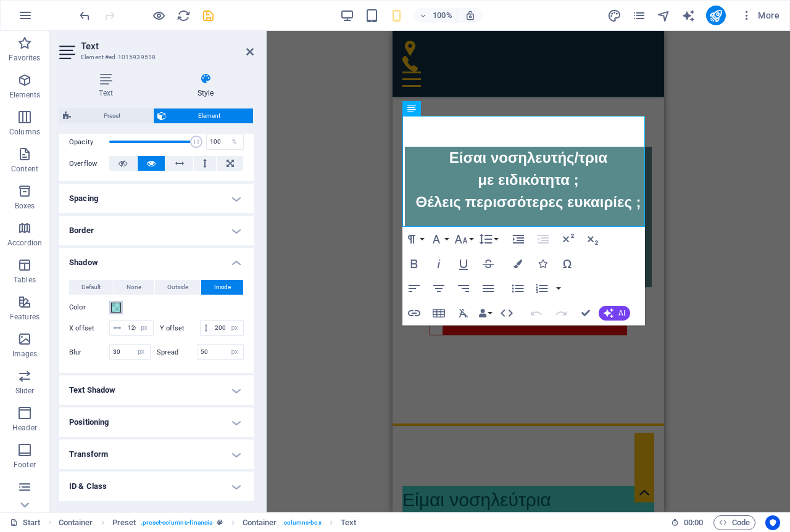
click at [115, 310] on span at bounding box center [116, 308] width 10 height 10
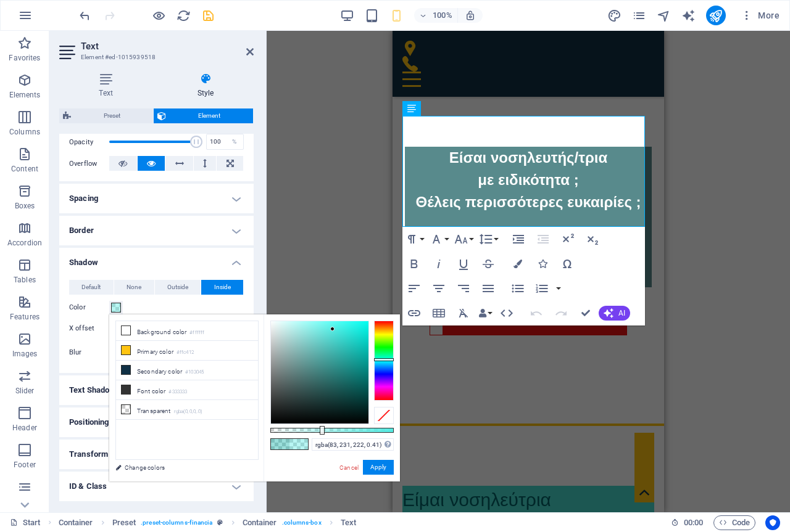
type input "rgba(83, 229, 221, 0.41)"
drag, startPoint x: 360, startPoint y: 350, endPoint x: 333, endPoint y: 331, distance: 33.2
click at [333, 331] on div at bounding box center [332, 331] width 4 height 4
click at [380, 470] on button "Apply" at bounding box center [378, 467] width 31 height 15
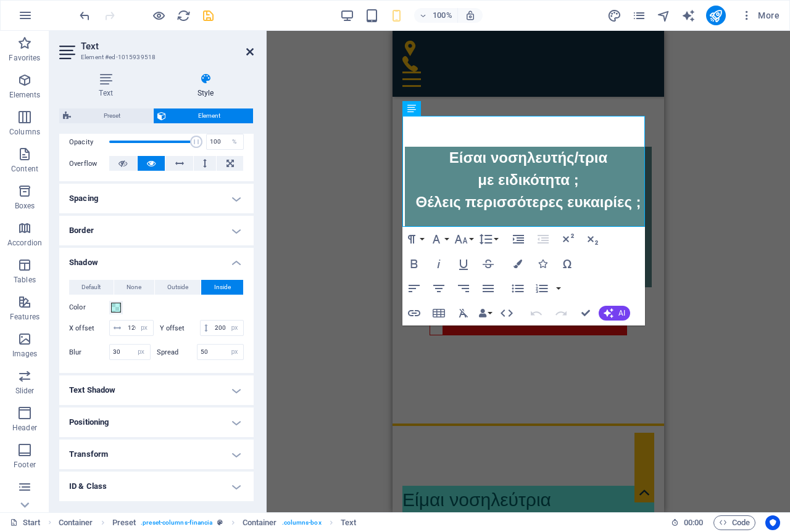
click at [251, 54] on icon at bounding box center [249, 52] width 7 height 10
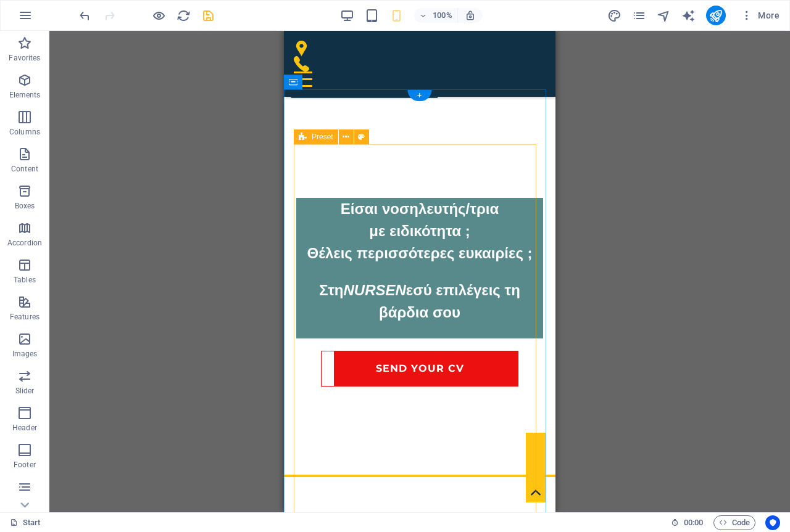
scroll to position [500, 0]
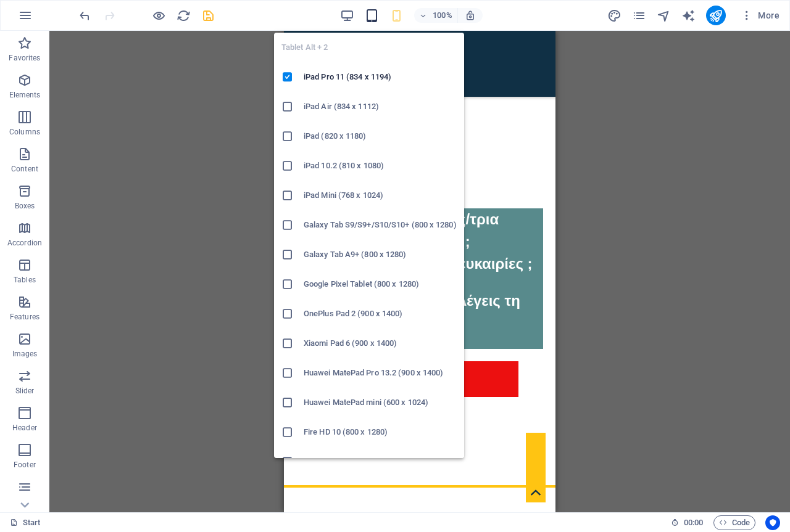
click at [374, 10] on icon "button" at bounding box center [372, 16] width 14 height 14
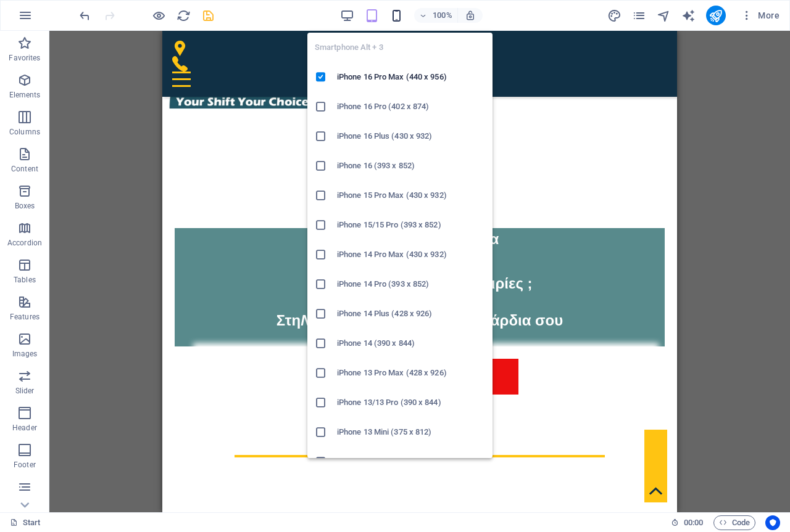
click at [398, 14] on icon "button" at bounding box center [396, 16] width 14 height 14
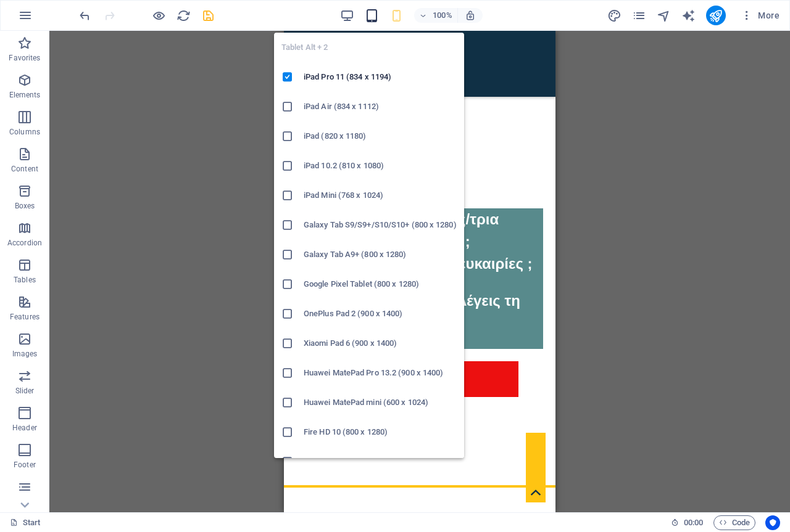
click at [370, 18] on icon "button" at bounding box center [372, 16] width 14 height 14
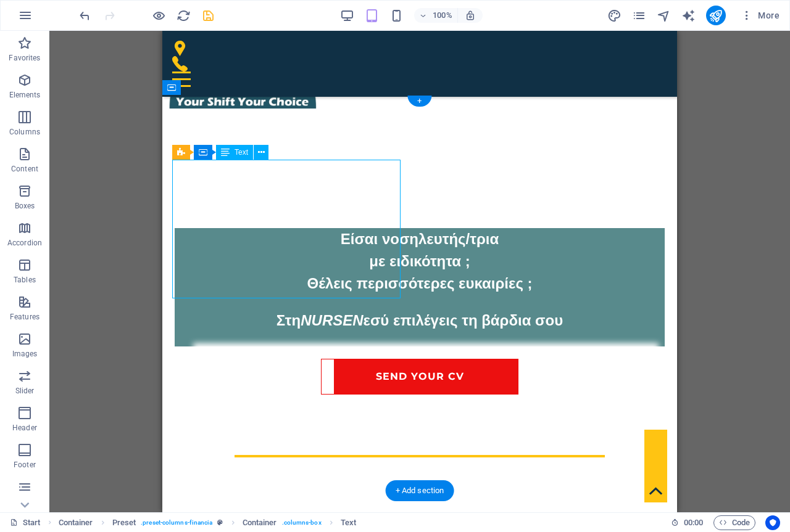
select select "px"
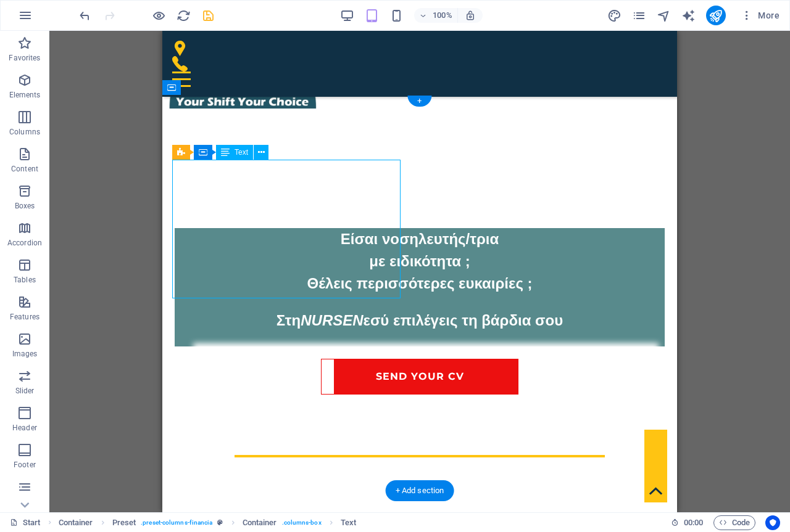
select select "px"
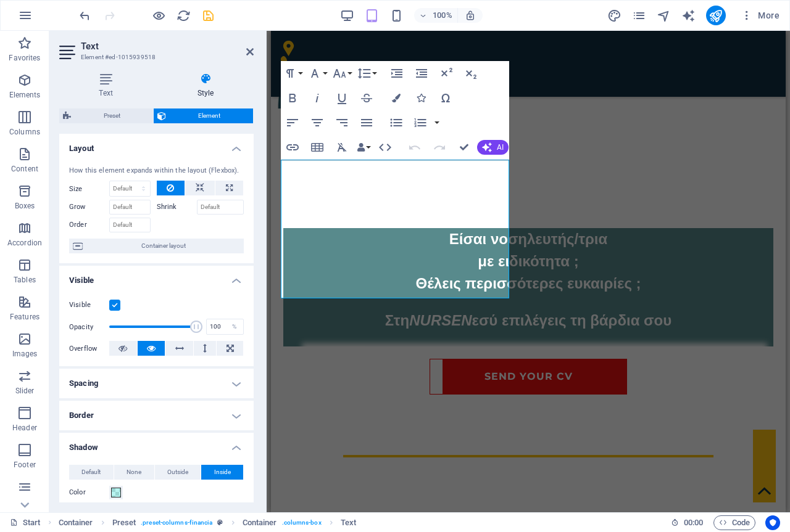
click at [176, 174] on div "How this element expands within the layout (Flexbox)." at bounding box center [156, 171] width 175 height 10
type input "200"
type input "300"
type input "0"
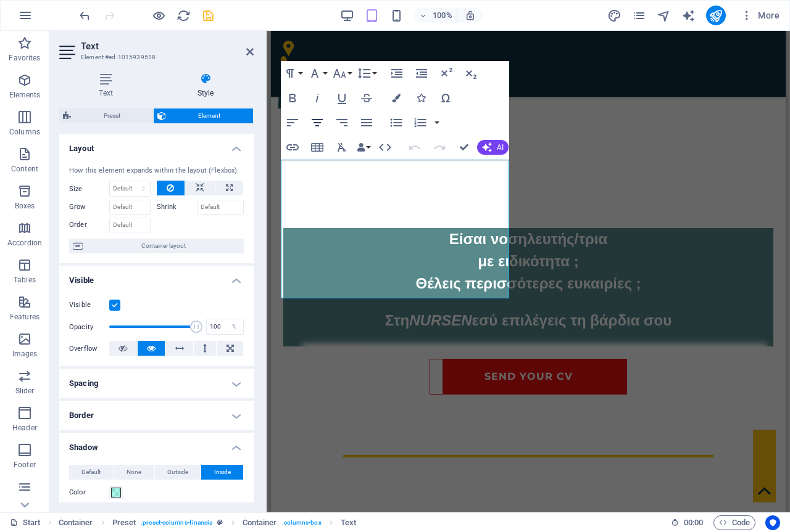
click at [311, 115] on icon "button" at bounding box center [317, 122] width 15 height 15
click at [323, 115] on icon "button" at bounding box center [317, 122] width 15 height 15
click at [321, 119] on icon "button" at bounding box center [317, 122] width 11 height 7
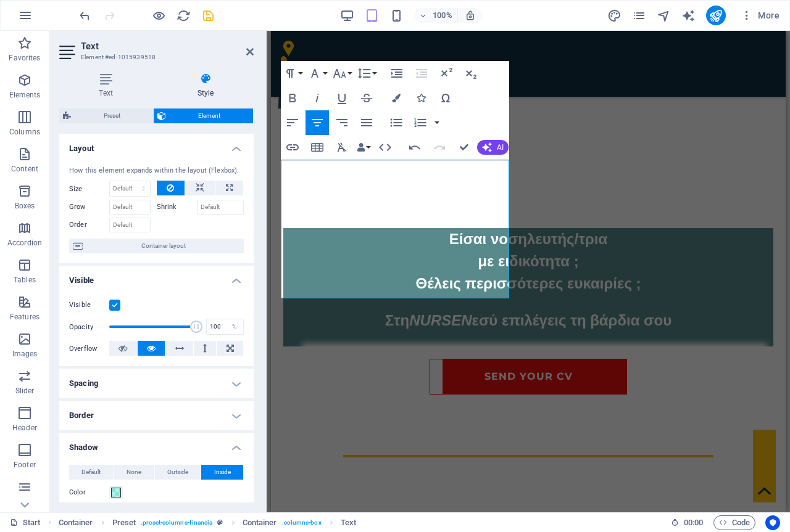
click at [254, 52] on aside "Text Element #ed-1015939518 Text Style Text Add, edit, and format text directly…" at bounding box center [157, 272] width 217 height 482
click at [248, 51] on icon at bounding box center [249, 52] width 7 height 10
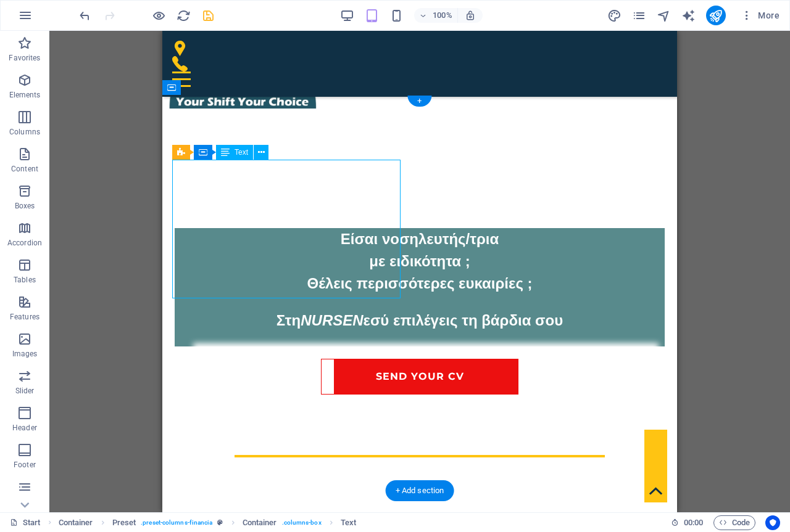
select select "px"
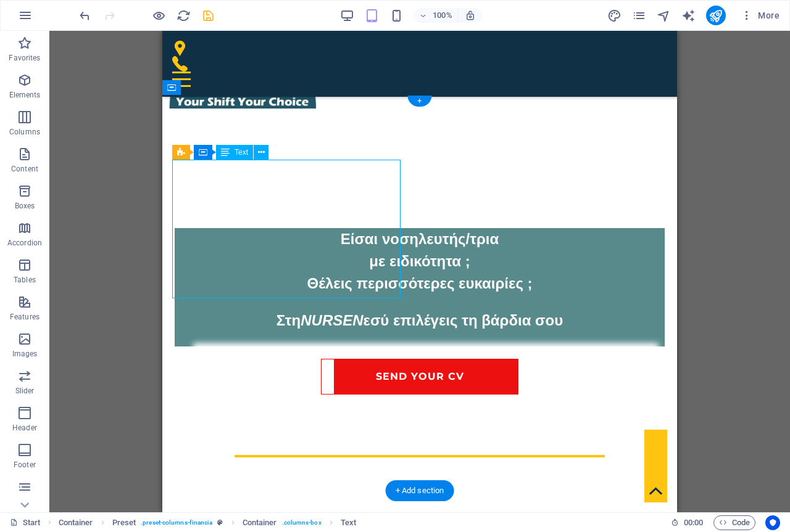
select select "px"
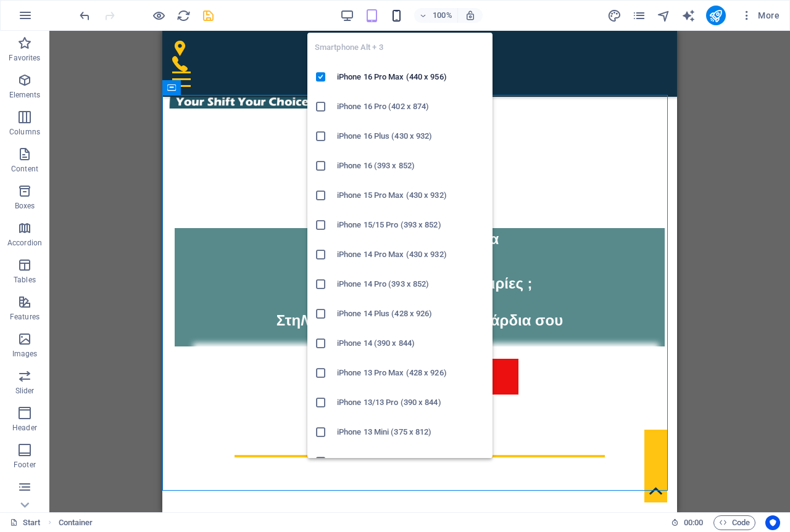
click at [400, 15] on icon "button" at bounding box center [396, 16] width 14 height 14
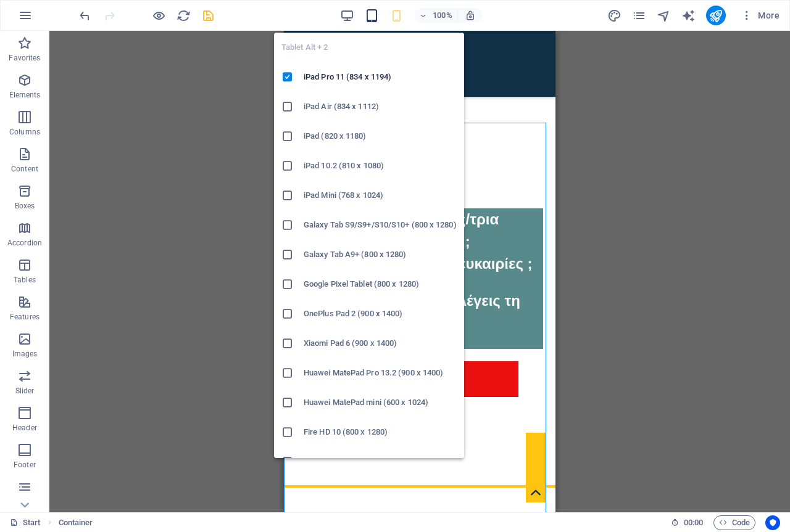
click at [376, 12] on icon "button" at bounding box center [372, 16] width 14 height 14
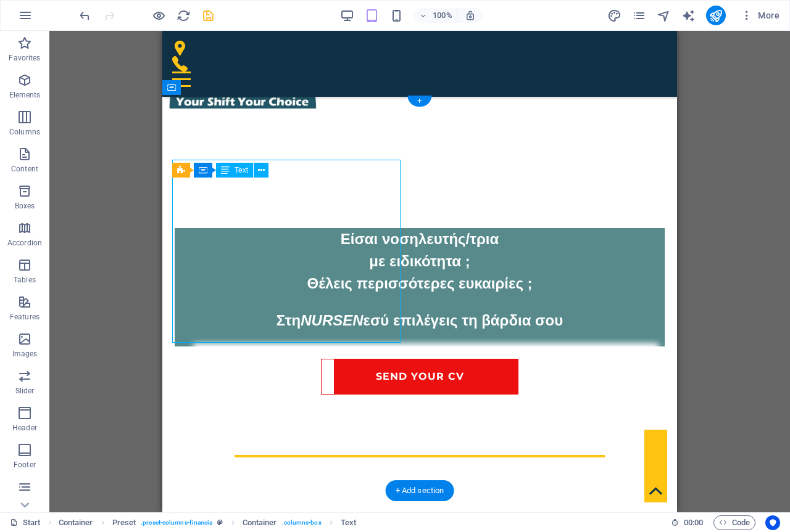
select select "px"
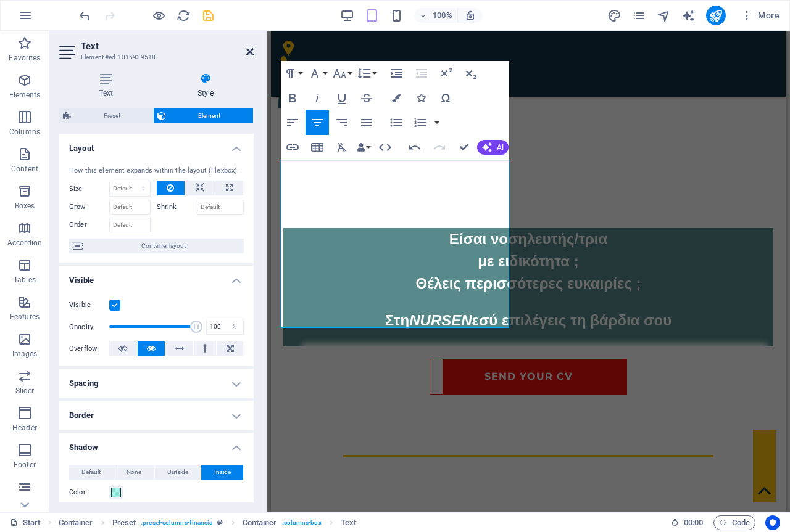
click at [250, 47] on icon at bounding box center [249, 52] width 7 height 10
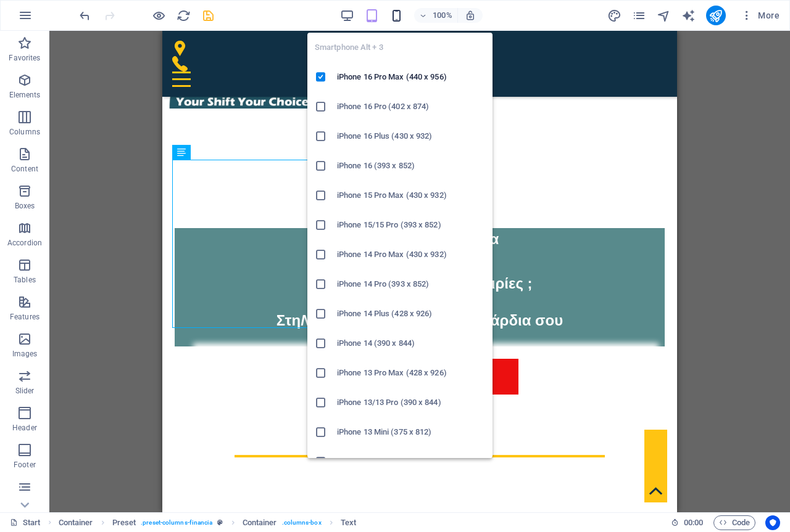
click at [394, 16] on icon "button" at bounding box center [396, 16] width 14 height 14
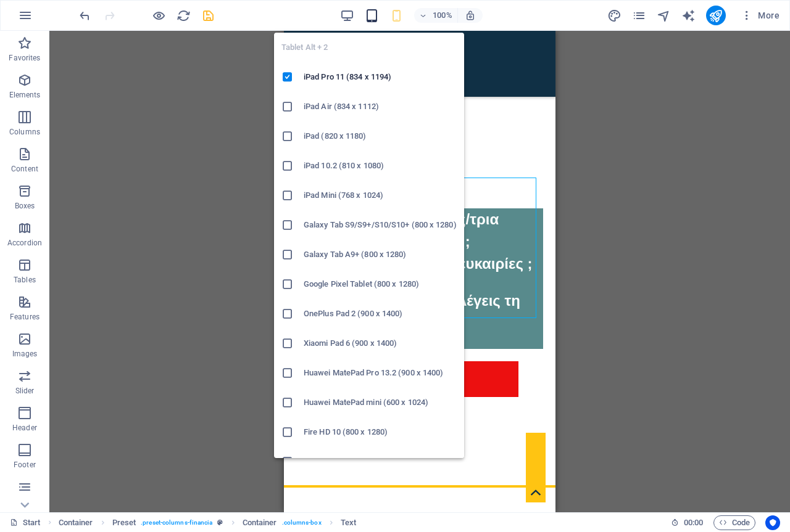
click at [377, 16] on icon "button" at bounding box center [372, 16] width 14 height 14
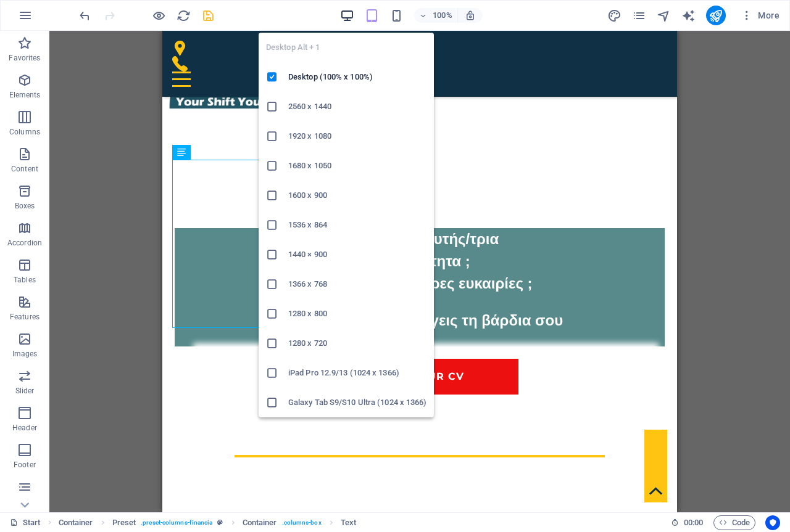
click at [344, 14] on icon "button" at bounding box center [347, 16] width 14 height 14
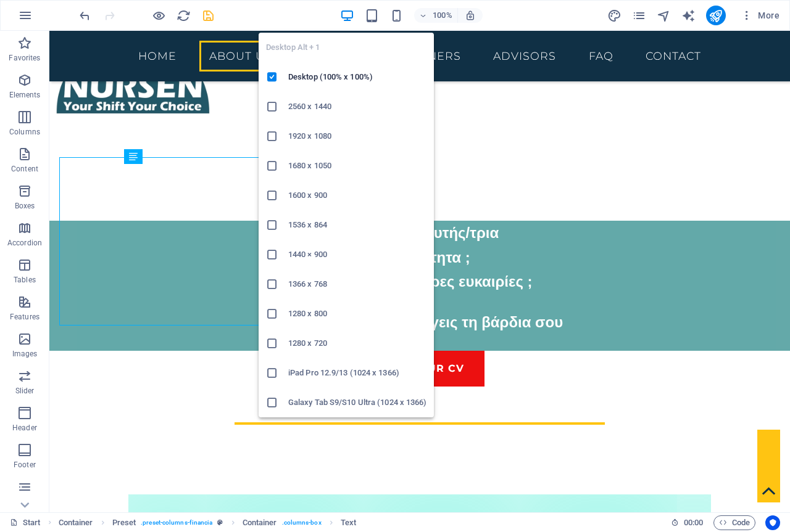
scroll to position [503, 0]
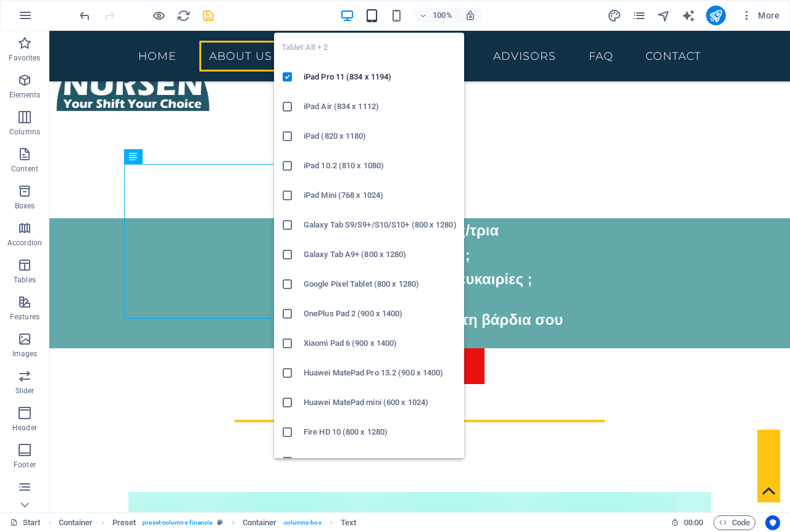
click at [376, 16] on icon "button" at bounding box center [372, 16] width 14 height 14
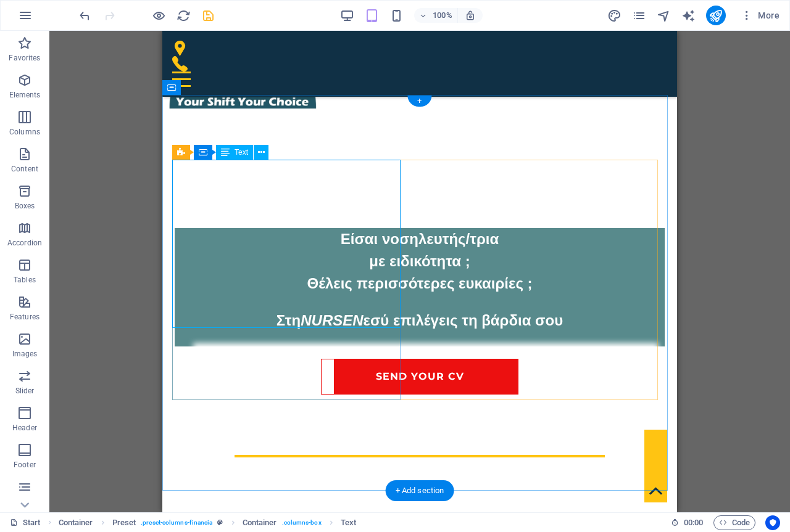
select select "px"
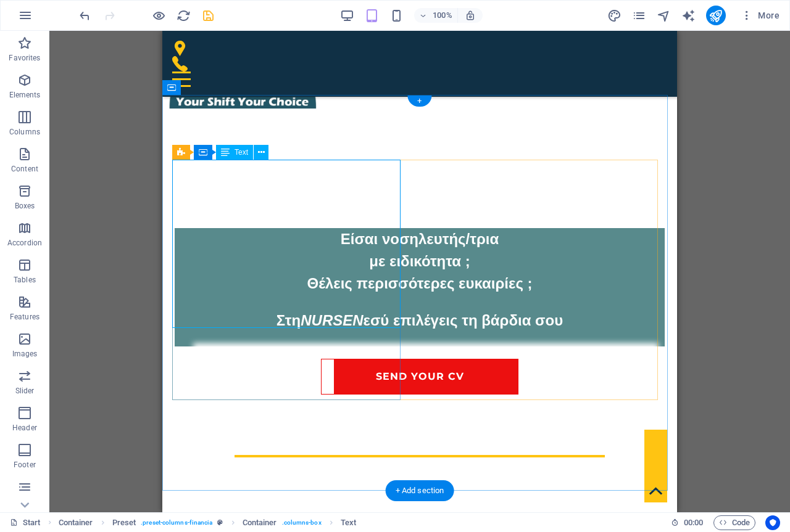
select select "px"
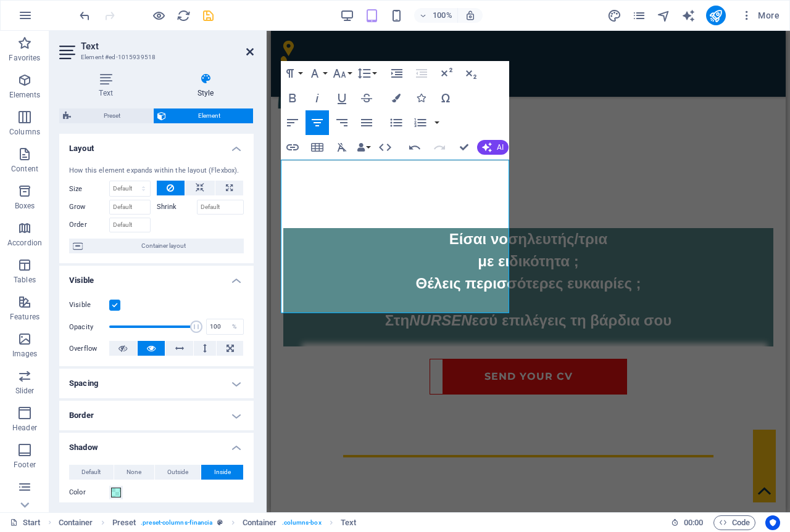
click at [250, 51] on icon at bounding box center [249, 52] width 7 height 10
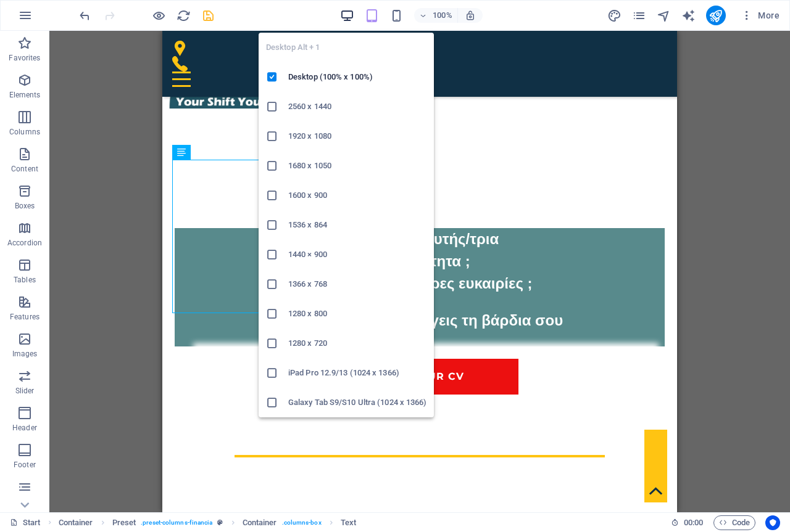
click at [351, 14] on icon "button" at bounding box center [347, 16] width 14 height 14
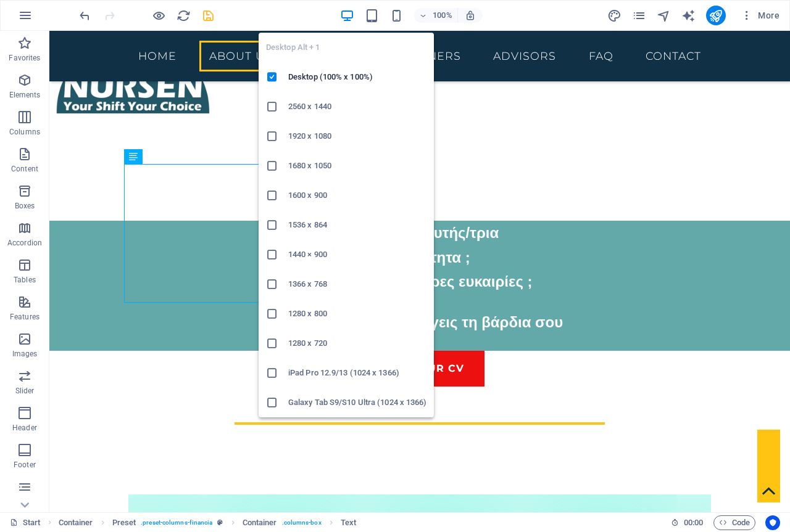
scroll to position [503, 0]
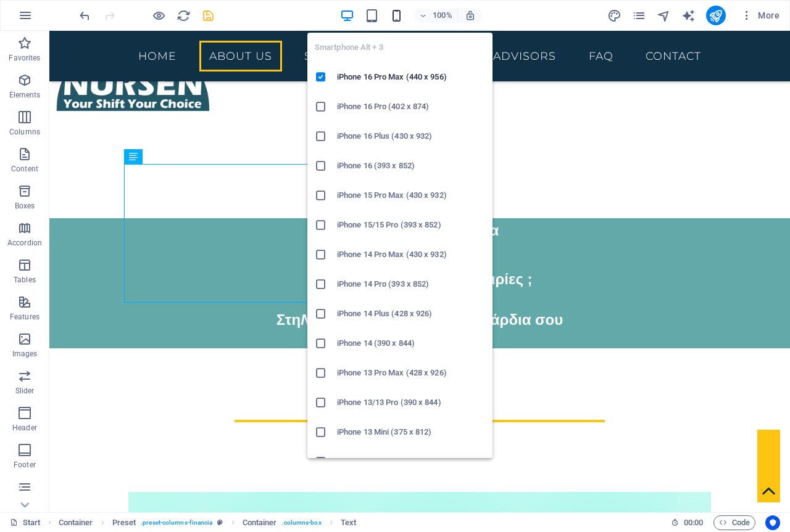
click at [398, 10] on icon "button" at bounding box center [396, 16] width 14 height 14
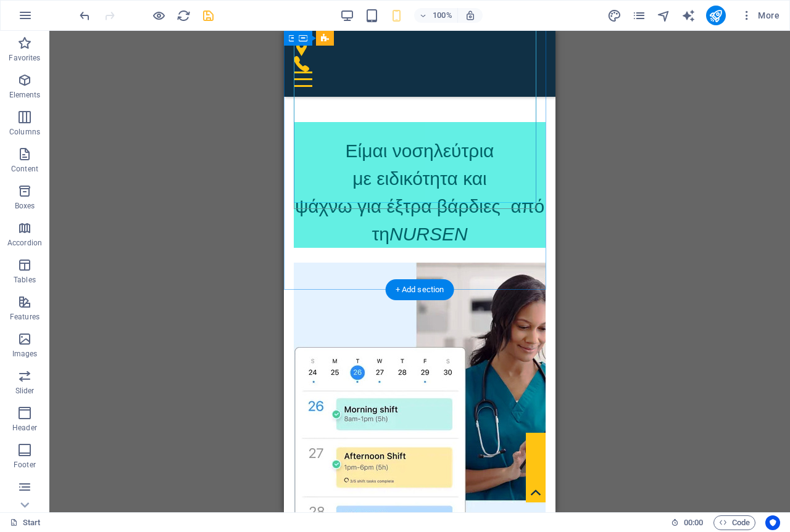
scroll to position [932, 0]
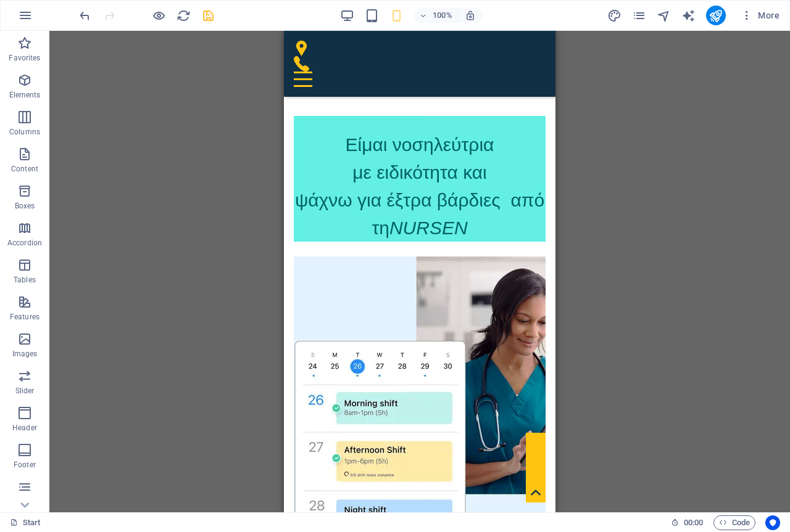
click at [210, 19] on icon "save" at bounding box center [208, 16] width 14 height 14
checkbox input "false"
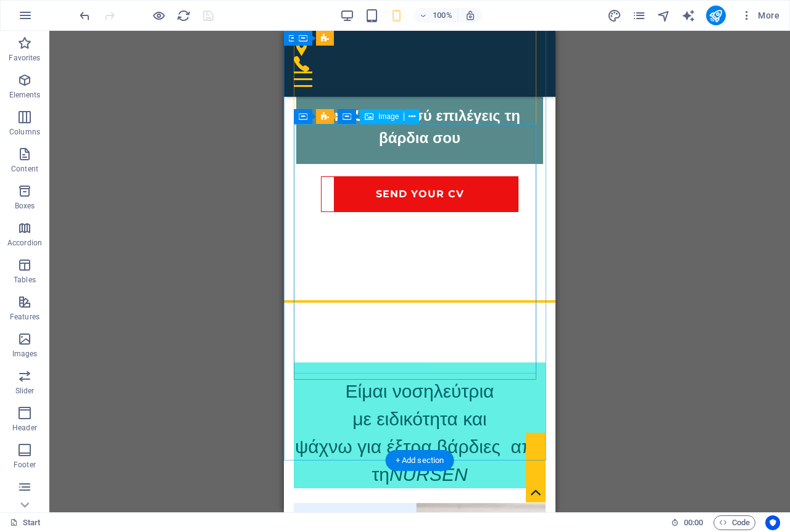
scroll to position [624, 0]
